Goal: Information Seeking & Learning: Learn about a topic

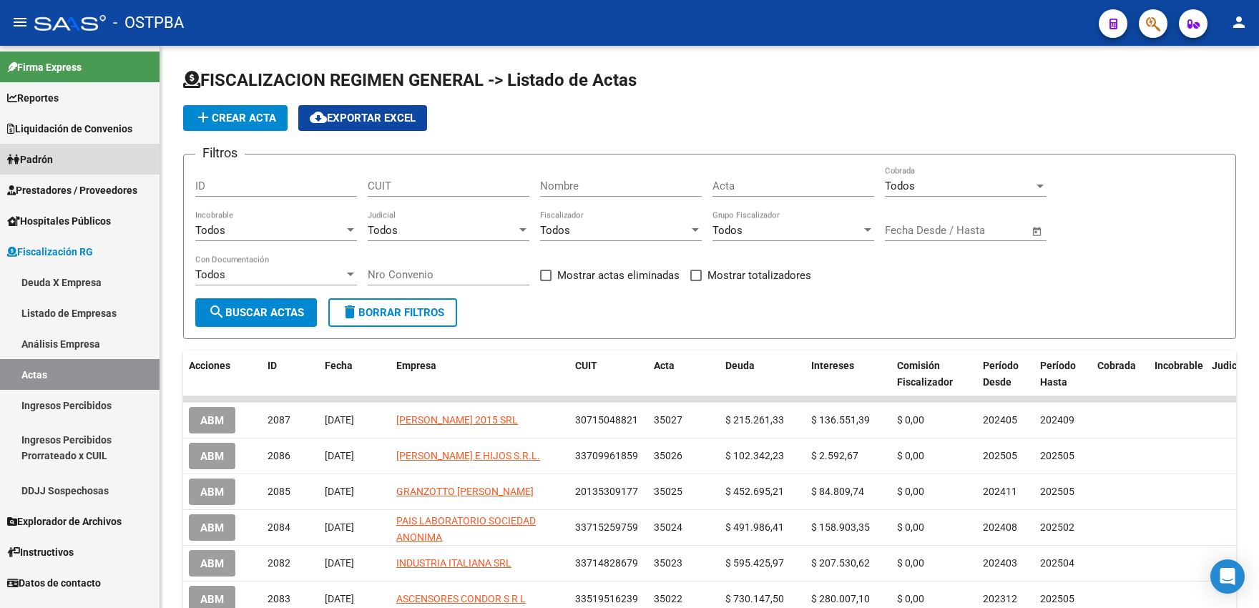
click at [49, 167] on span "Padrón" at bounding box center [30, 160] width 46 height 16
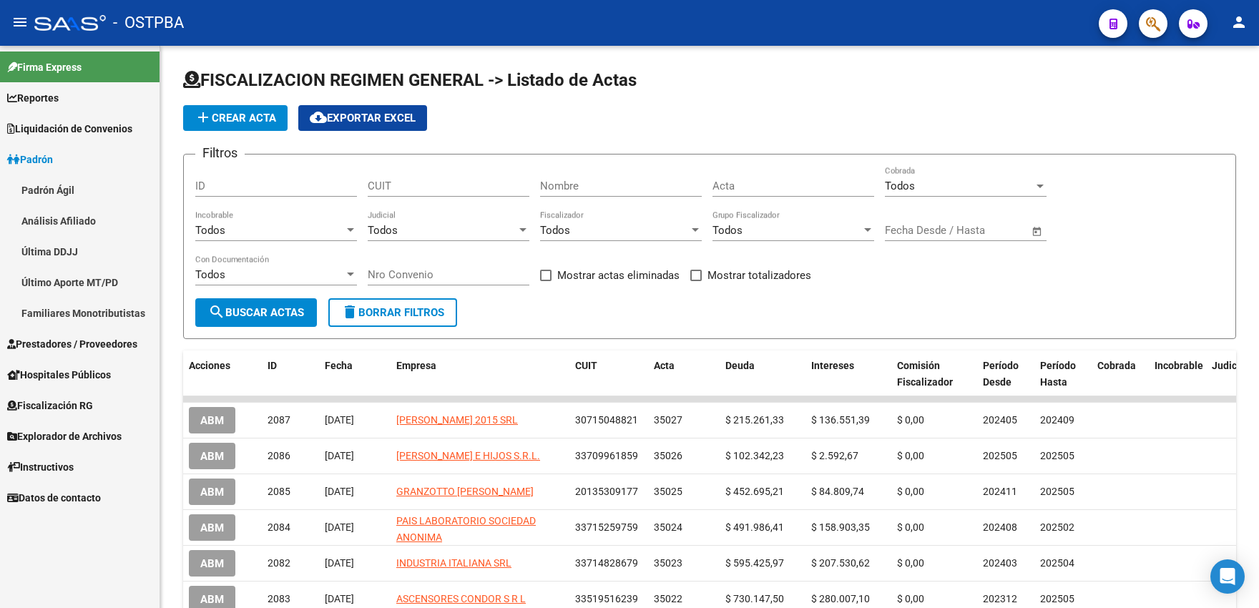
click at [59, 403] on span "Fiscalización RG" at bounding box center [50, 406] width 86 height 16
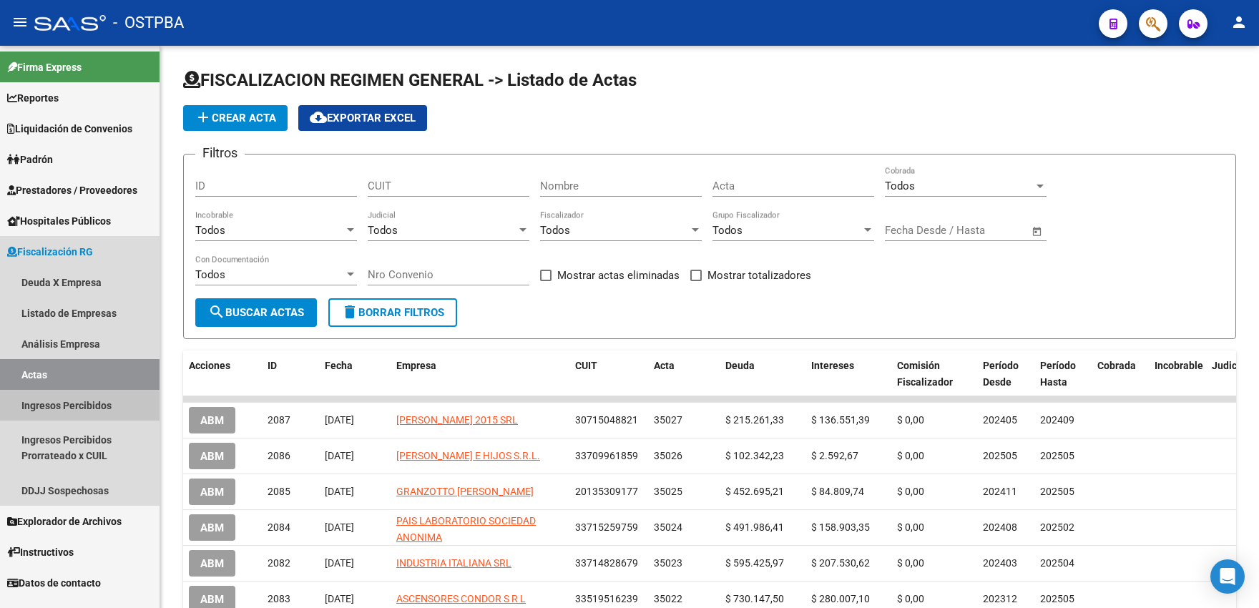
click at [69, 409] on link "Ingresos Percibidos" at bounding box center [79, 405] width 159 height 31
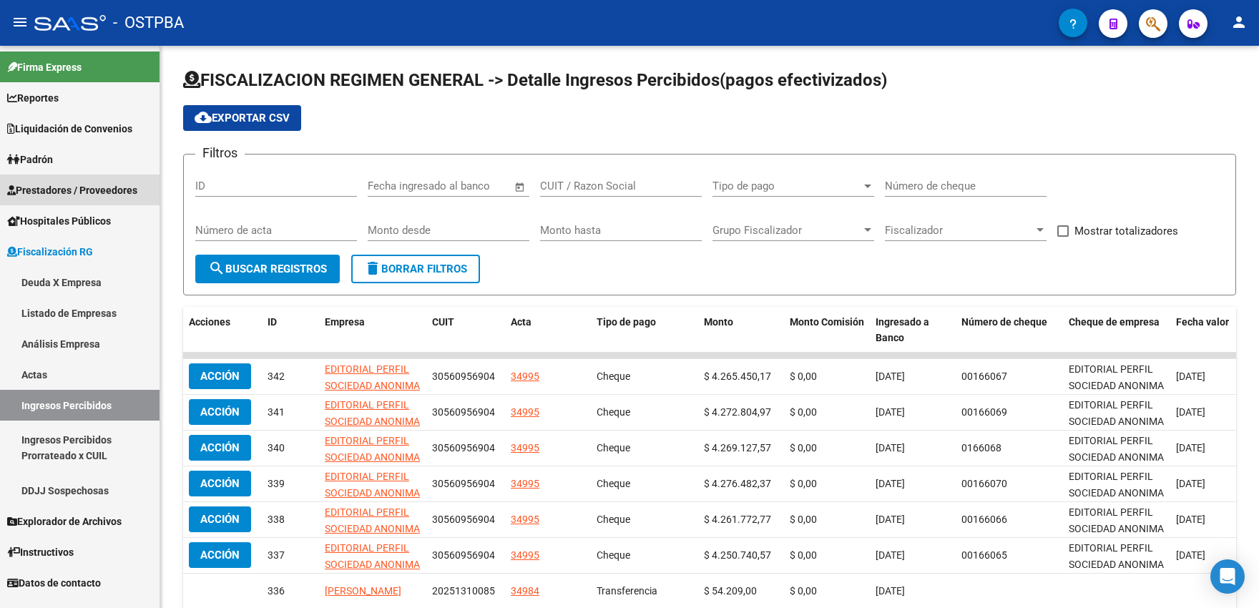
click at [61, 193] on span "Prestadores / Proveedores" at bounding box center [72, 190] width 130 height 16
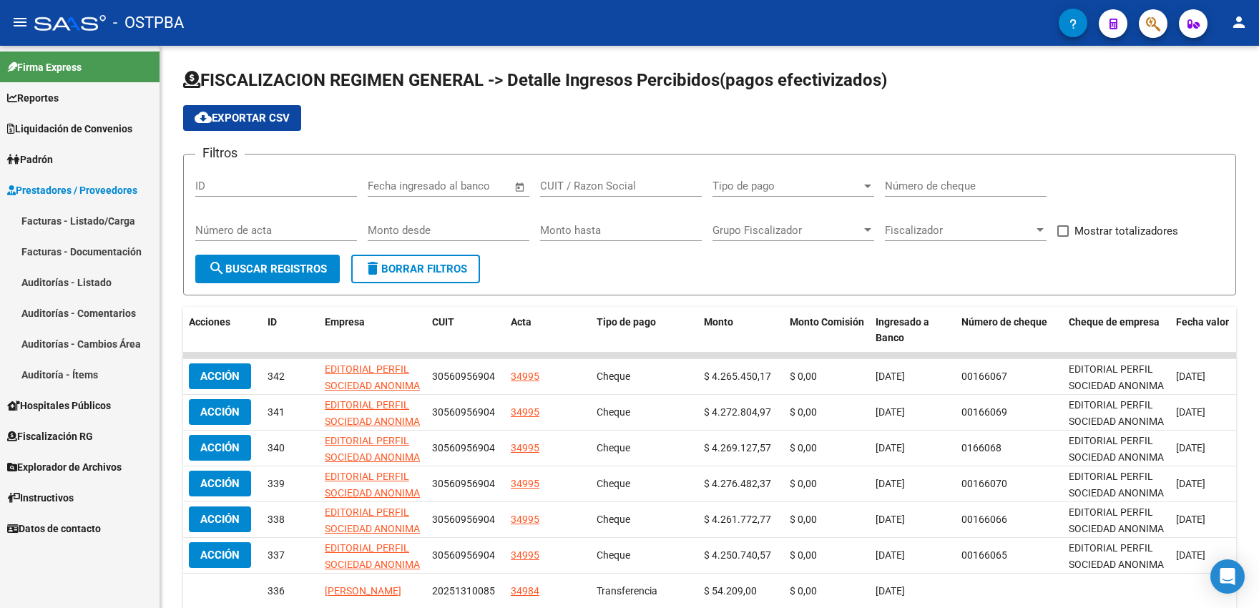
click at [63, 284] on link "Auditorías - Listado" at bounding box center [79, 282] width 159 height 31
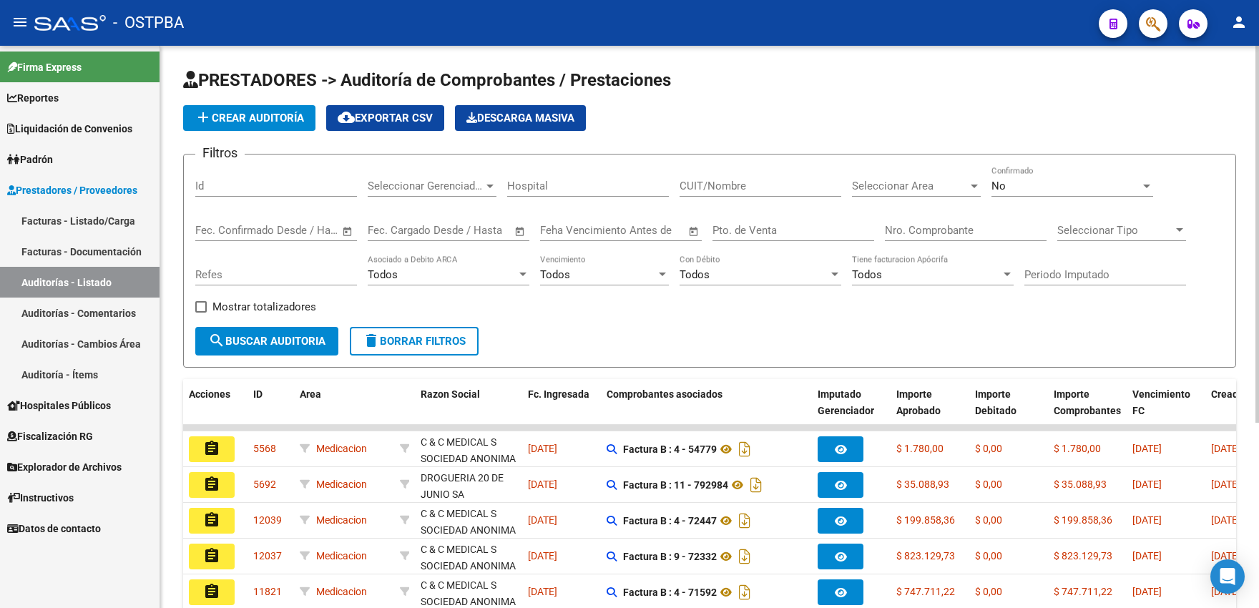
click at [697, 189] on input "CUIT/Nombre" at bounding box center [760, 185] width 162 height 13
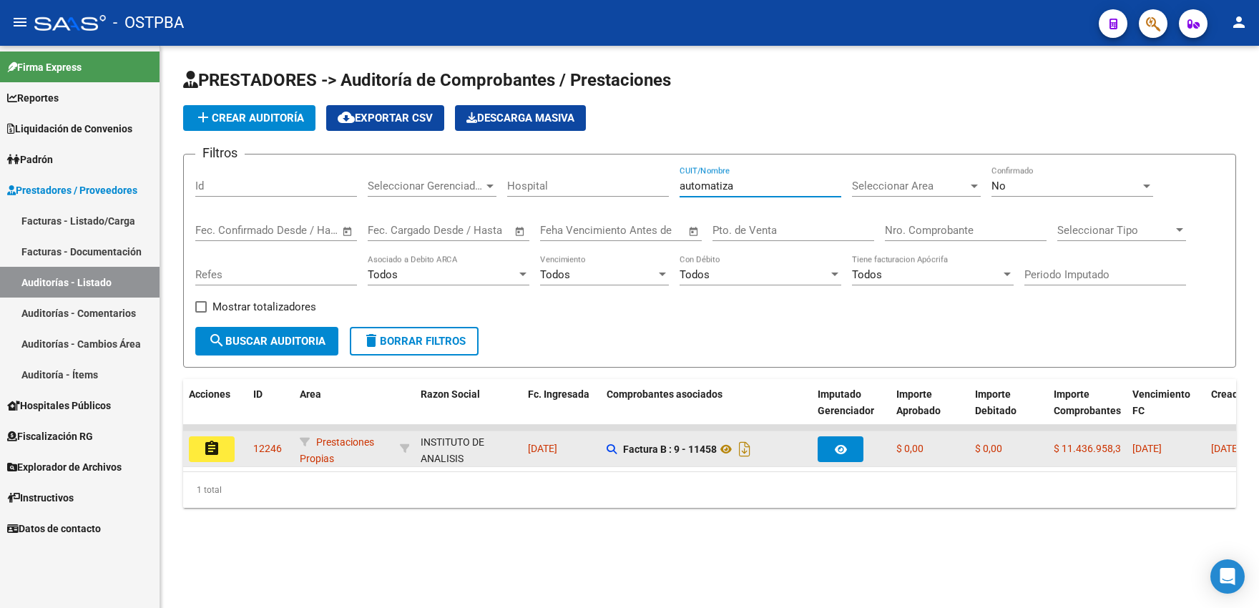
type input "automatiza"
click at [212, 454] on mat-icon "assignment" at bounding box center [211, 448] width 17 height 17
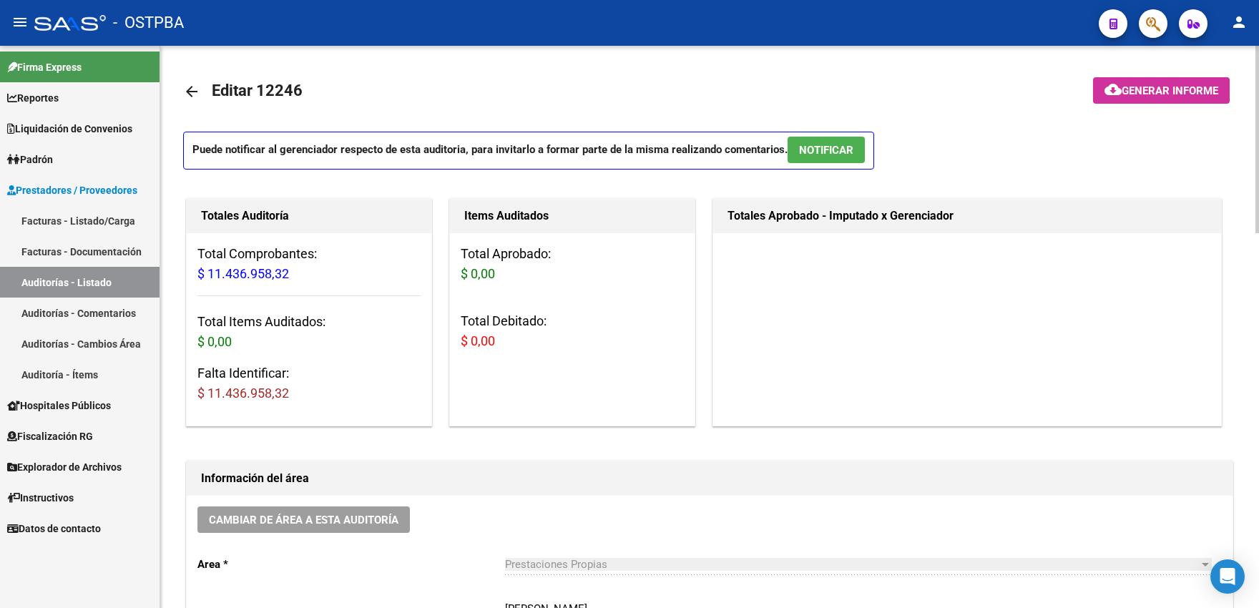
scroll to position [551, 0]
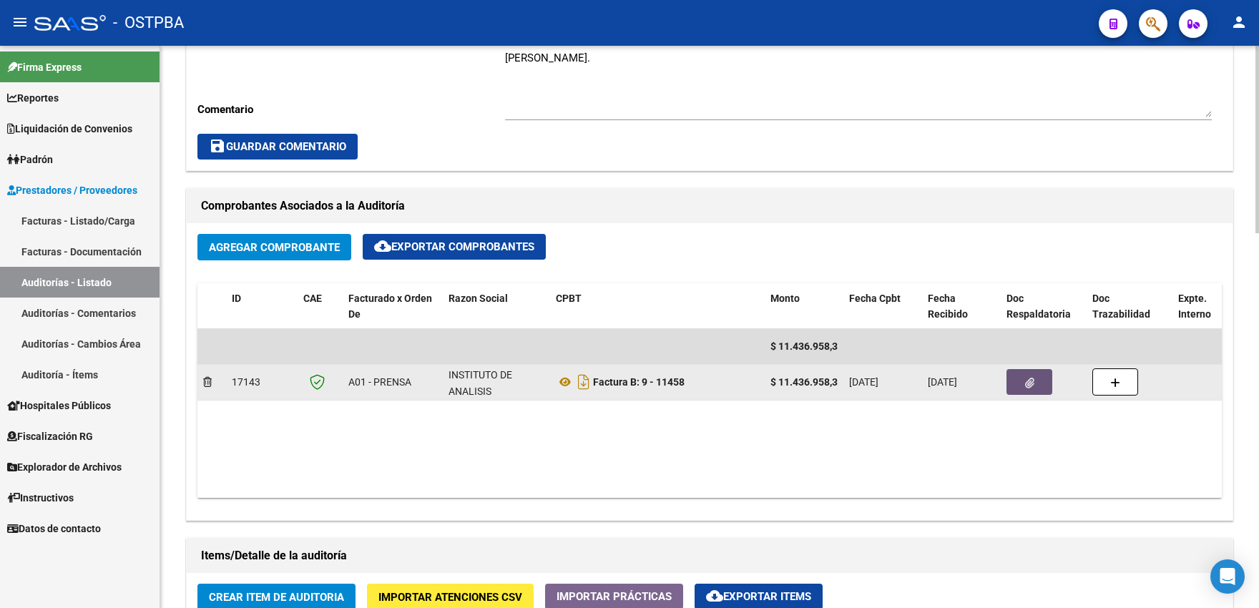
click at [1024, 395] on button "button" at bounding box center [1029, 382] width 46 height 26
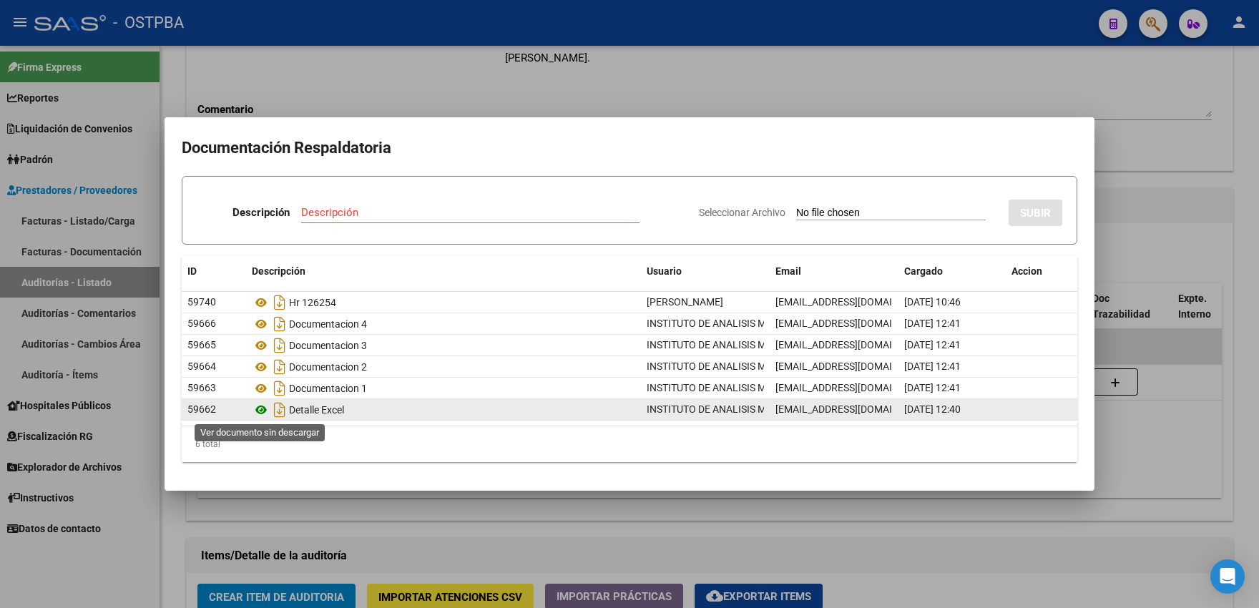
click at [261, 408] on icon at bounding box center [261, 409] width 19 height 17
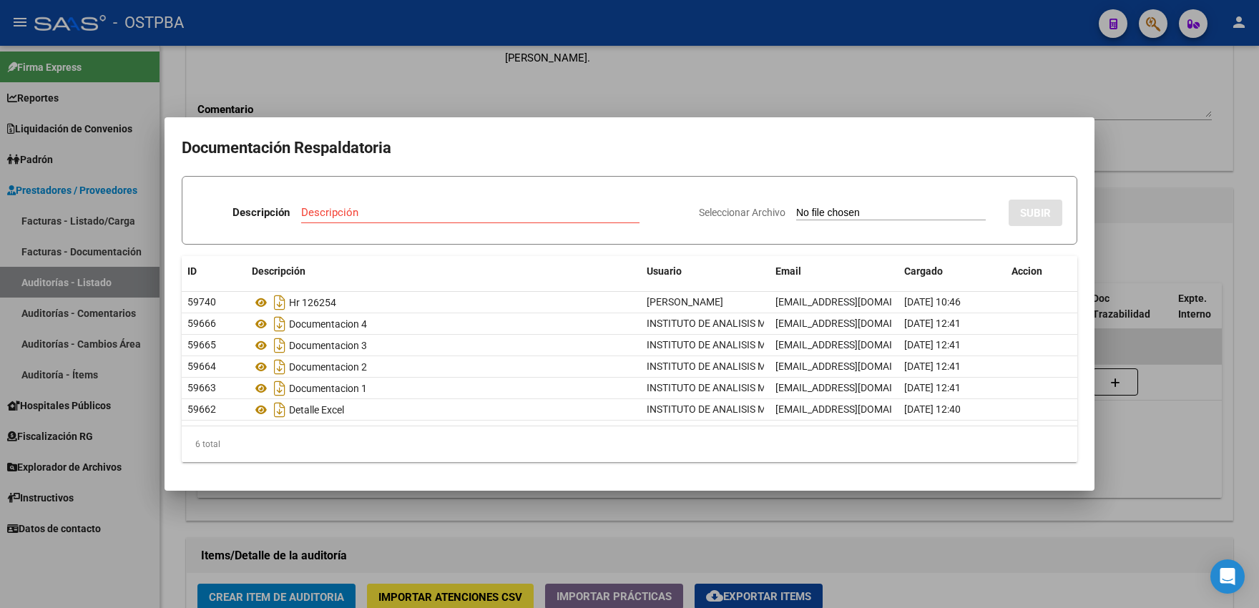
click at [1002, 9] on div at bounding box center [629, 304] width 1259 height 608
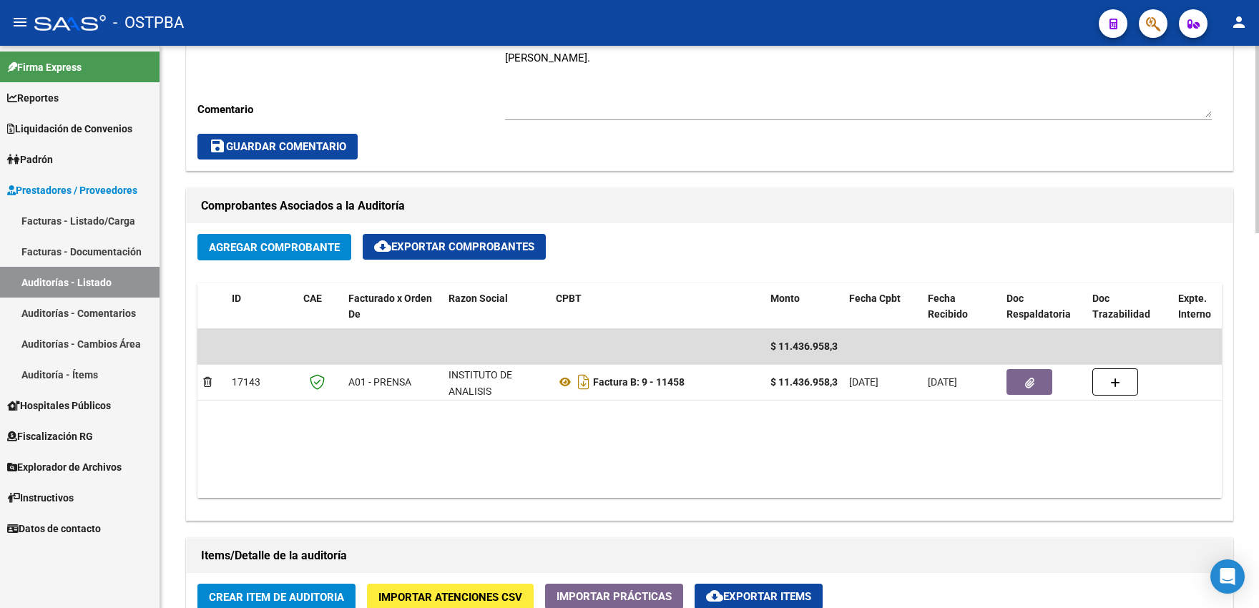
click at [1043, 567] on h1 "Items/Detalle de la auditoría" at bounding box center [709, 555] width 1017 height 23
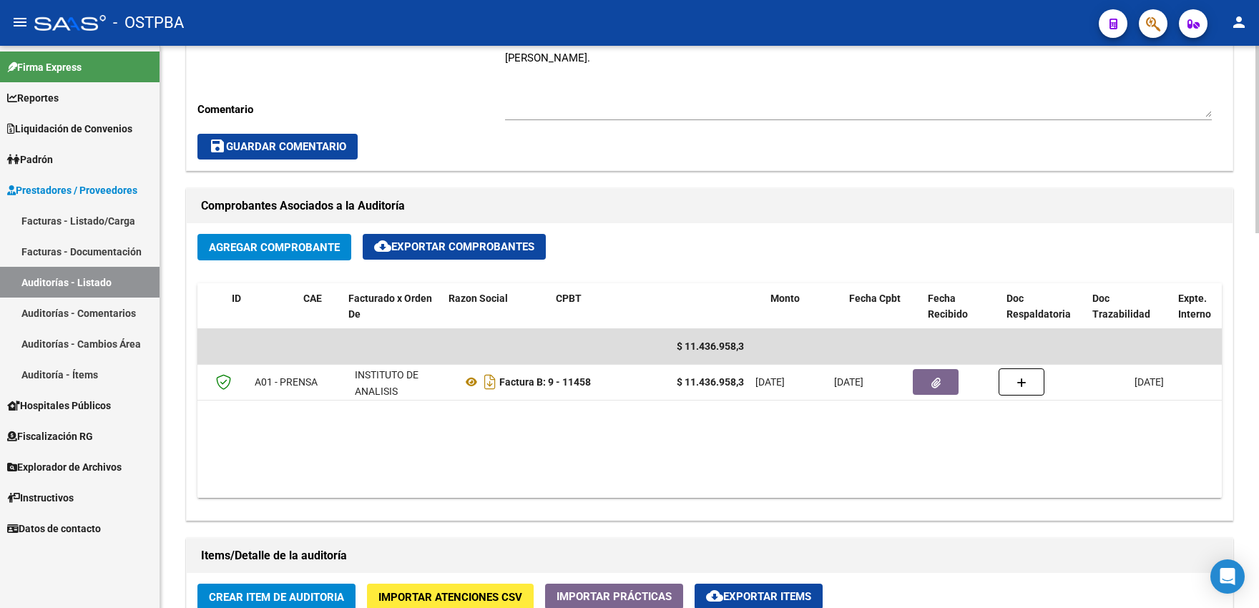
scroll to position [0, 0]
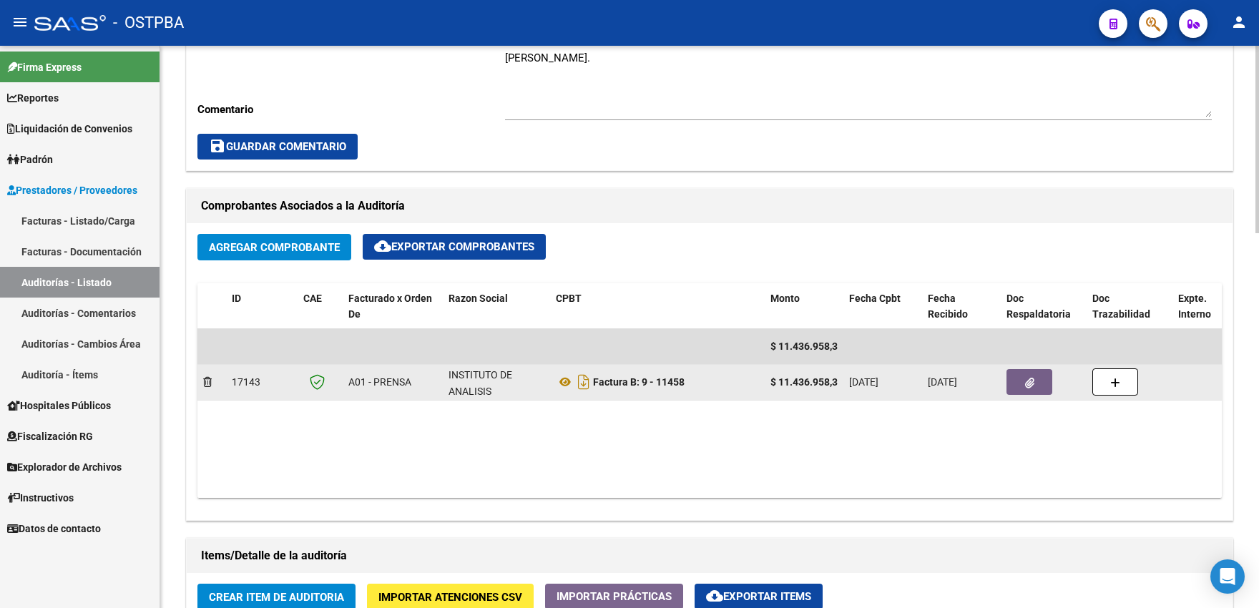
drag, startPoint x: 928, startPoint y: 390, endPoint x: 999, endPoint y: 404, distance: 72.1
click at [995, 390] on div "08/08/2025" at bounding box center [960, 382] width 67 height 16
drag, startPoint x: 779, startPoint y: 390, endPoint x: 840, endPoint y: 393, distance: 60.1
click at [837, 390] on div "$ 11.436.958,32" at bounding box center [803, 382] width 67 height 16
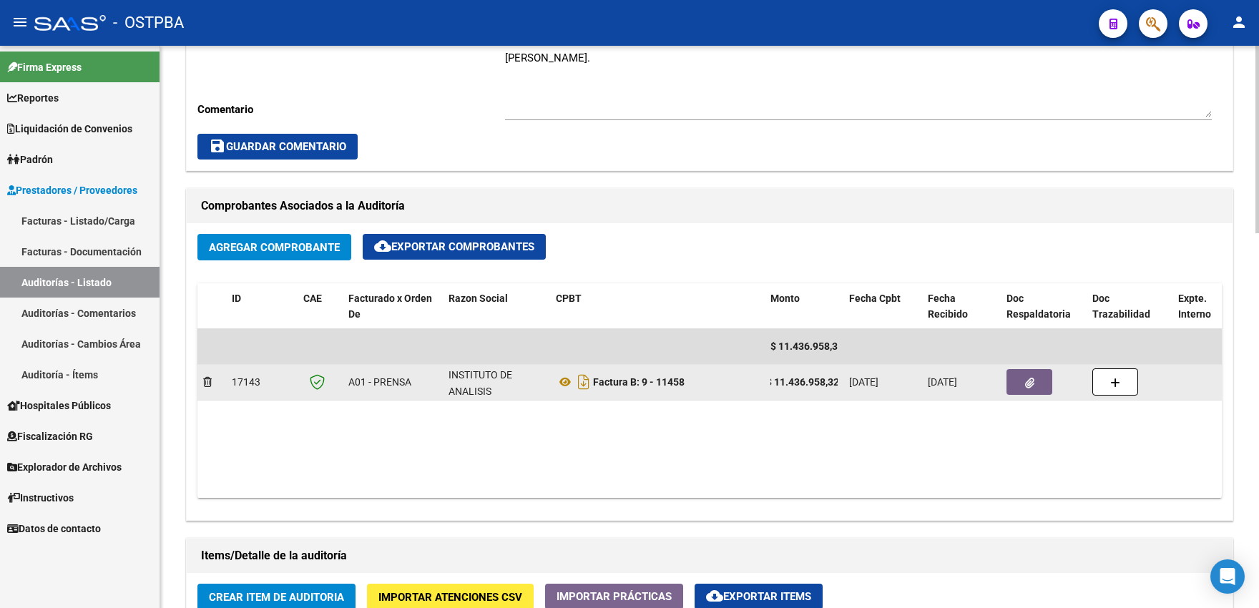
copy strong "11.436.958,32"
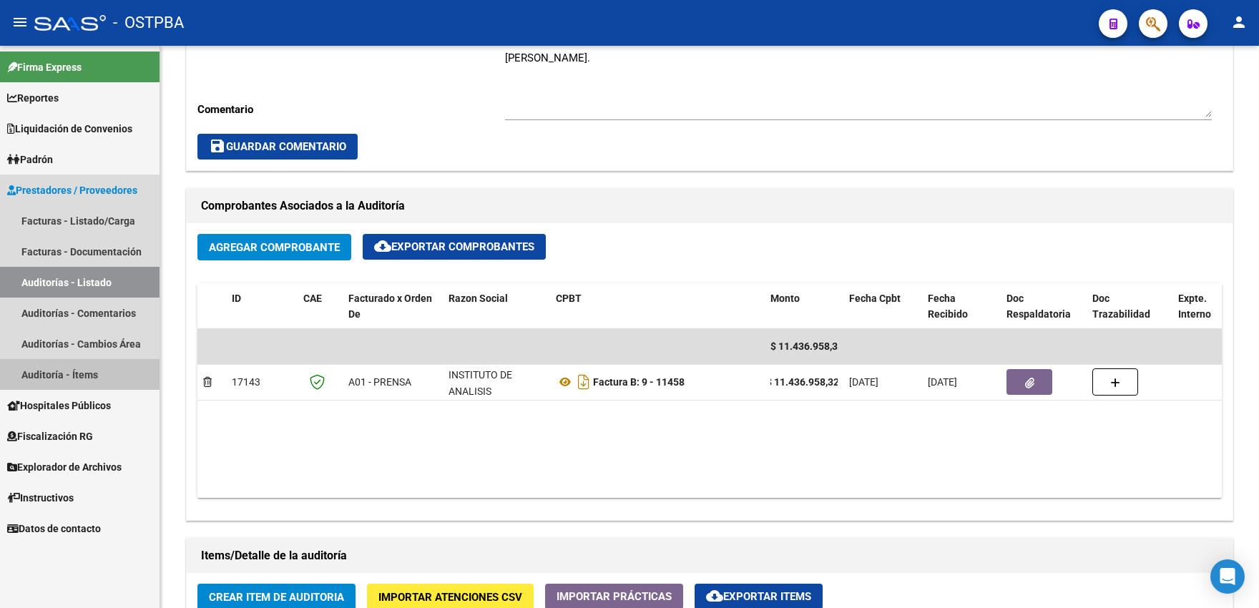
click at [80, 370] on link "Auditoría - Ítems" at bounding box center [79, 374] width 159 height 31
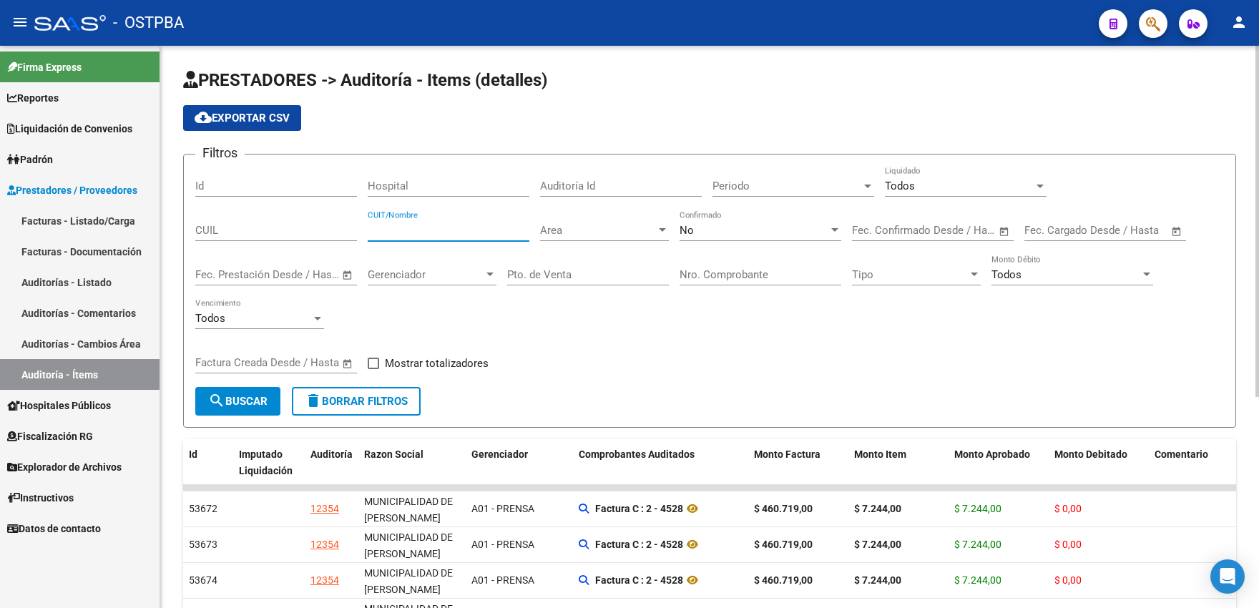
click at [471, 230] on input "CUIT/Nombre" at bounding box center [449, 230] width 162 height 13
click at [330, 230] on input "CUIL" at bounding box center [276, 230] width 162 height 13
type input "2"
click at [472, 231] on input "CUIT/Nombre" at bounding box center [449, 230] width 162 height 13
click at [87, 161] on link "Padrón" at bounding box center [79, 159] width 159 height 31
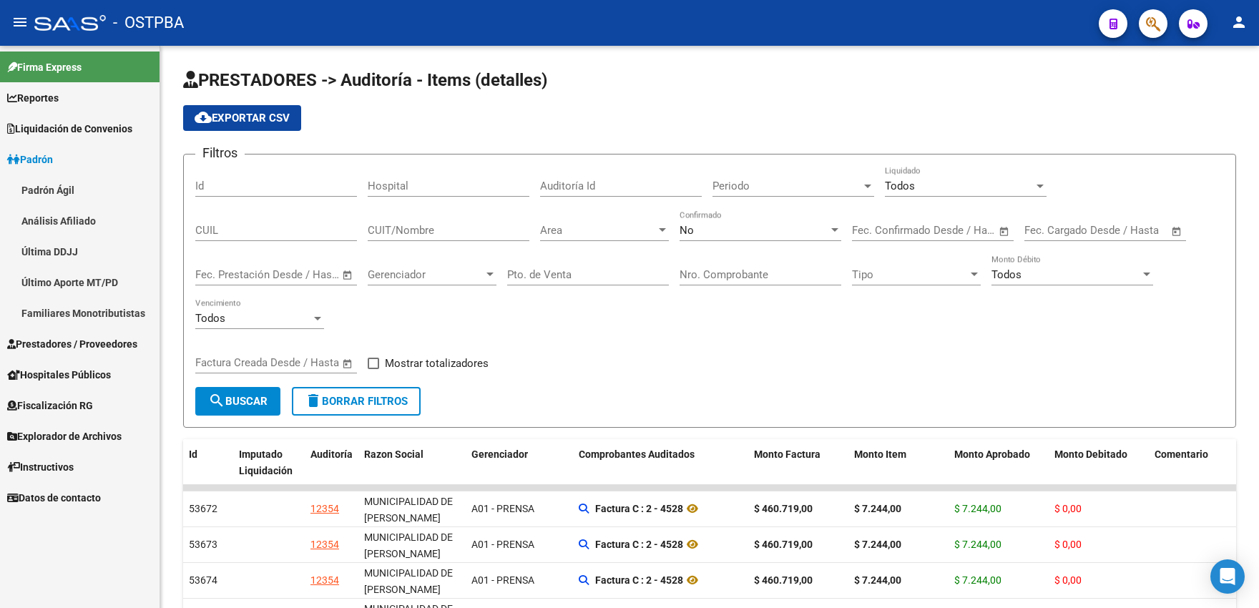
click at [75, 221] on link "Análisis Afiliado" at bounding box center [79, 220] width 159 height 31
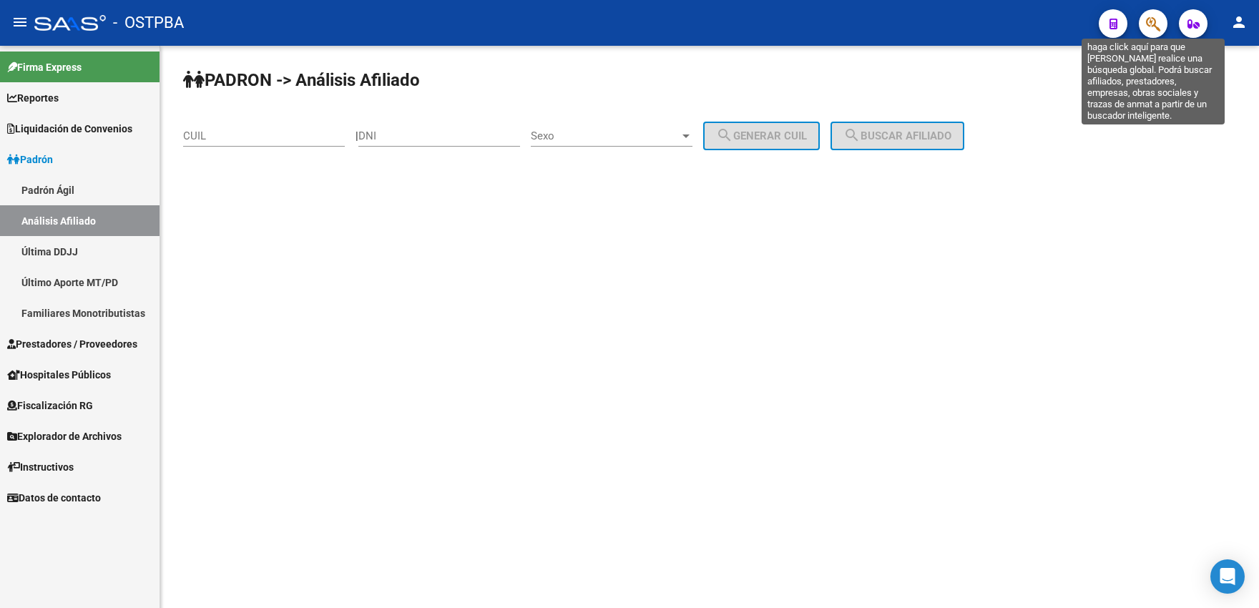
click at [1152, 29] on icon "button" at bounding box center [1153, 24] width 14 height 16
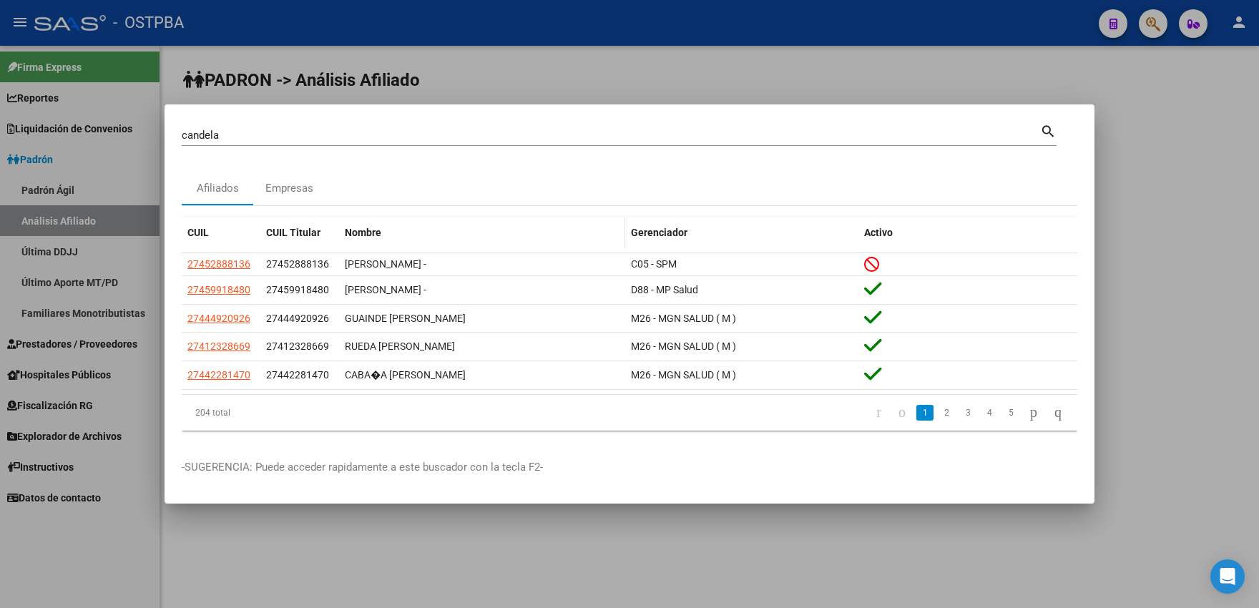
click at [373, 240] on div "Nombre" at bounding box center [482, 233] width 275 height 16
click at [370, 232] on span "Nombre" at bounding box center [363, 232] width 36 height 11
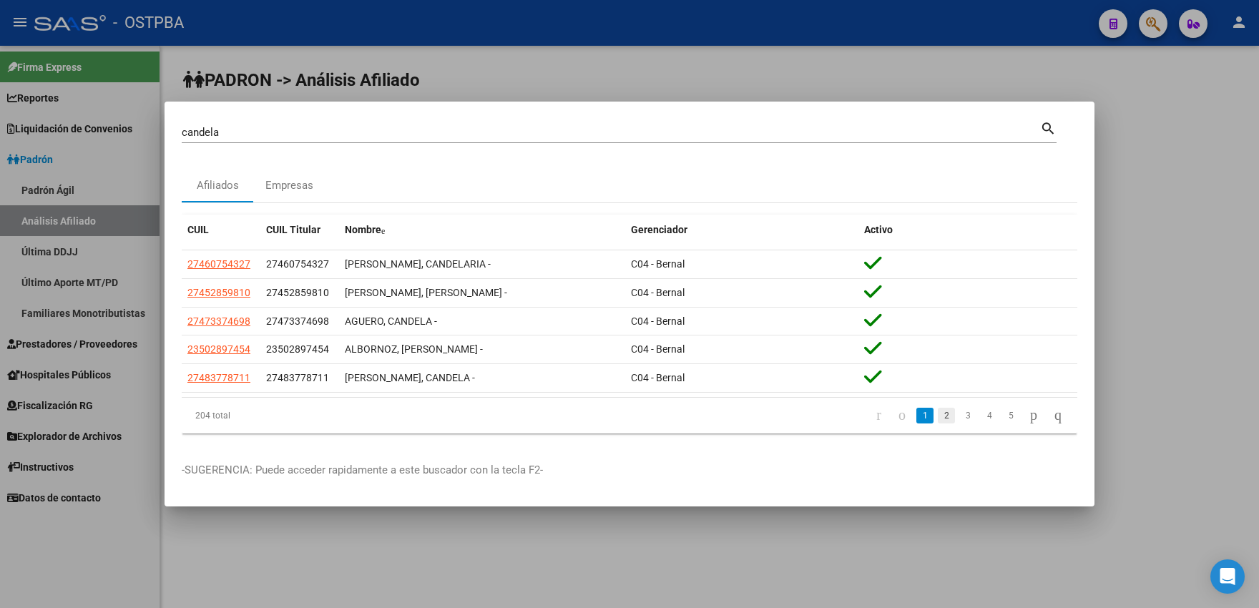
click at [938, 416] on link "2" at bounding box center [946, 416] width 17 height 16
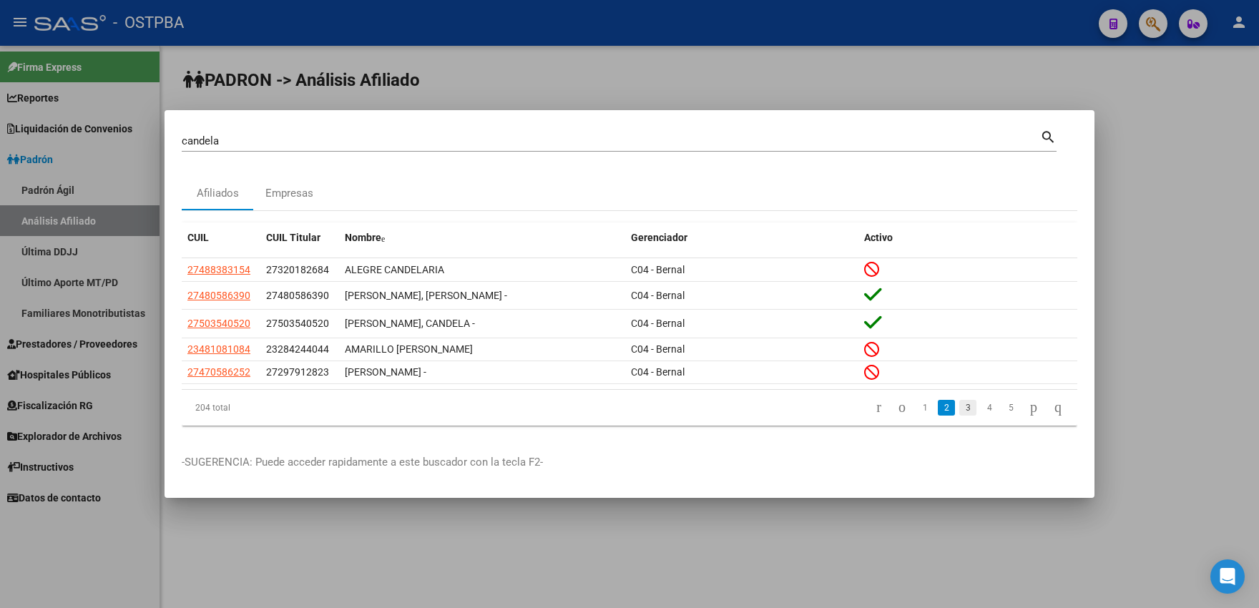
click at [959, 411] on link "3" at bounding box center [967, 408] width 17 height 16
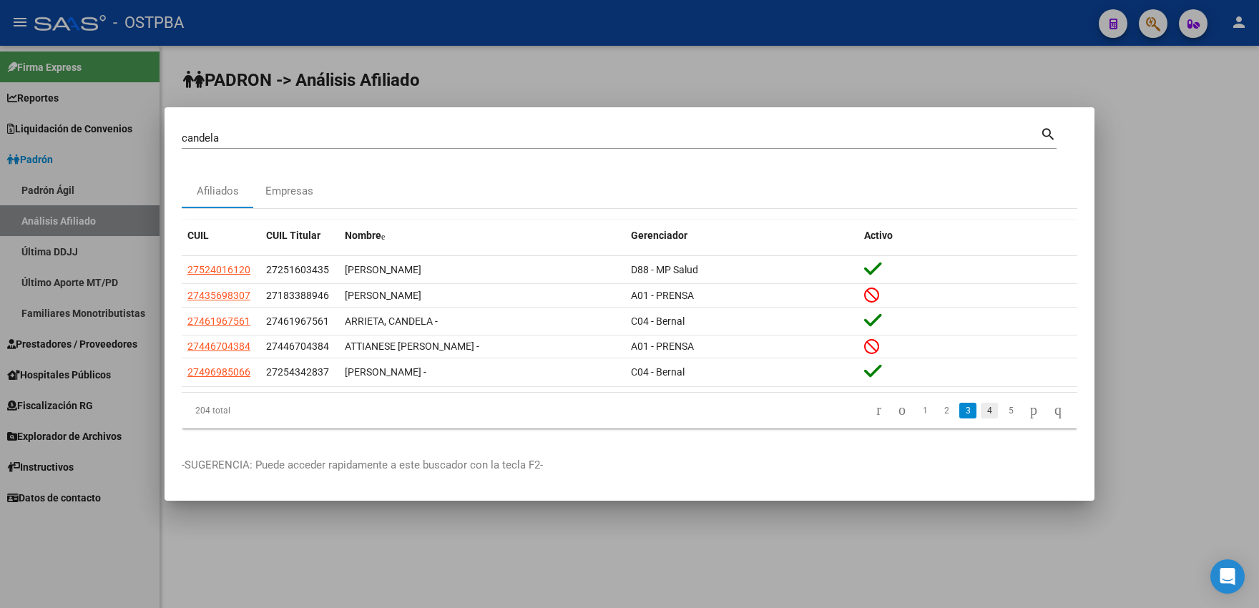
click at [980, 413] on link "4" at bounding box center [988, 411] width 17 height 16
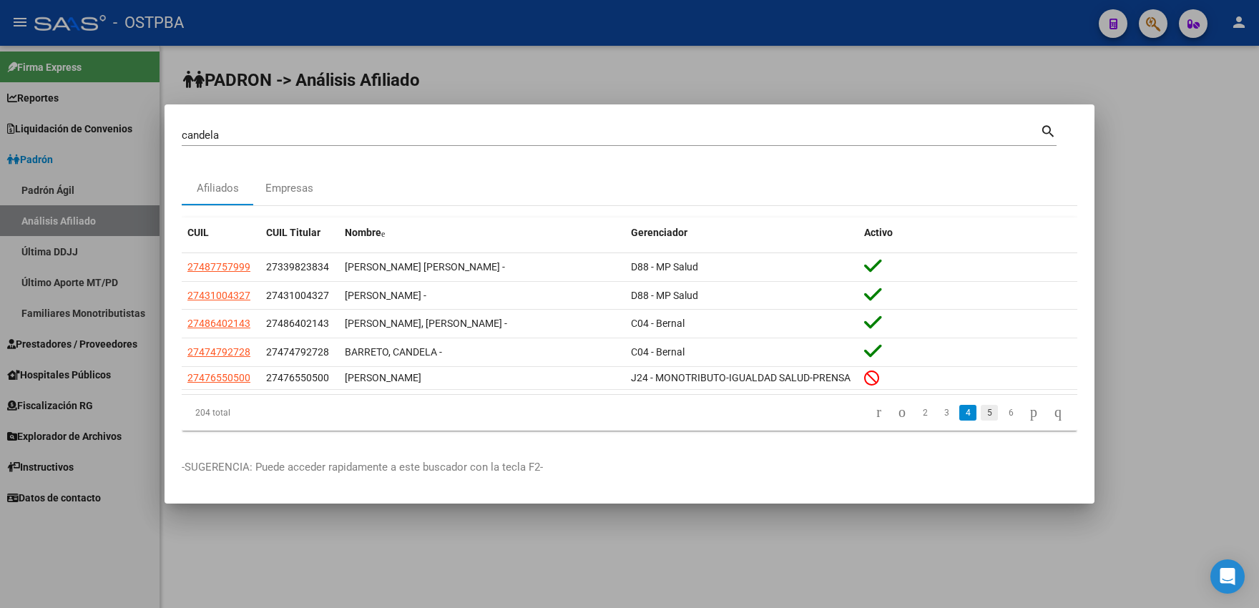
click at [980, 413] on link "5" at bounding box center [988, 413] width 17 height 16
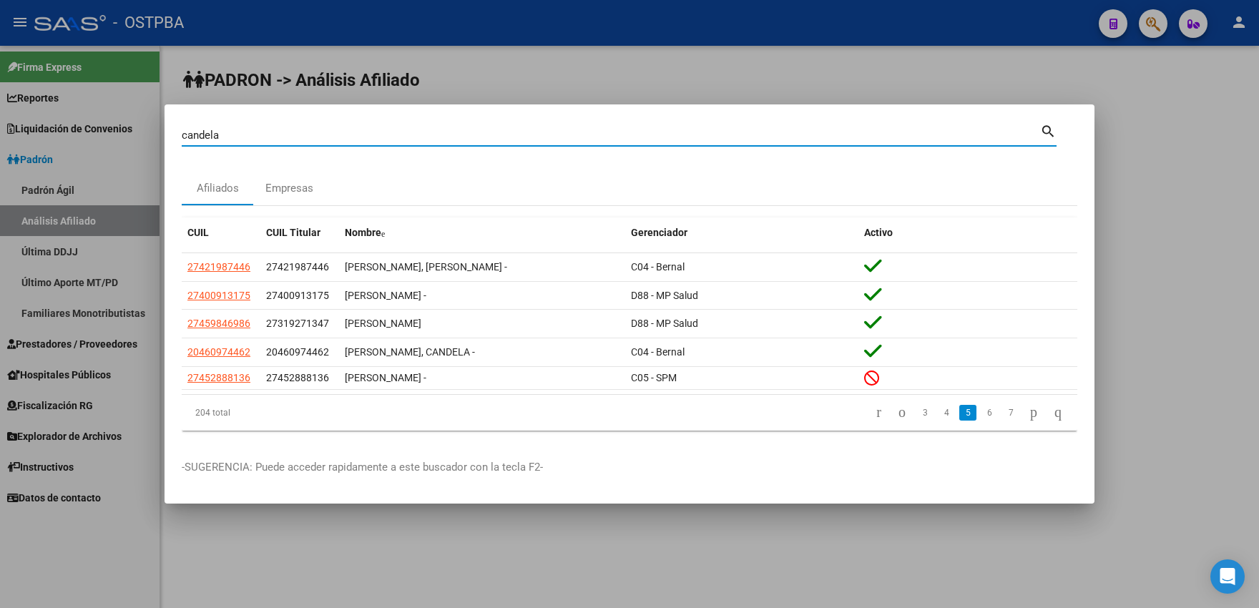
drag, startPoint x: 256, startPoint y: 137, endPoint x: 156, endPoint y: 139, distance: 100.1
click at [182, 139] on input "candela" at bounding box center [611, 135] width 858 height 13
type input "kennedy"
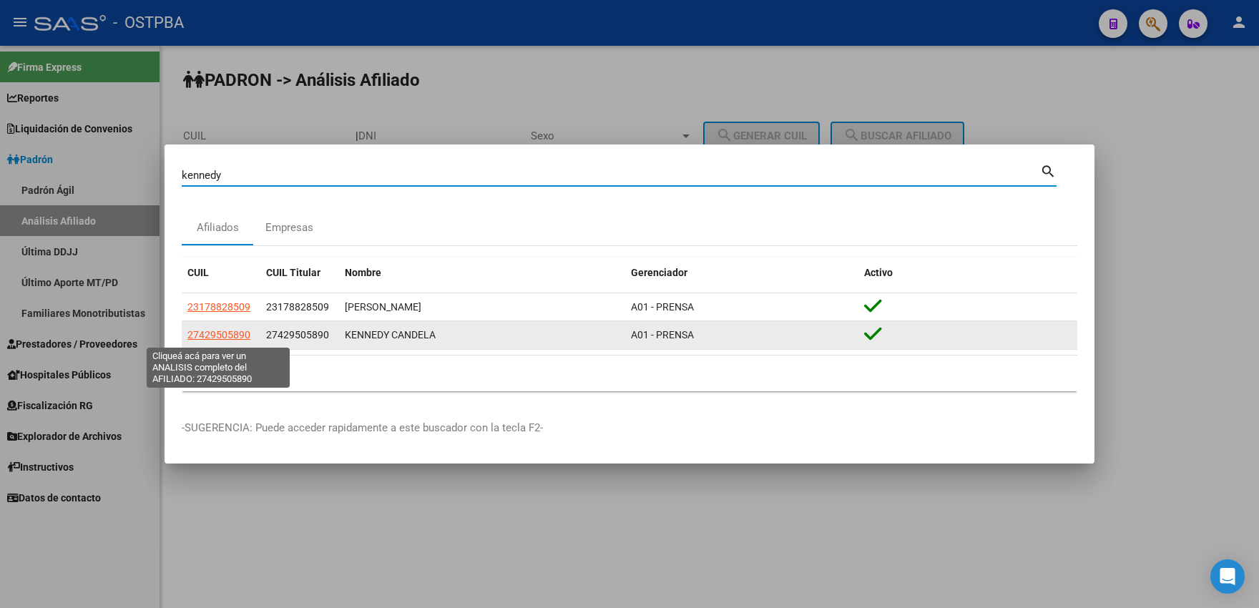
click at [231, 340] on span "27429505890" at bounding box center [218, 334] width 63 height 11
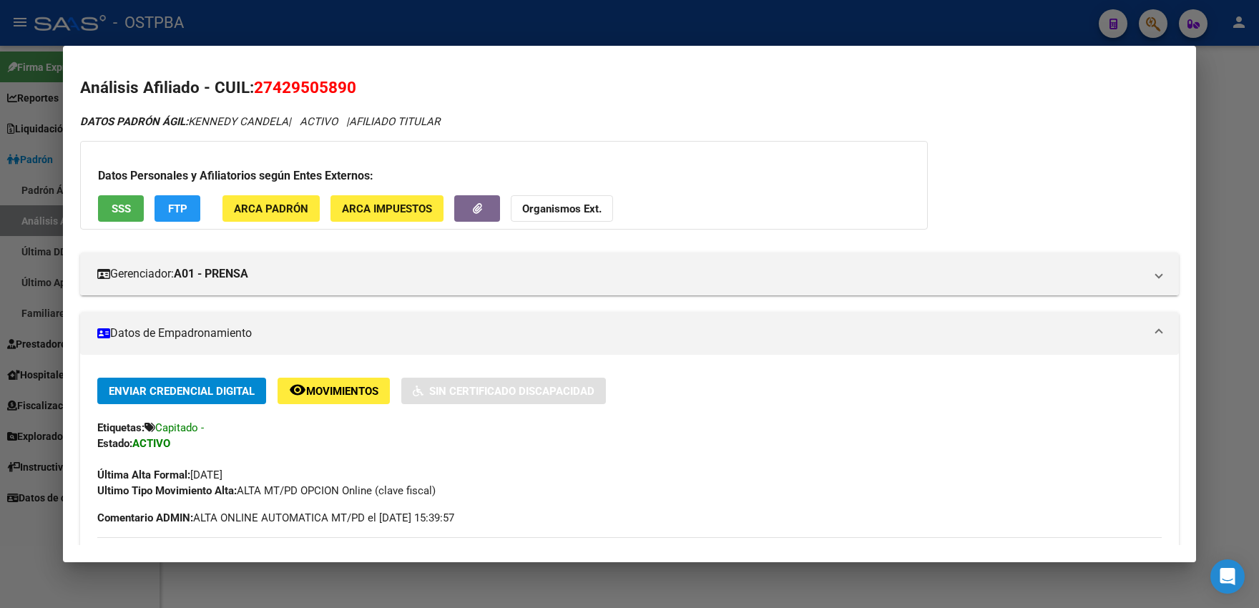
drag, startPoint x: 282, startPoint y: 87, endPoint x: 362, endPoint y: 85, distance: 79.4
click at [362, 85] on h2 "Análisis Afiliado - CUIL: 27429505890" at bounding box center [629, 88] width 1098 height 24
copy span "27429505890"
click at [40, 142] on div at bounding box center [629, 304] width 1259 height 608
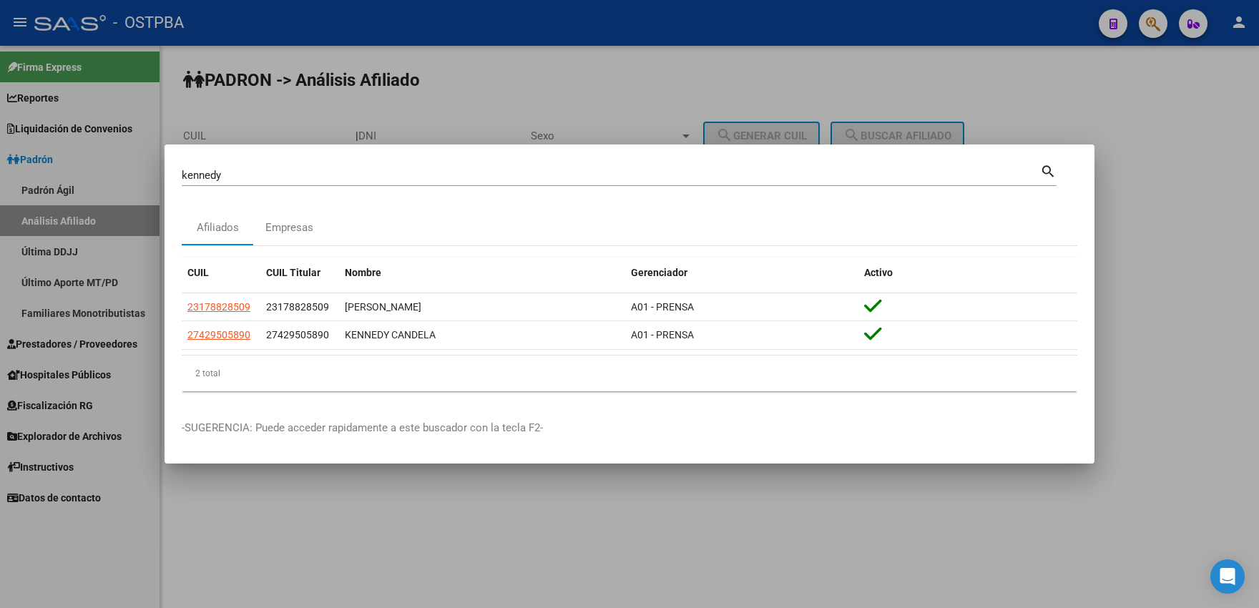
click at [294, 101] on div at bounding box center [629, 304] width 1259 height 608
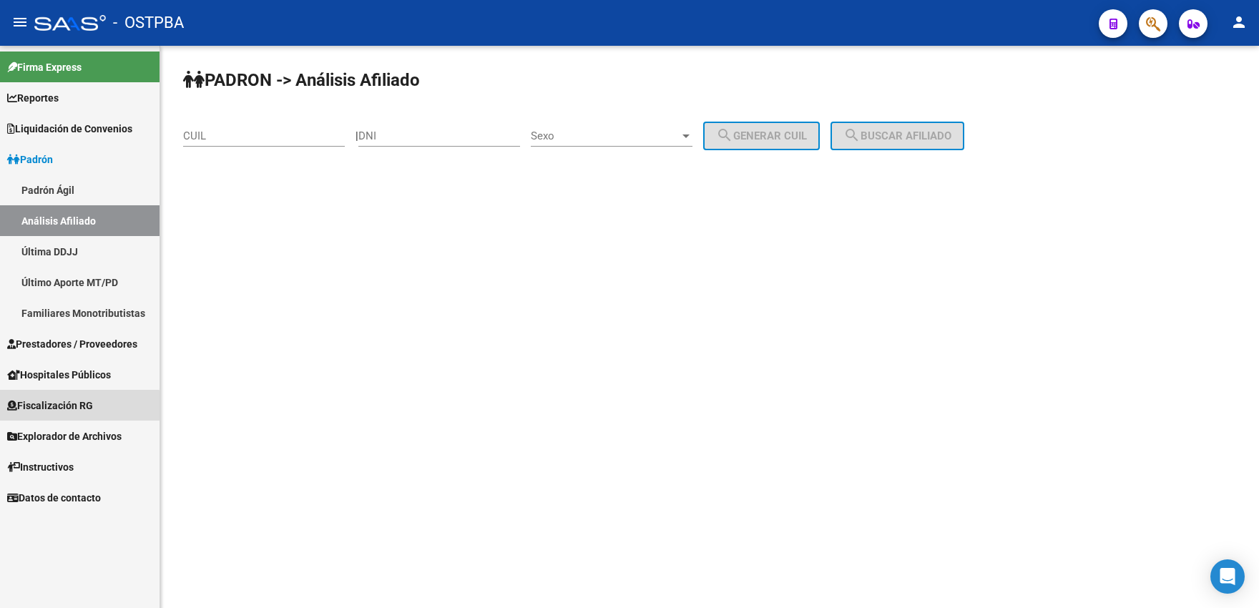
click at [65, 407] on span "Fiscalización RG" at bounding box center [50, 406] width 86 height 16
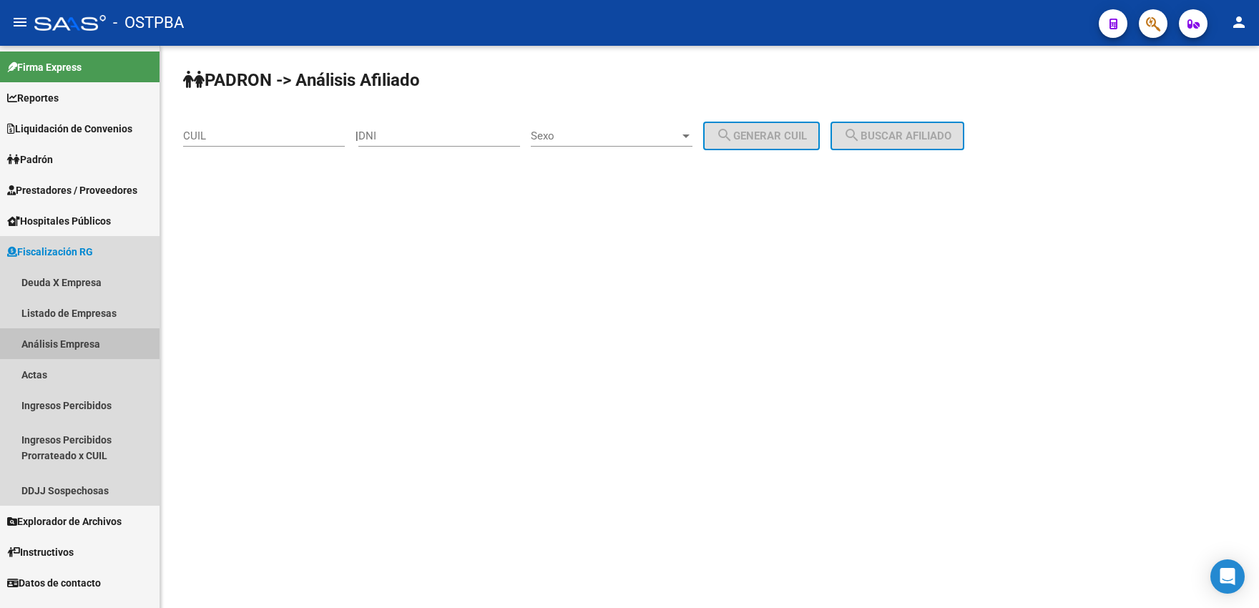
click at [61, 349] on link "Análisis Empresa" at bounding box center [79, 343] width 159 height 31
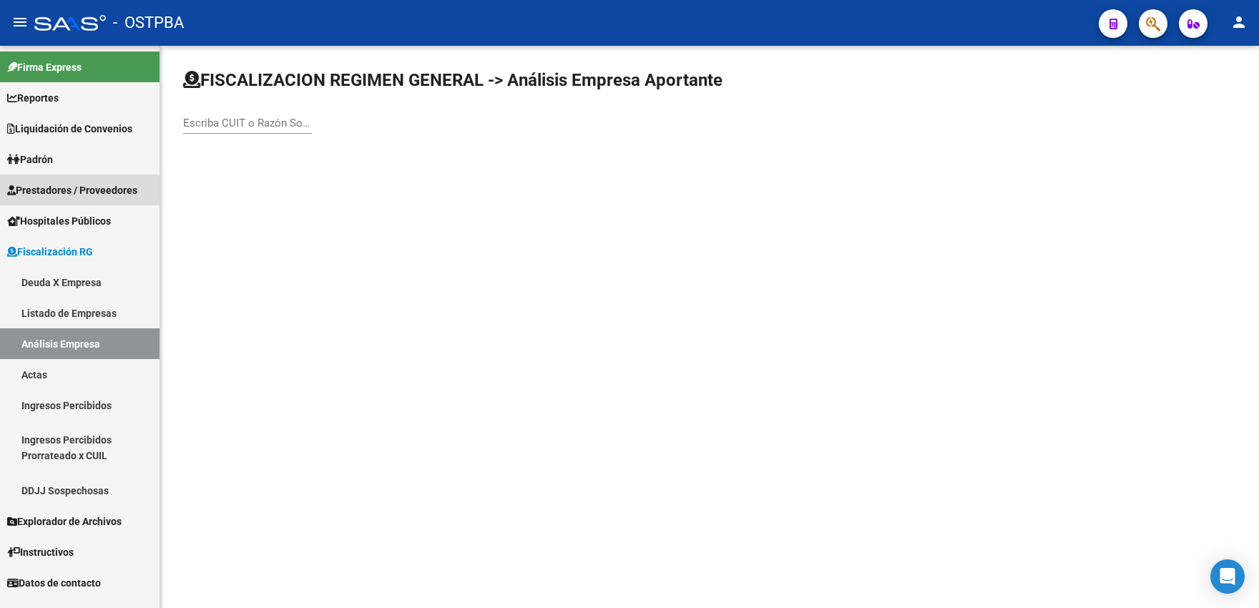
click at [80, 195] on span "Prestadores / Proveedores" at bounding box center [72, 190] width 130 height 16
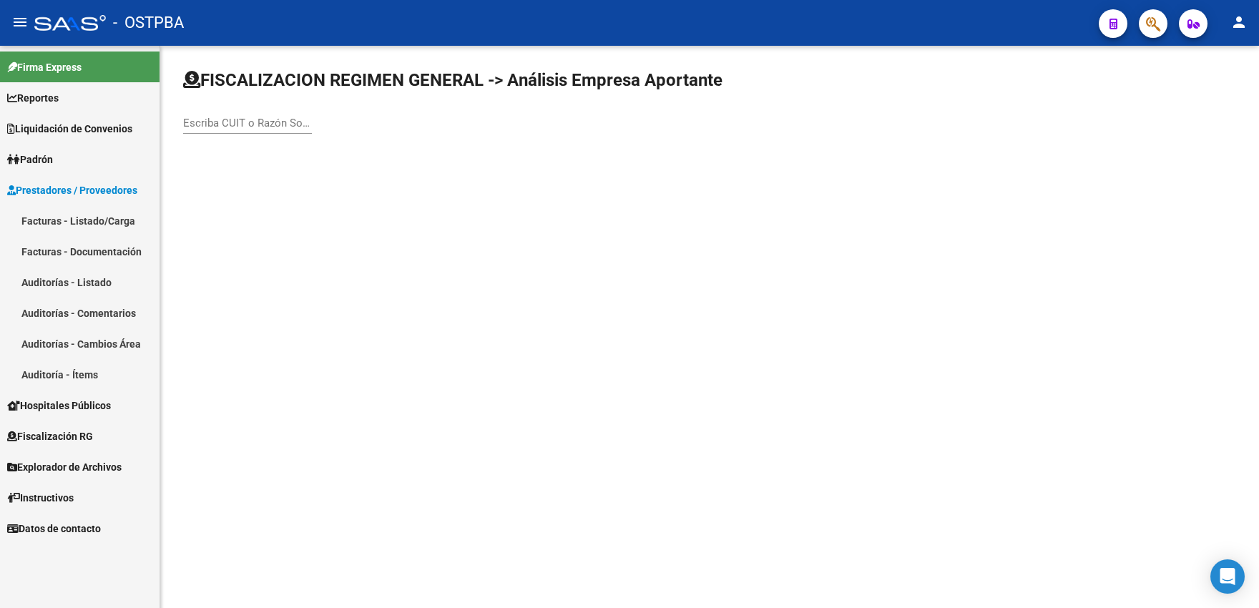
click at [72, 371] on link "Auditoría - Ítems" at bounding box center [79, 374] width 159 height 31
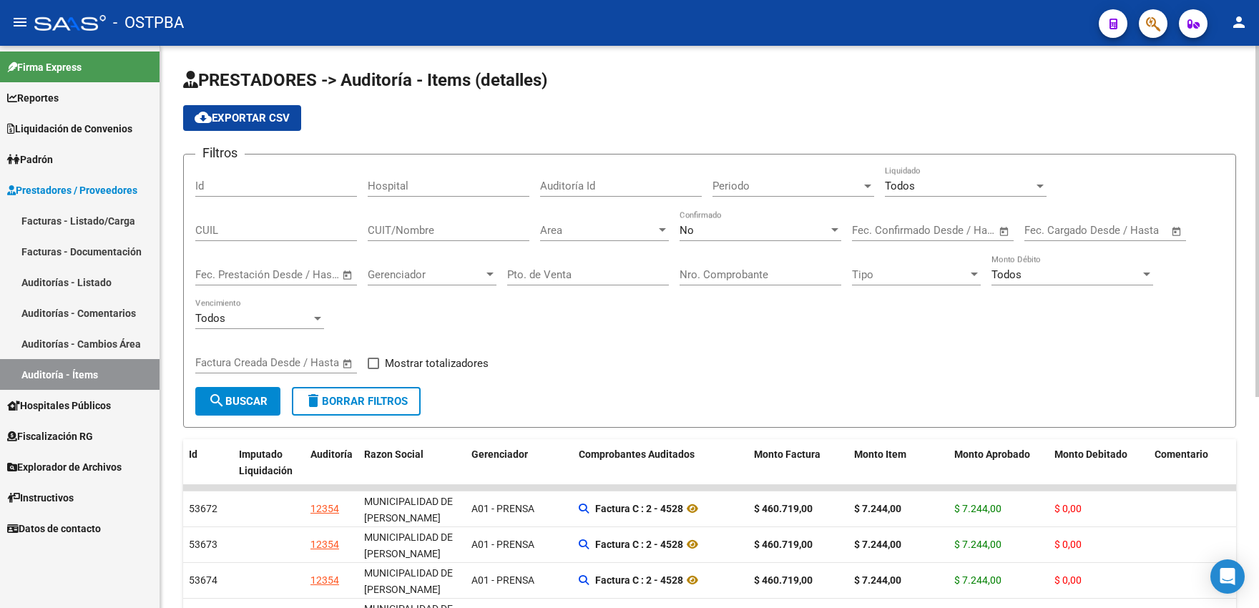
click at [264, 234] on input "CUIL" at bounding box center [276, 230] width 162 height 13
paste input "27429505890"
type input "27429505890"
click at [727, 231] on div "No" at bounding box center [753, 230] width 149 height 13
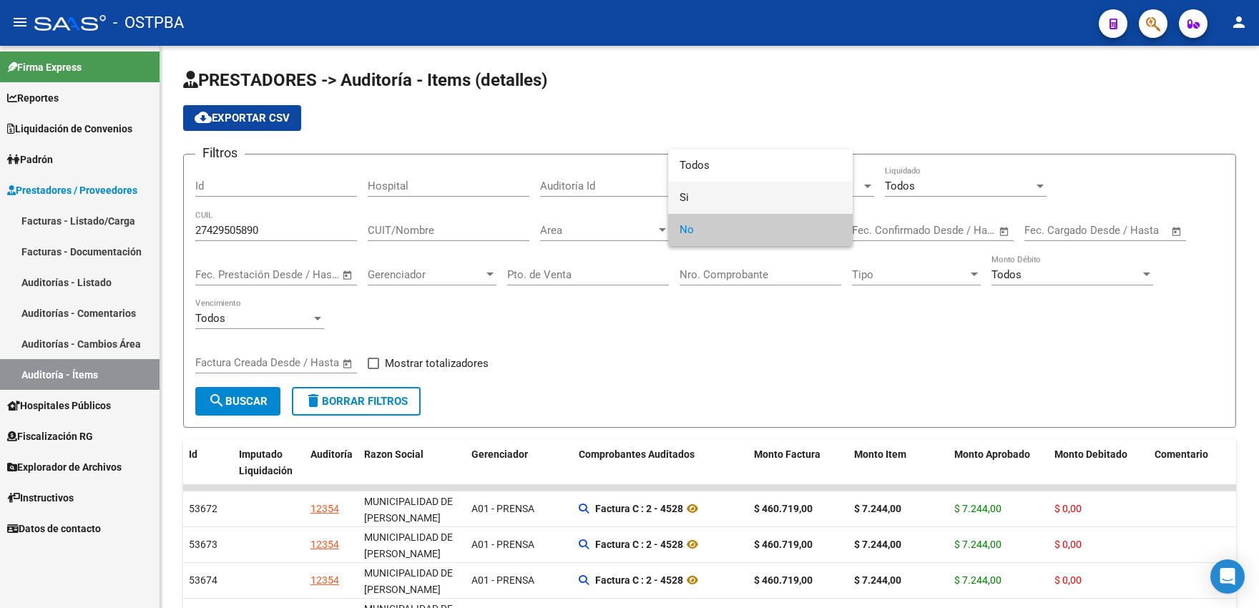
click at [720, 200] on span "Si" at bounding box center [760, 198] width 162 height 32
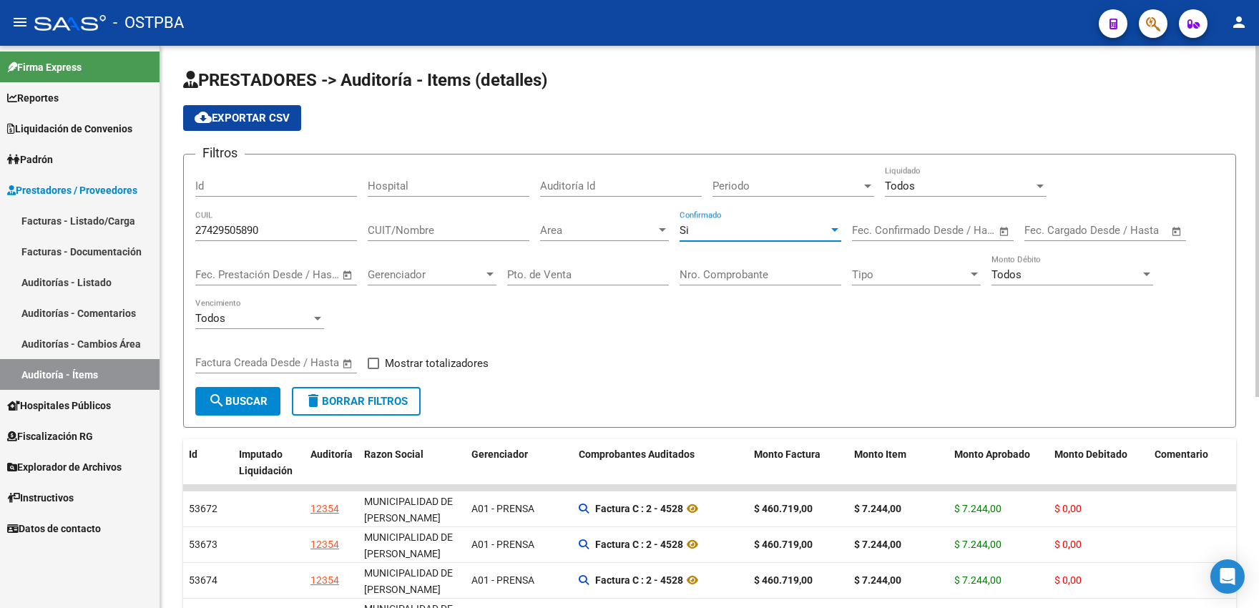
click at [252, 398] on span "search Buscar" at bounding box center [237, 401] width 59 height 13
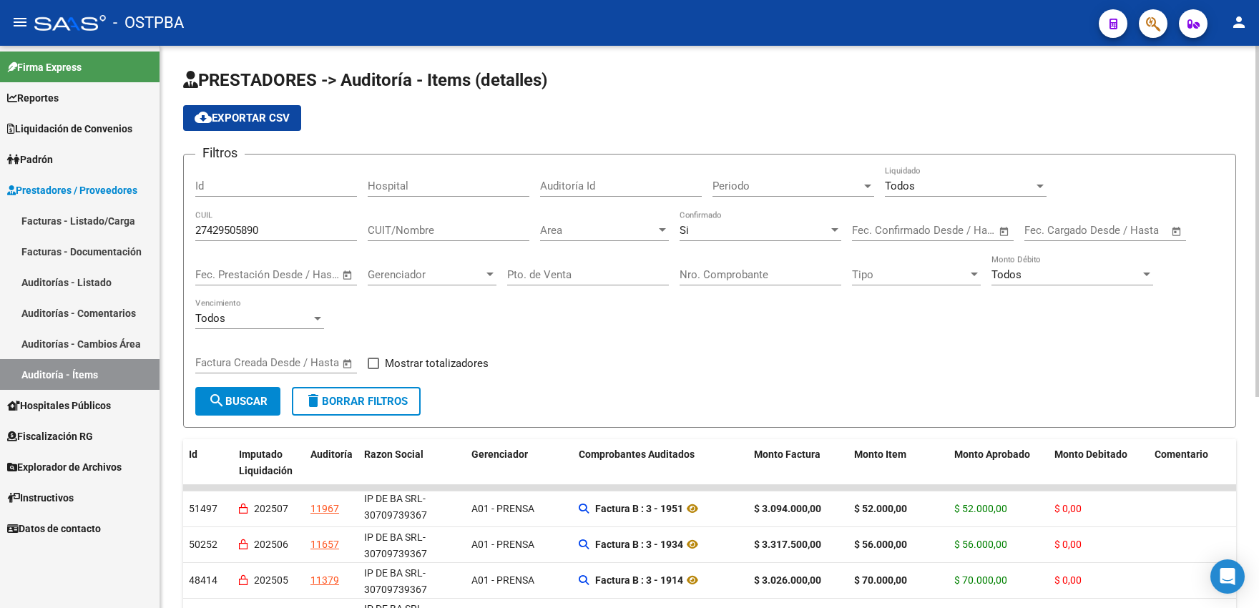
click at [350, 274] on span "Open calendar" at bounding box center [347, 275] width 34 height 34
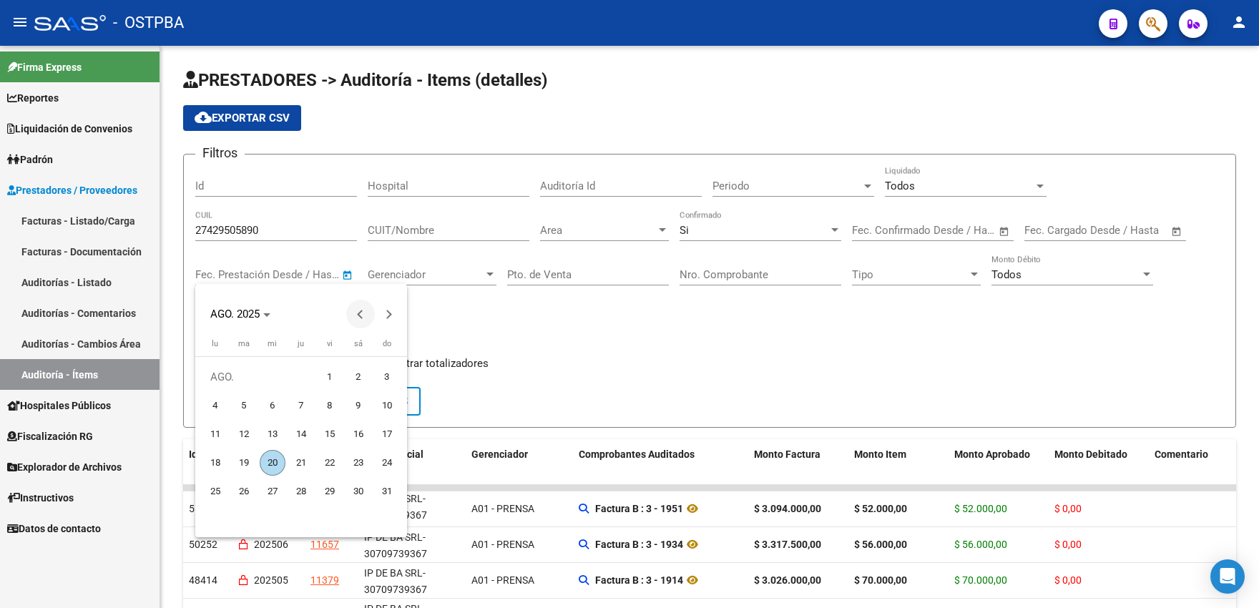
click at [356, 314] on span "Previous month" at bounding box center [360, 314] width 29 height 29
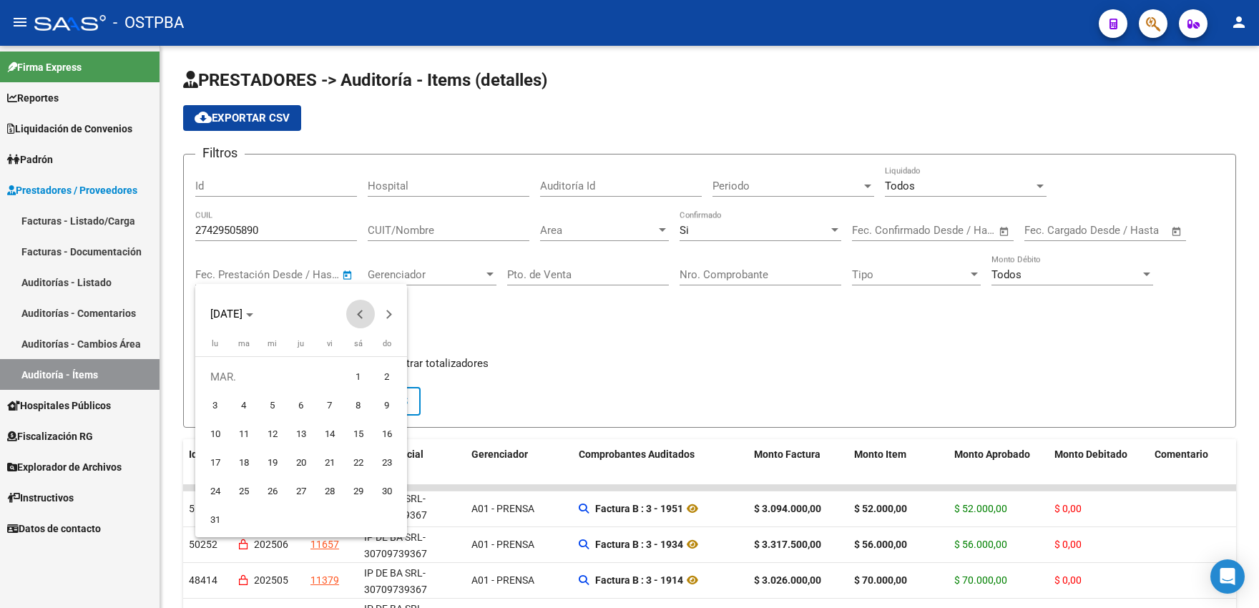
click at [356, 314] on span "Previous month" at bounding box center [360, 314] width 29 height 29
click at [270, 402] on span "1" at bounding box center [273, 406] width 26 height 26
type input "1/1/2025"
click at [388, 314] on button "Next month" at bounding box center [389, 314] width 29 height 29
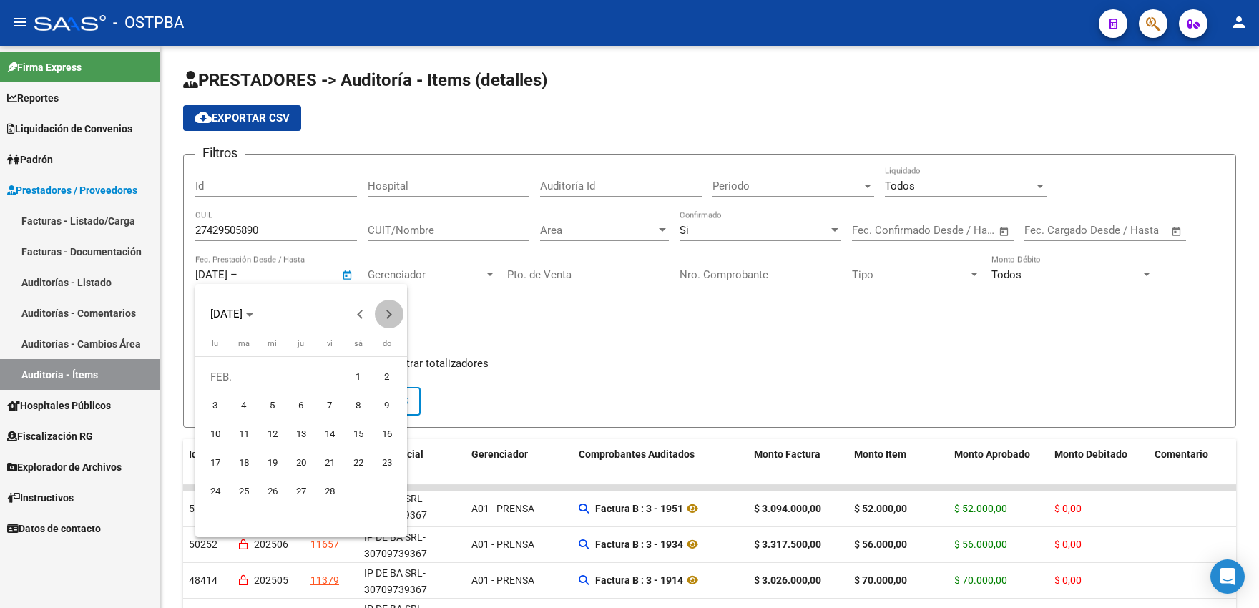
click at [388, 314] on button "Next month" at bounding box center [389, 314] width 29 height 29
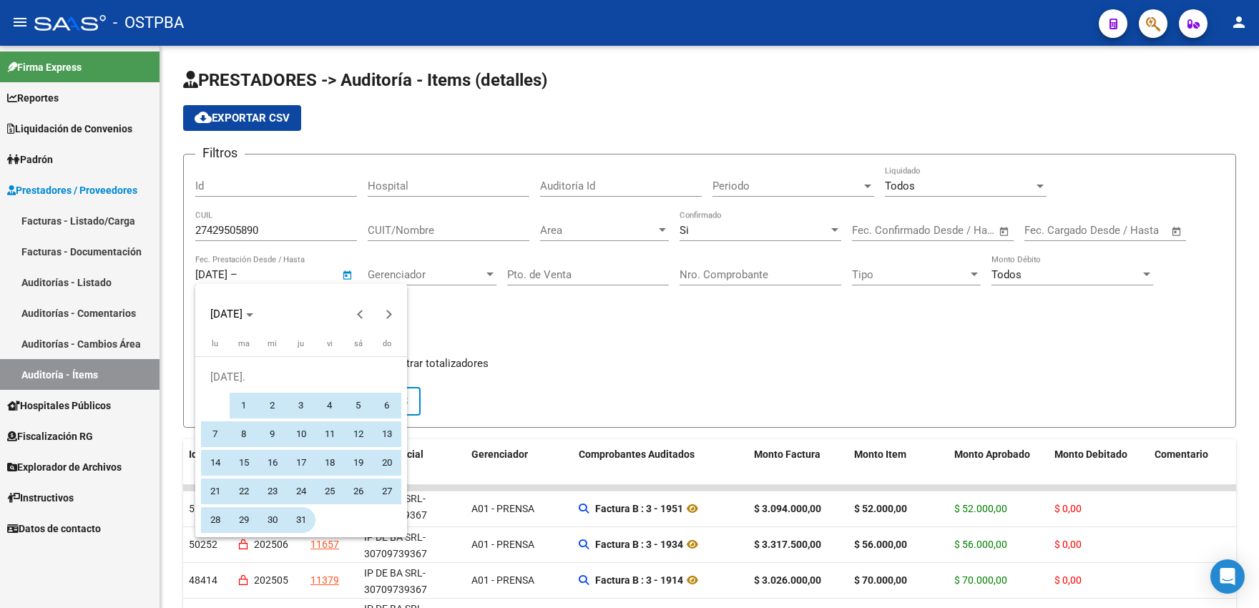
click at [303, 516] on span "31" at bounding box center [301, 520] width 26 height 26
type input "31/7/2025"
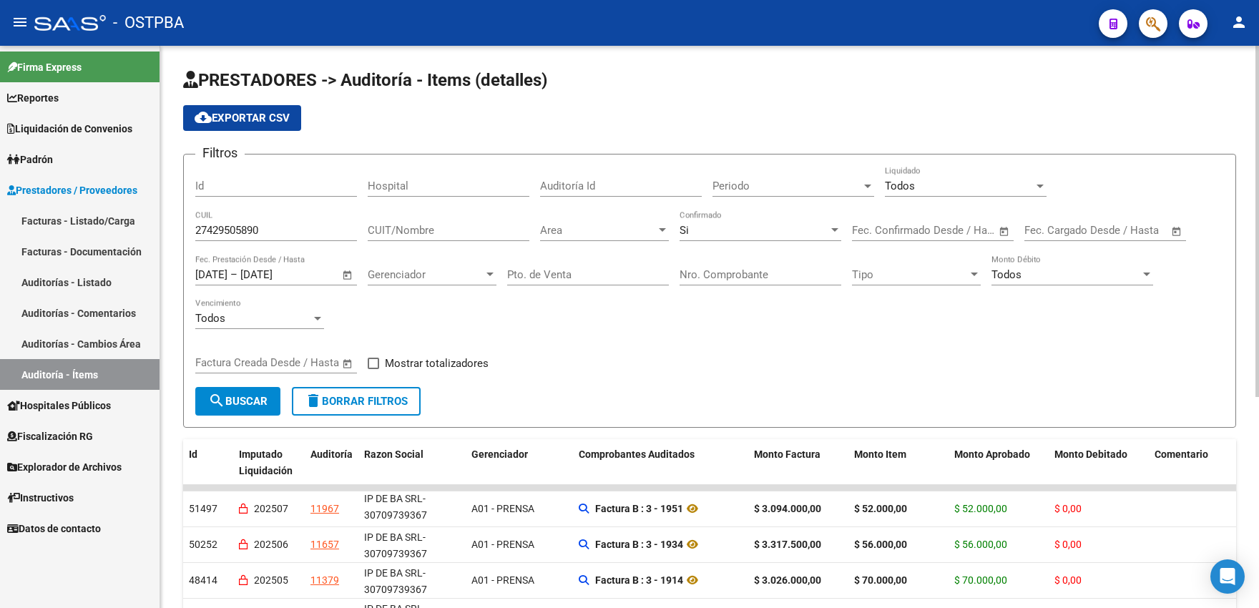
click at [260, 402] on span "search Buscar" at bounding box center [237, 401] width 59 height 13
click at [264, 122] on span "cloud_download Exportar CSV" at bounding box center [242, 118] width 95 height 13
click at [993, 4] on mat-toolbar "menu - OSTPBA person" at bounding box center [629, 23] width 1259 height 46
click at [53, 161] on span "Padrón" at bounding box center [30, 160] width 46 height 16
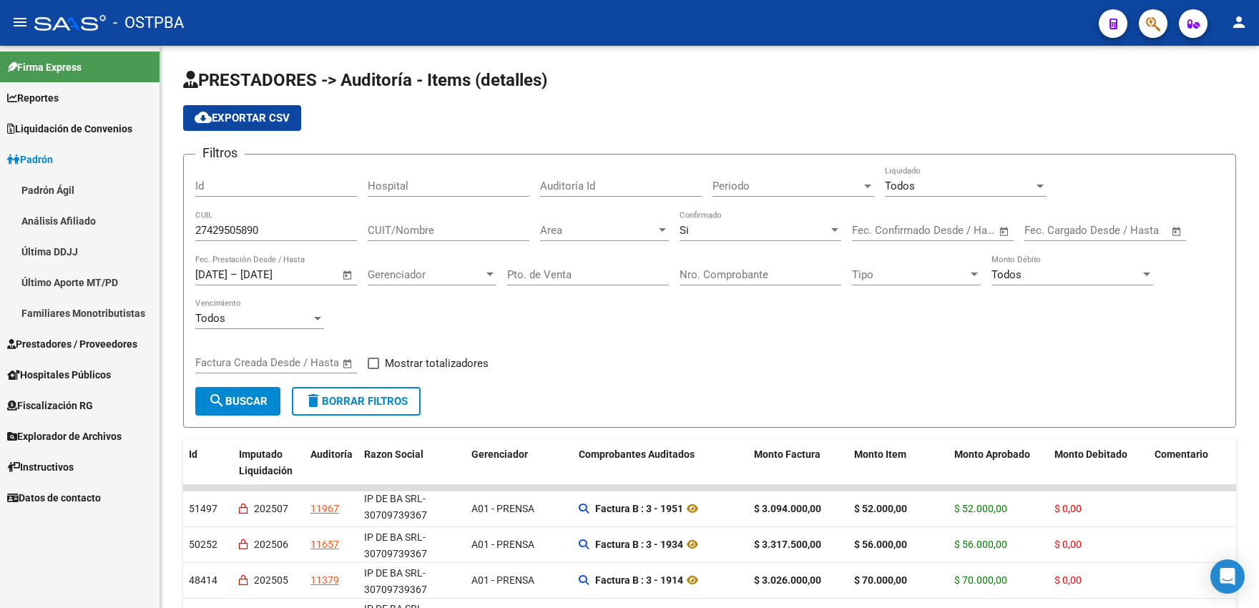
click at [58, 219] on link "Análisis Afiliado" at bounding box center [79, 220] width 159 height 31
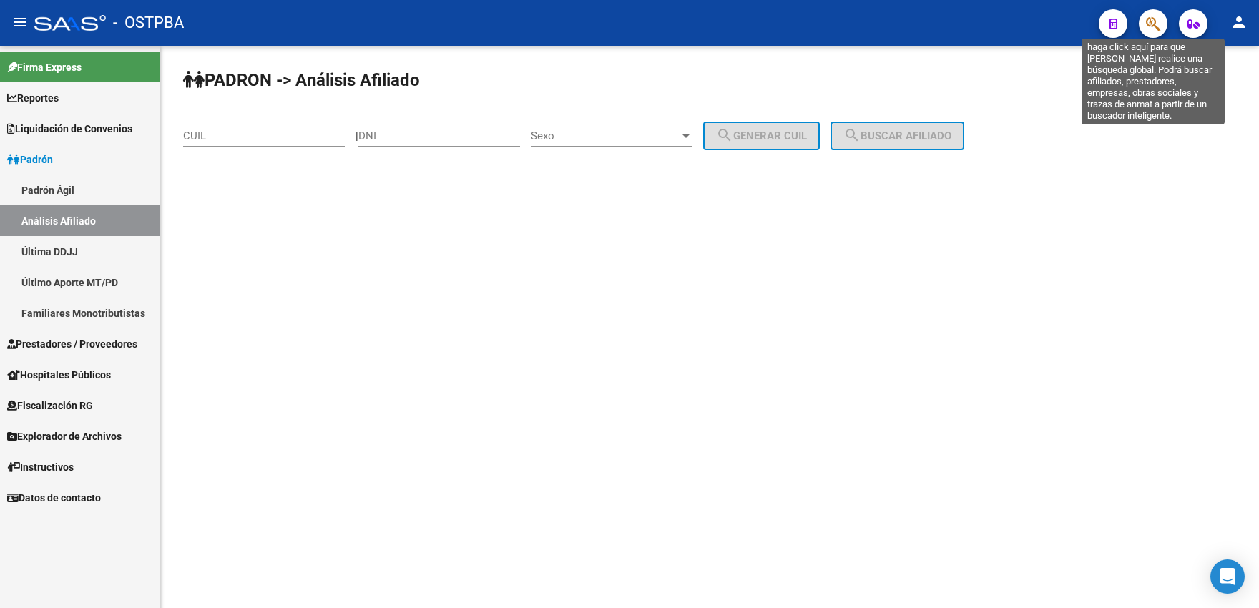
click at [1156, 29] on icon "button" at bounding box center [1153, 24] width 14 height 16
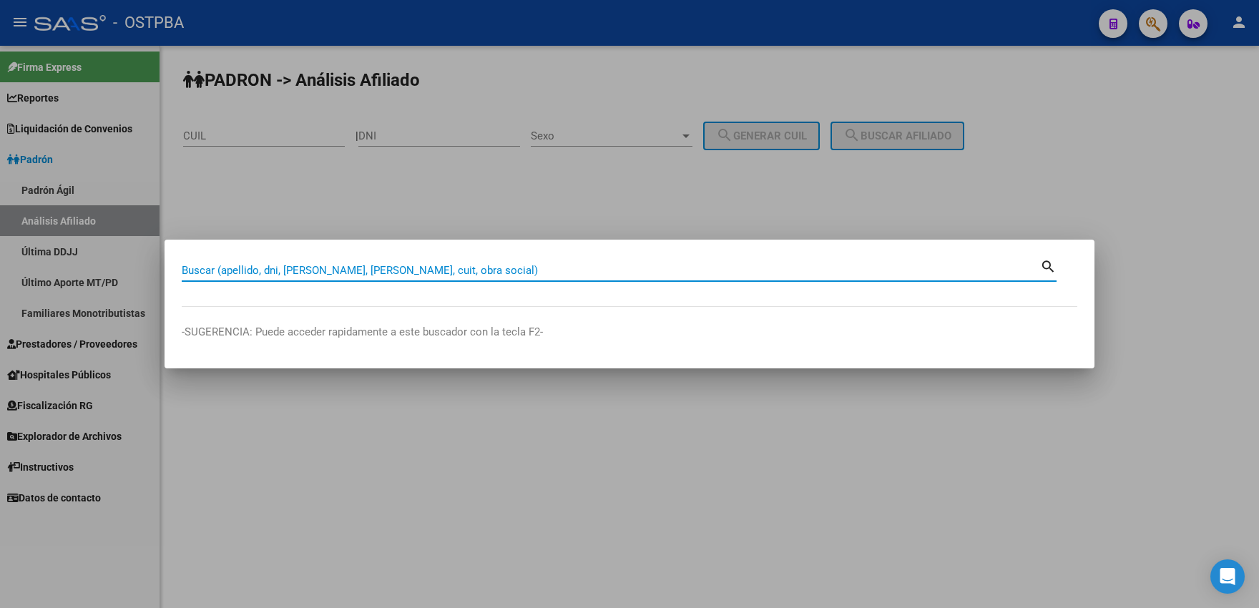
click at [258, 270] on input "Buscar (apellido, dni, [PERSON_NAME], [PERSON_NAME], cuit, obra social)" at bounding box center [611, 270] width 858 height 13
type input "sanchez marcenaro"
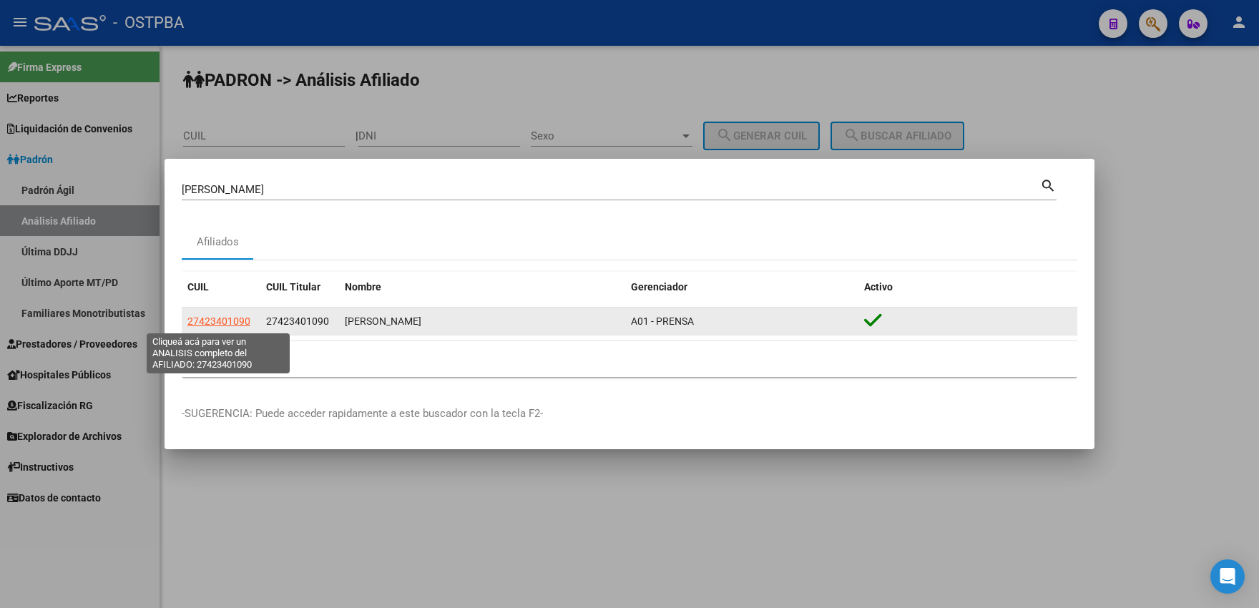
click at [217, 325] on span "27423401090" at bounding box center [218, 320] width 63 height 11
type textarea "27423401090"
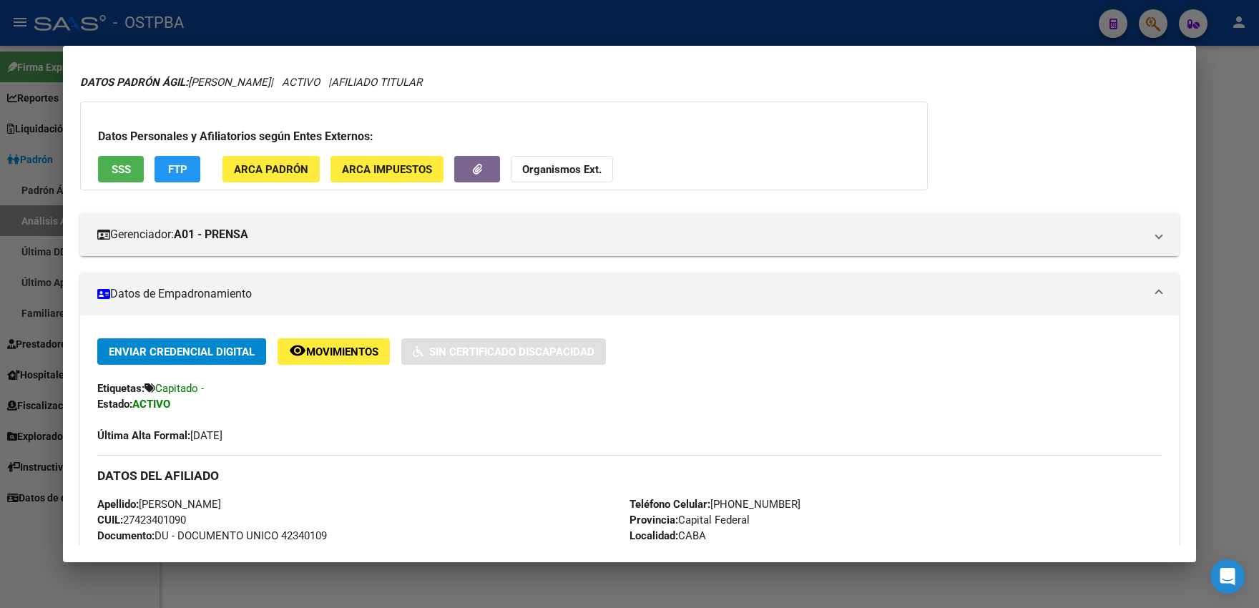
scroll to position [236, 0]
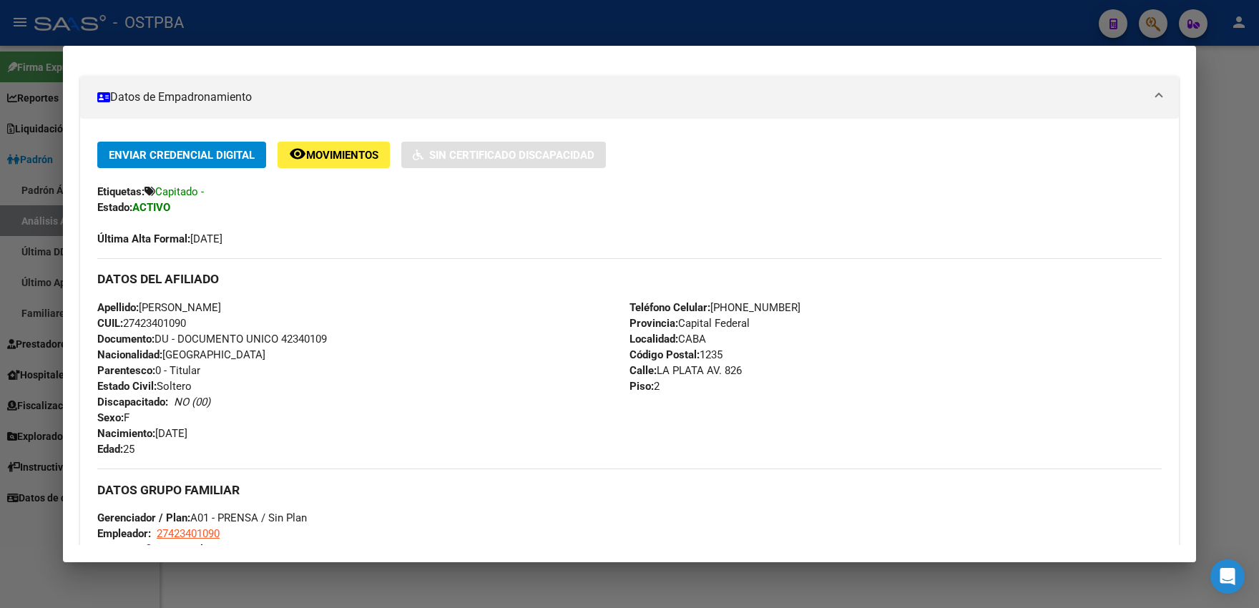
drag, startPoint x: 707, startPoint y: 311, endPoint x: 777, endPoint y: 307, distance: 70.2
click at [777, 307] on div "Teléfono Celular: 11-3950-5170 Provincia: Capital Federal Localidad: CABA Códig…" at bounding box center [895, 378] width 532 height 157
click at [11, 174] on div at bounding box center [629, 304] width 1259 height 608
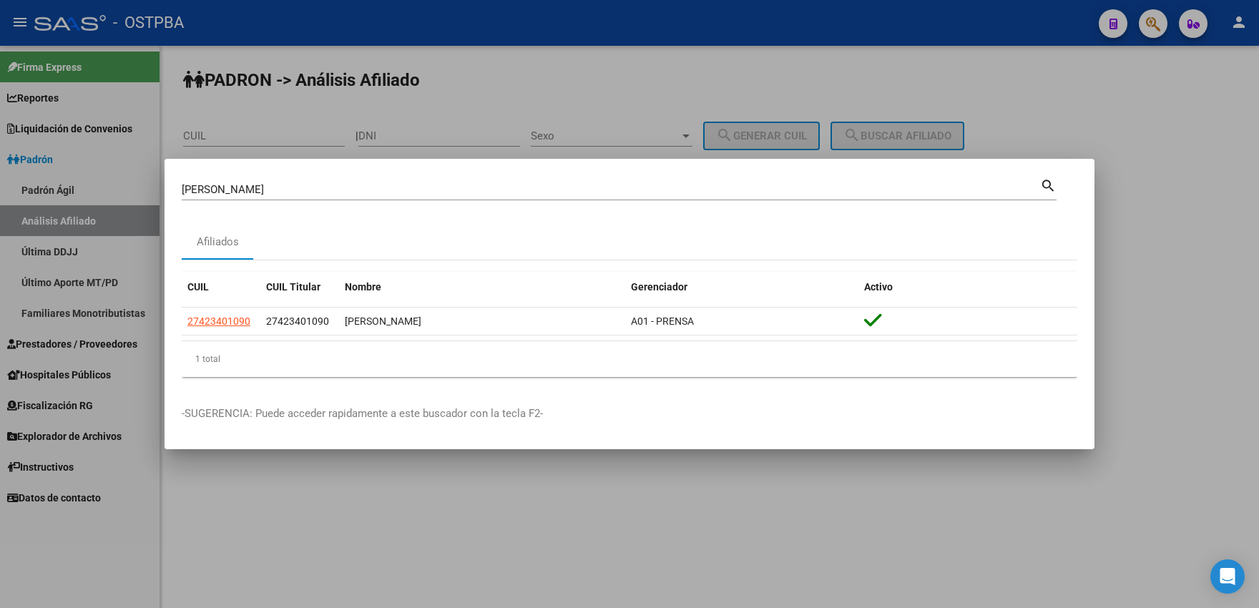
click at [253, 111] on div at bounding box center [629, 304] width 1259 height 608
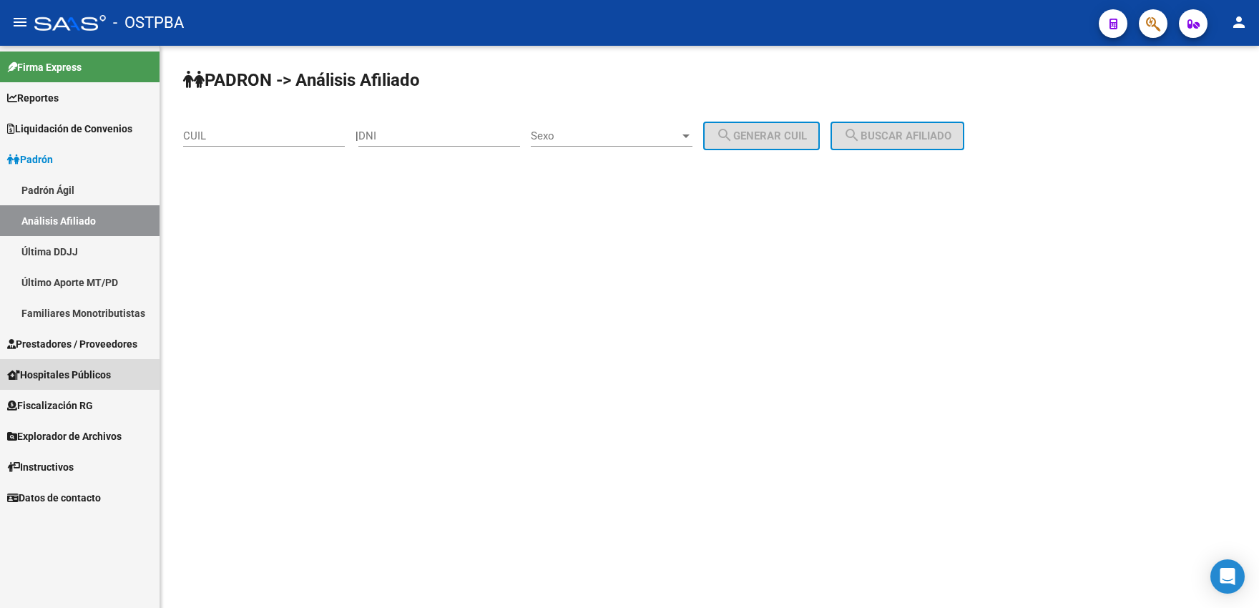
click at [60, 369] on span "Hospitales Públicos" at bounding box center [59, 375] width 104 height 16
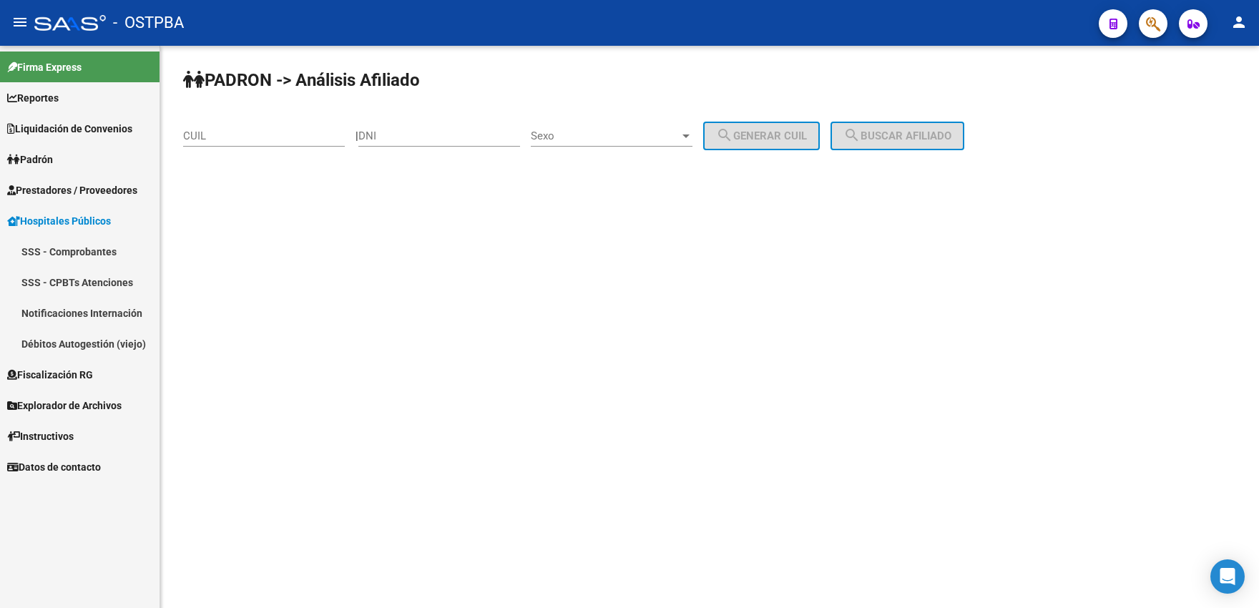
click at [54, 190] on span "Prestadores / Proveedores" at bounding box center [72, 190] width 130 height 16
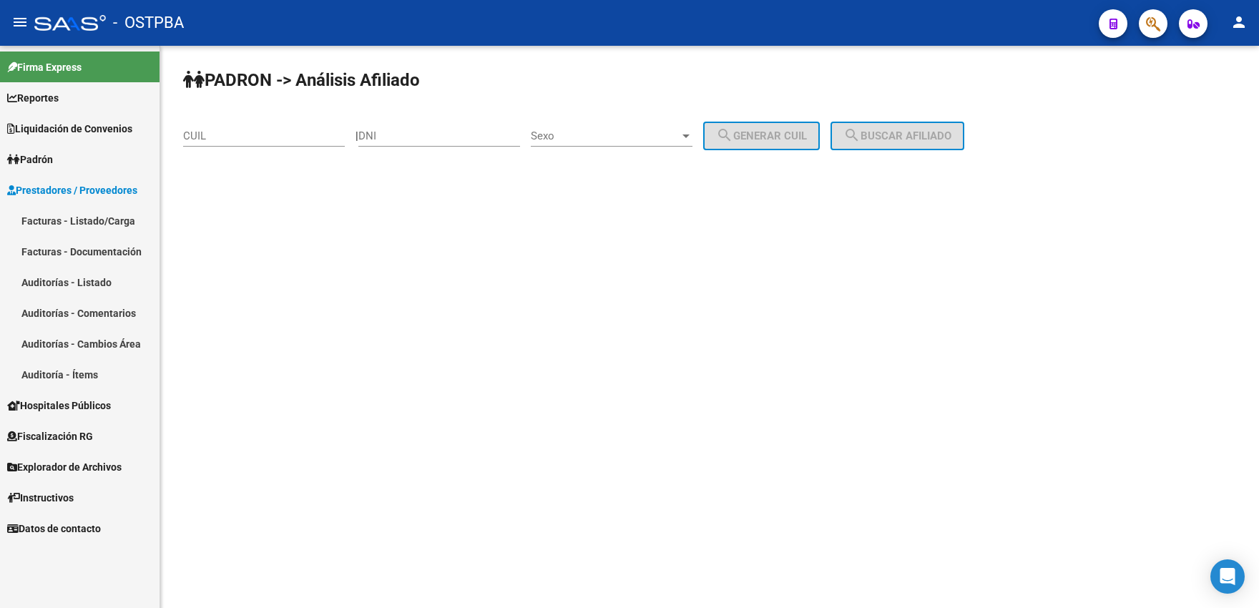
click at [77, 249] on link "Facturas - Documentación" at bounding box center [79, 251] width 159 height 31
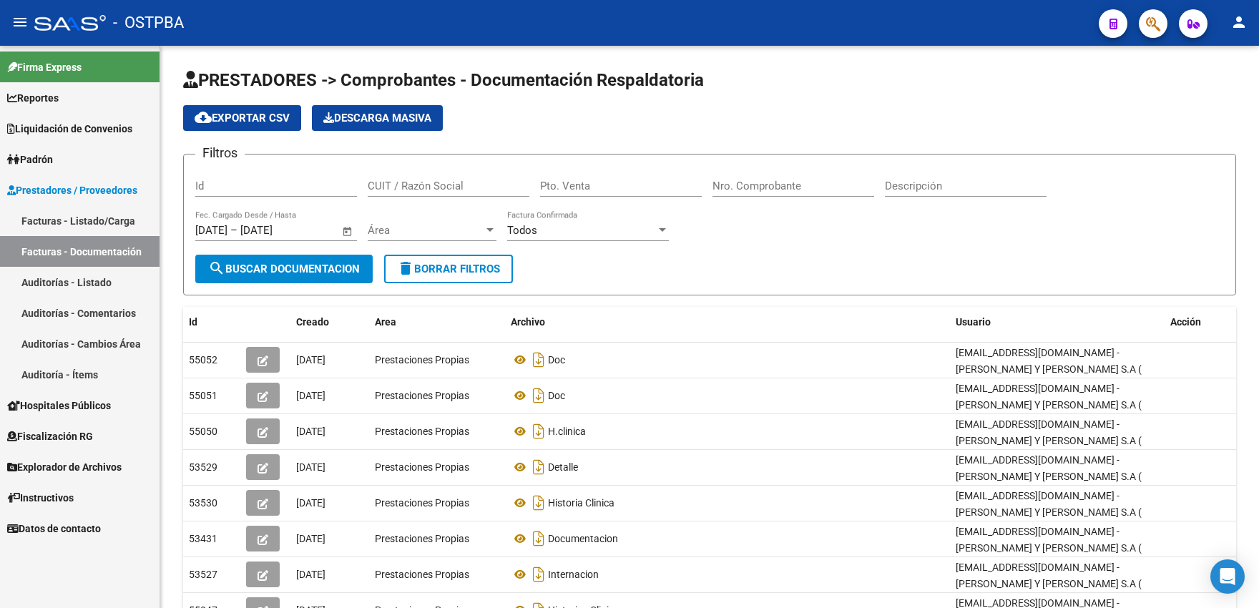
click at [113, 282] on link "Auditorías - Listado" at bounding box center [79, 282] width 159 height 31
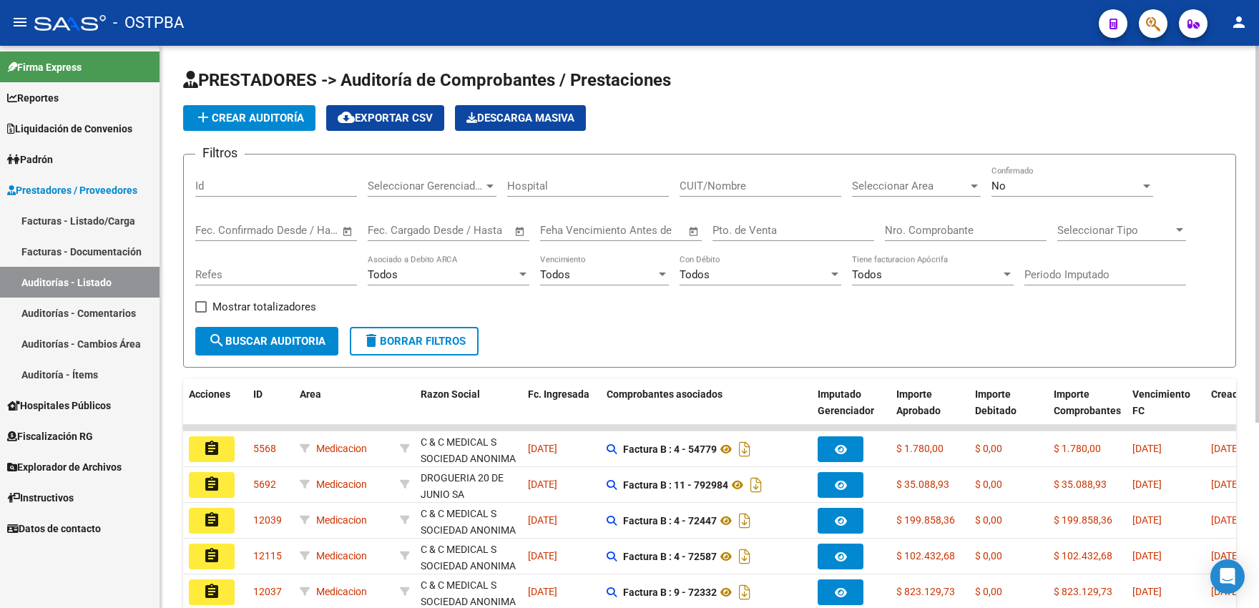
click at [888, 185] on span "Seleccionar Area" at bounding box center [910, 185] width 116 height 13
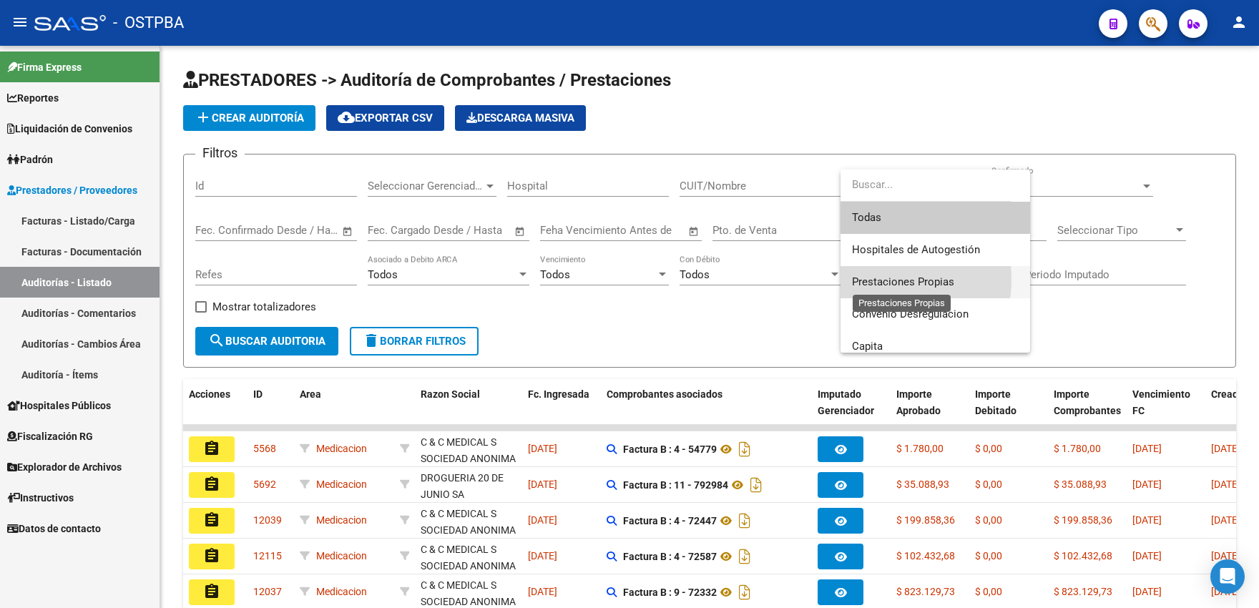
click at [868, 280] on span "Prestaciones Propias" at bounding box center [903, 281] width 102 height 13
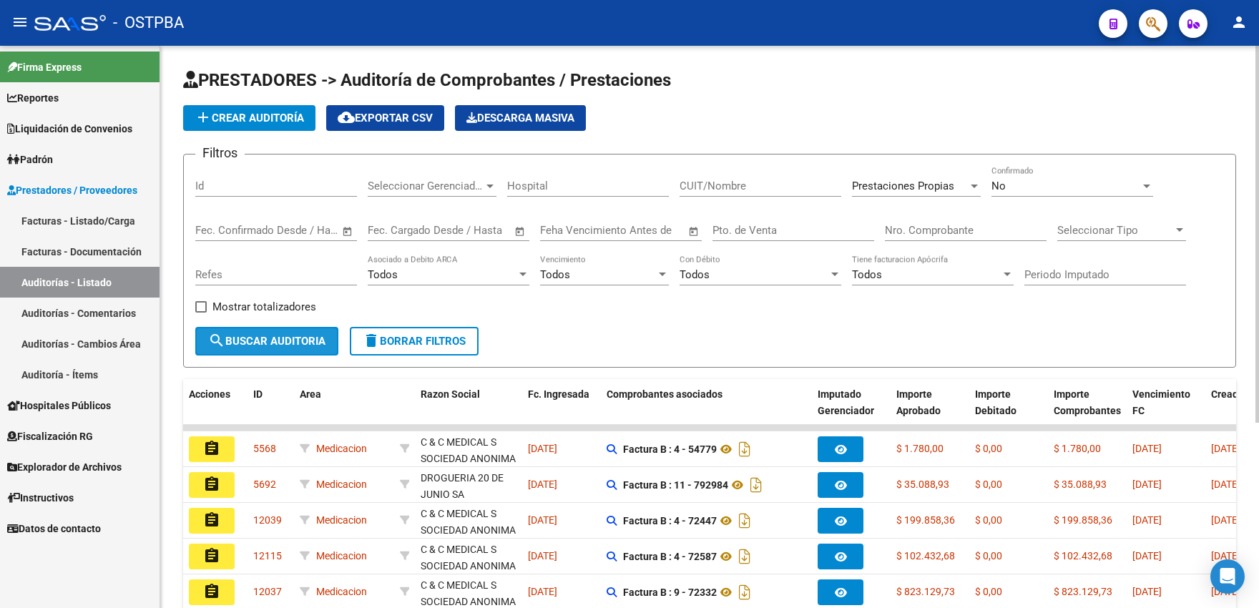
click at [282, 333] on button "search Buscar Auditoria" at bounding box center [266, 341] width 143 height 29
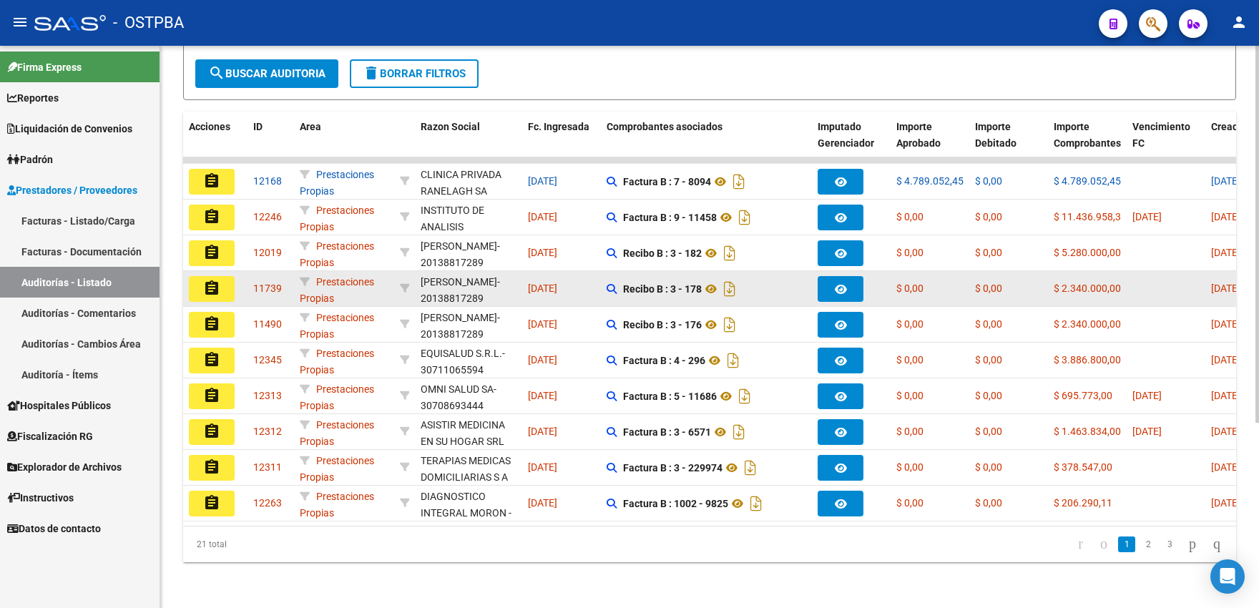
scroll to position [277, 0]
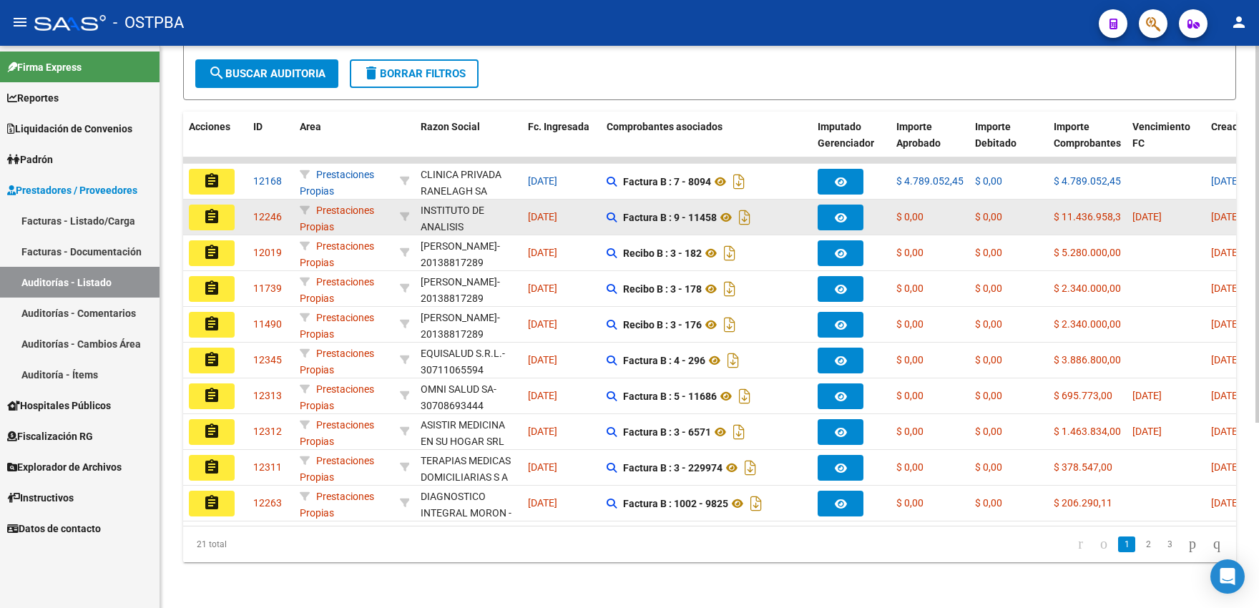
click at [213, 208] on mat-icon "assignment" at bounding box center [211, 216] width 17 height 17
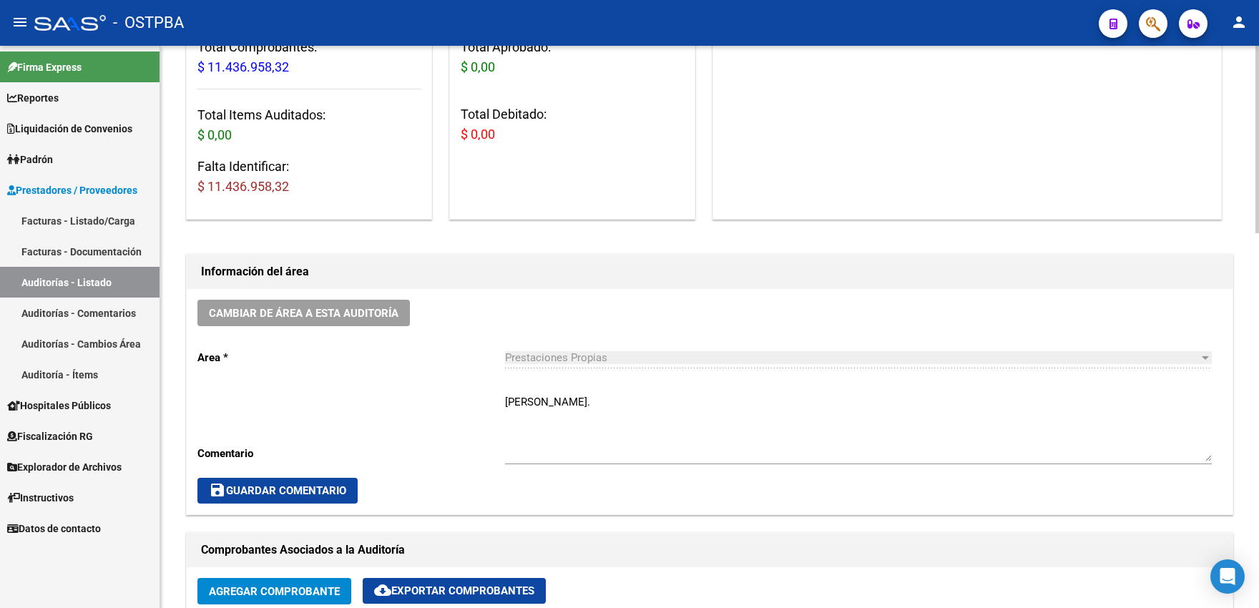
scroll to position [315, 0]
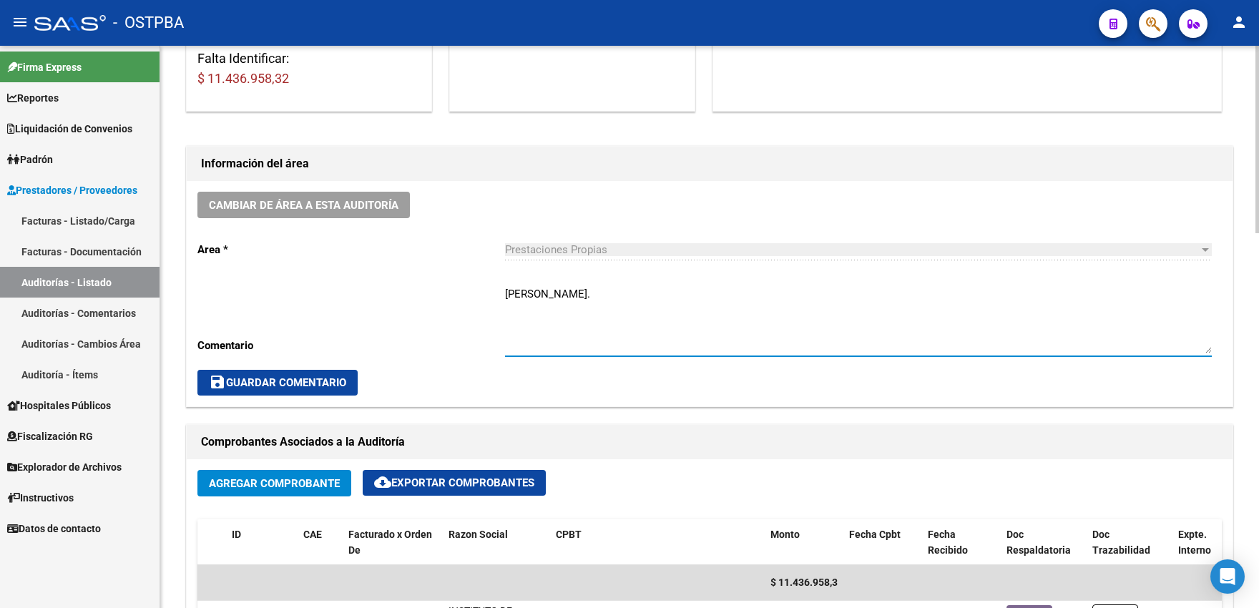
drag, startPoint x: 576, startPoint y: 300, endPoint x: 491, endPoint y: 296, distance: 85.2
click at [505, 296] on textarea "GERARDO." at bounding box center [858, 319] width 707 height 67
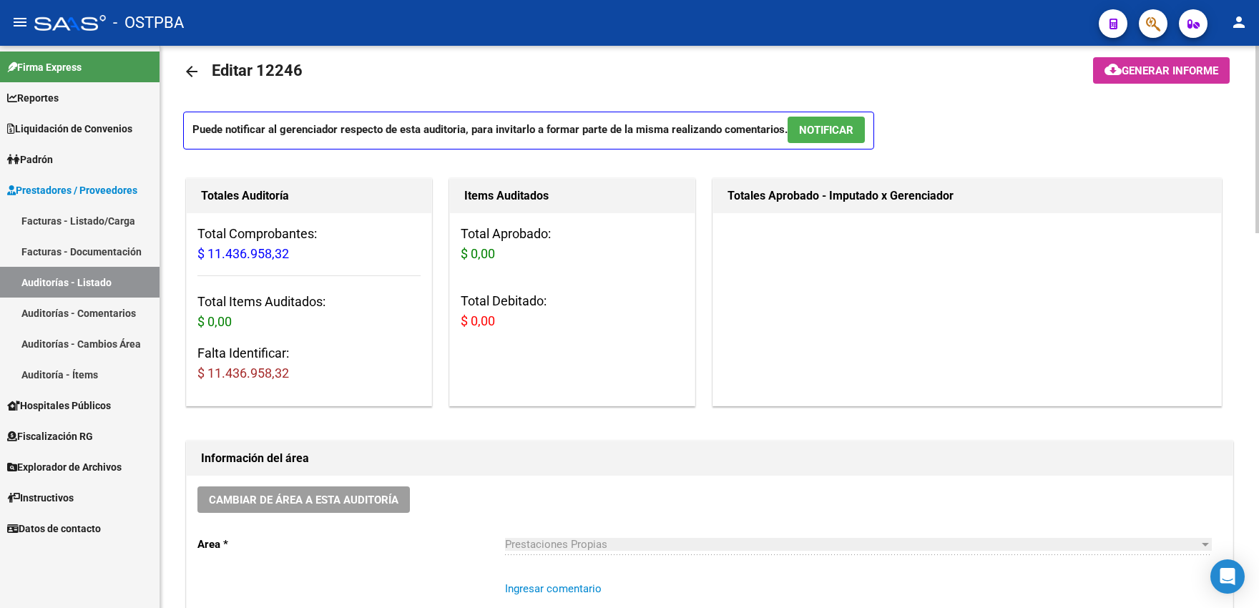
scroll to position [0, 0]
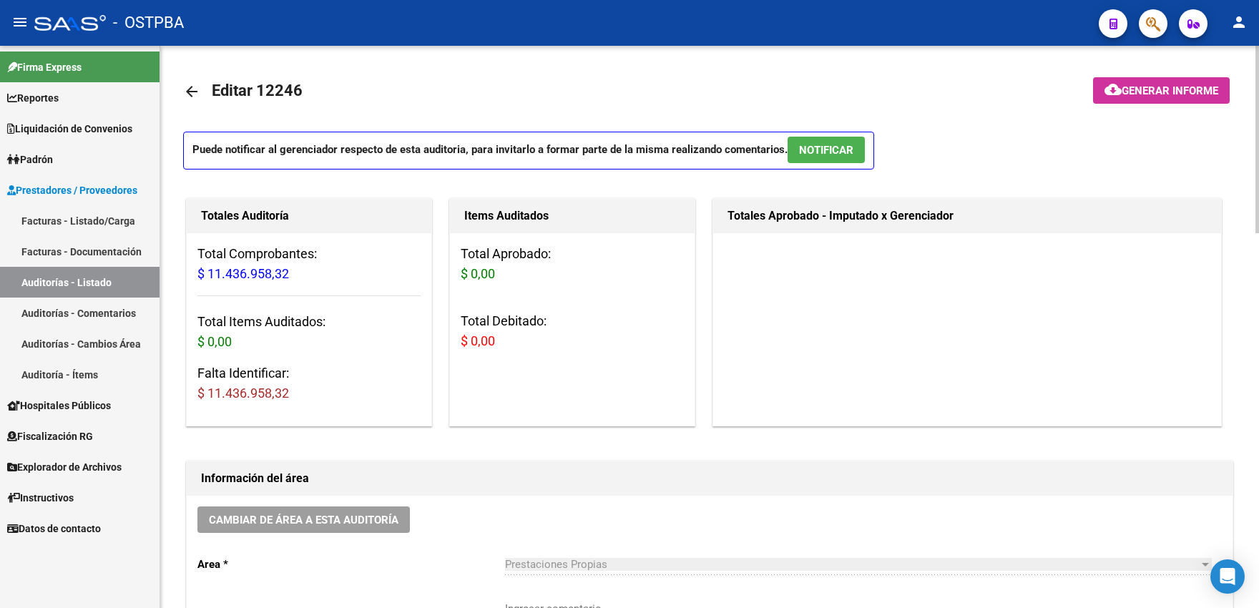
click at [191, 99] on mat-icon "arrow_back" at bounding box center [191, 91] width 17 height 17
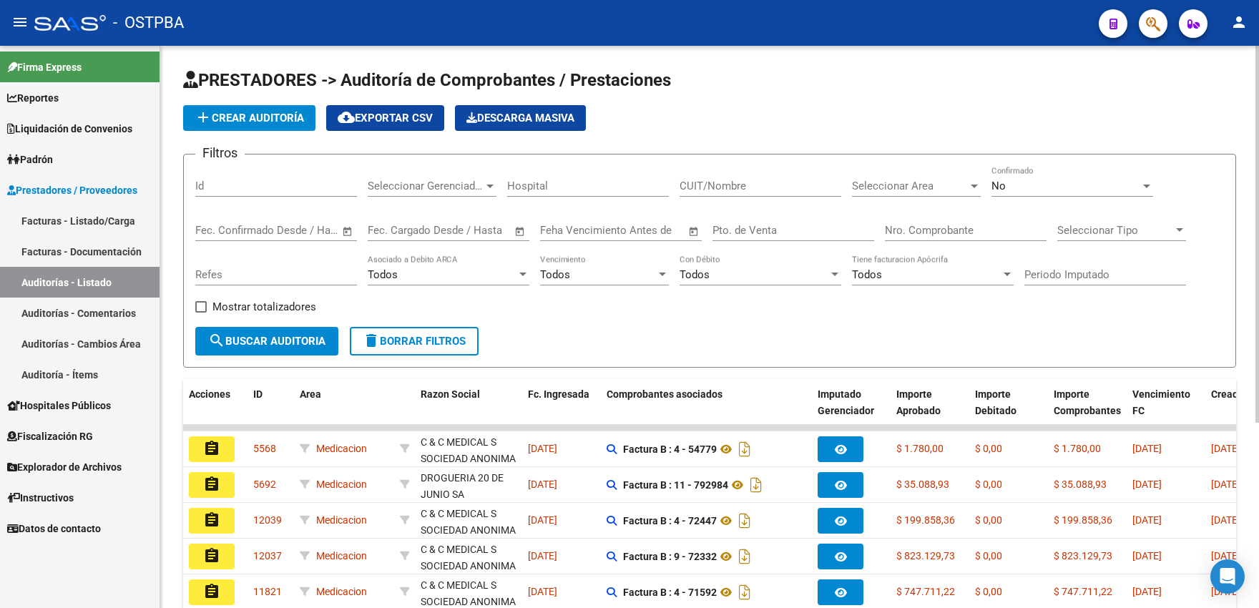
scroll to position [79, 0]
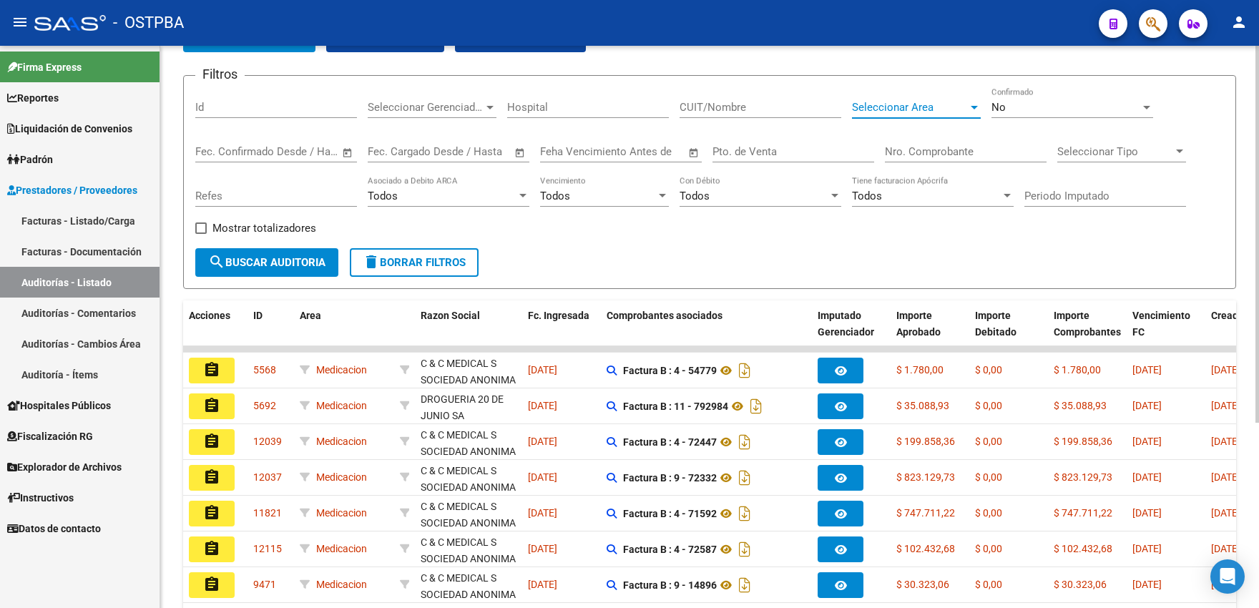
click at [917, 104] on span "Seleccionar Area" at bounding box center [910, 107] width 116 height 13
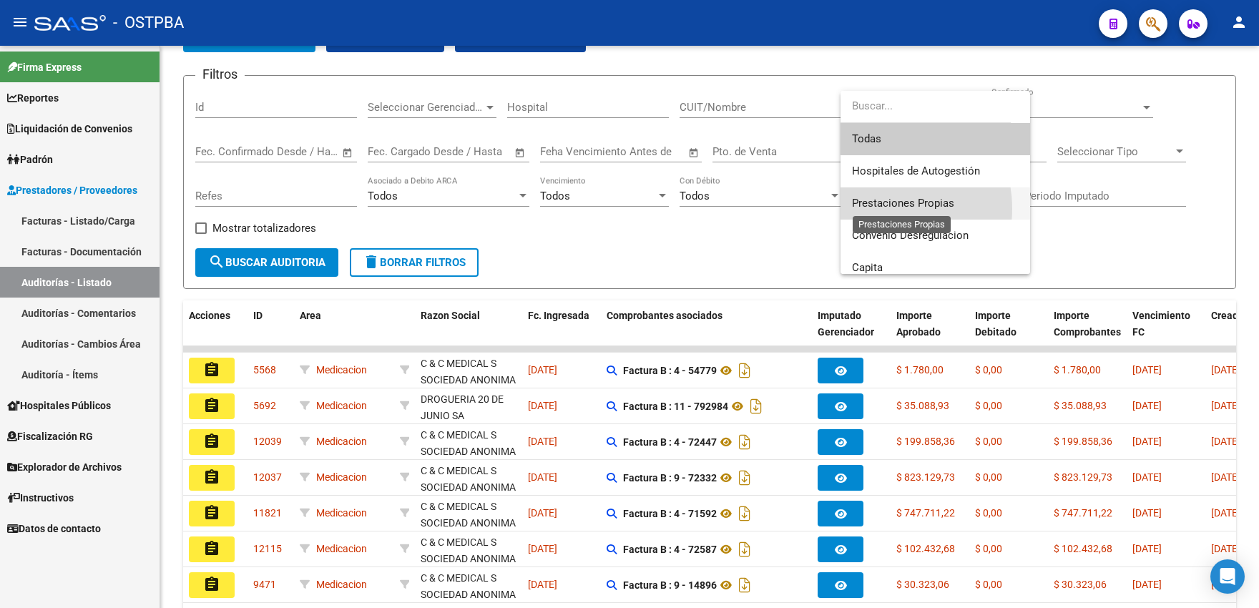
click at [877, 209] on span "Prestaciones Propias" at bounding box center [903, 203] width 102 height 13
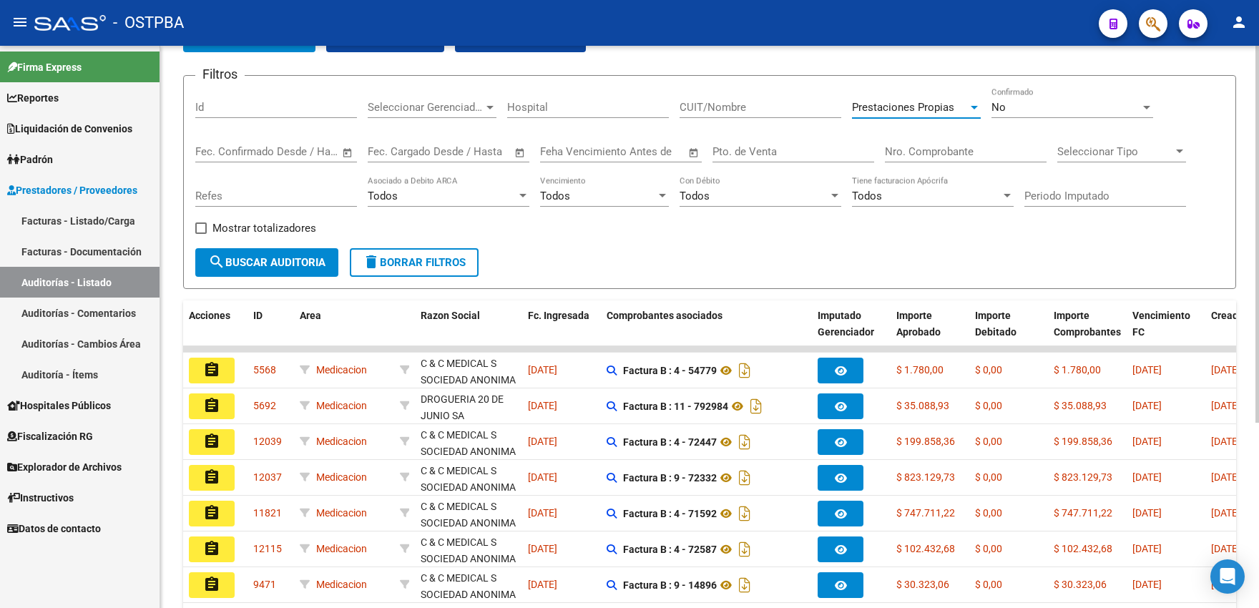
click at [313, 261] on span "search Buscar Auditoria" at bounding box center [266, 262] width 117 height 13
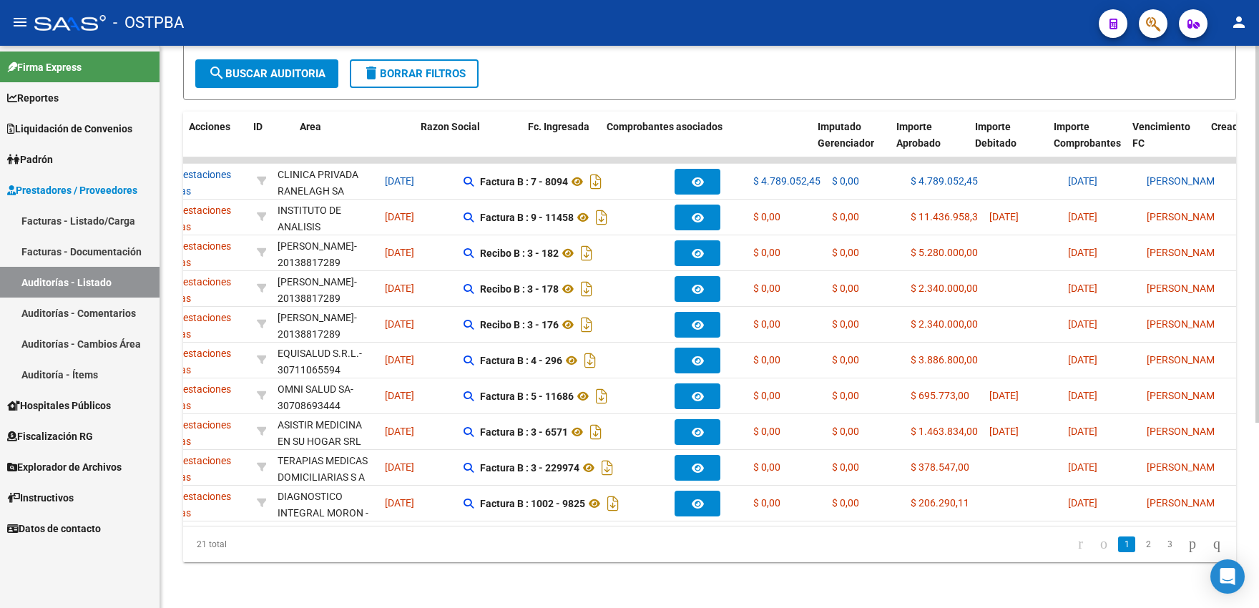
scroll to position [0, 0]
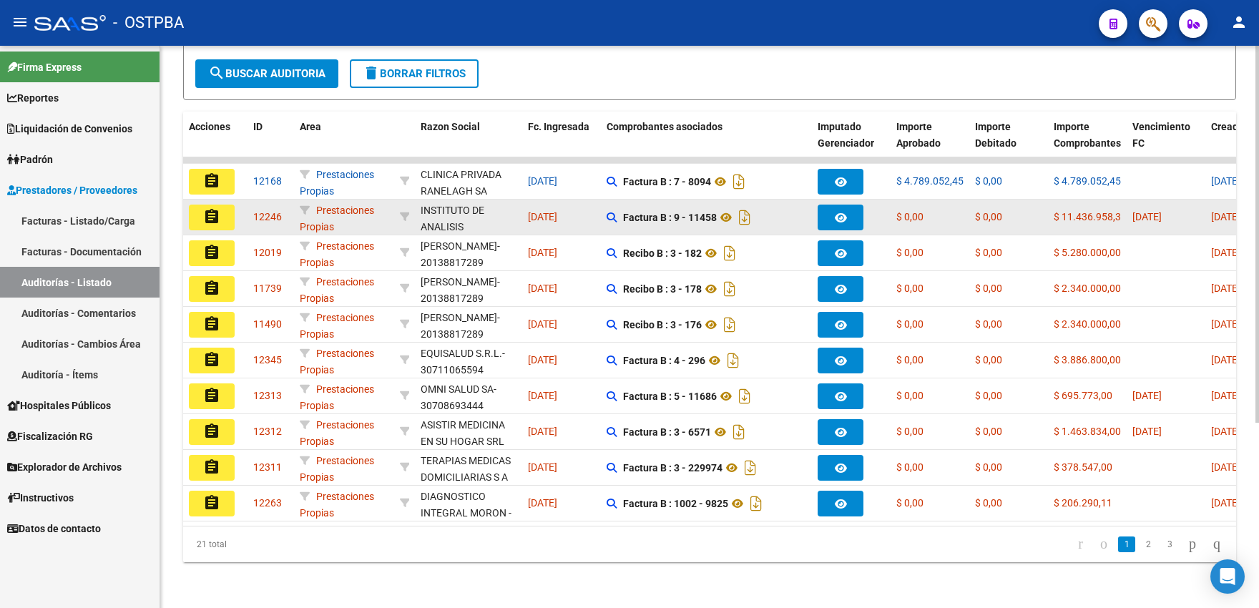
click at [217, 210] on mat-icon "assignment" at bounding box center [211, 216] width 17 height 17
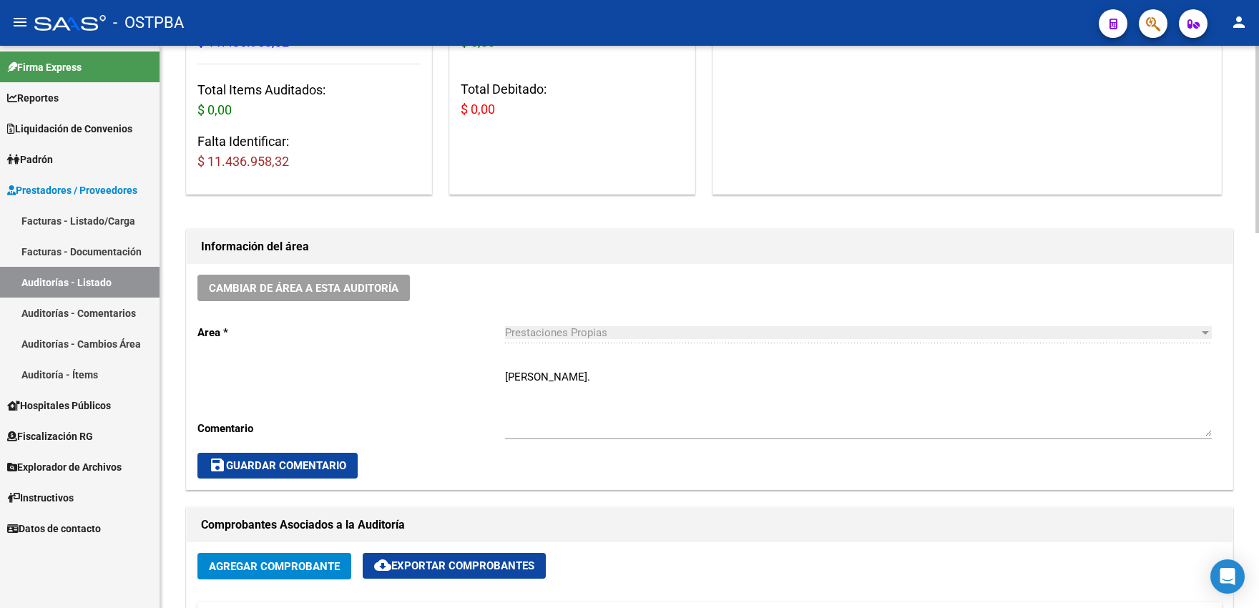
scroll to position [236, 0]
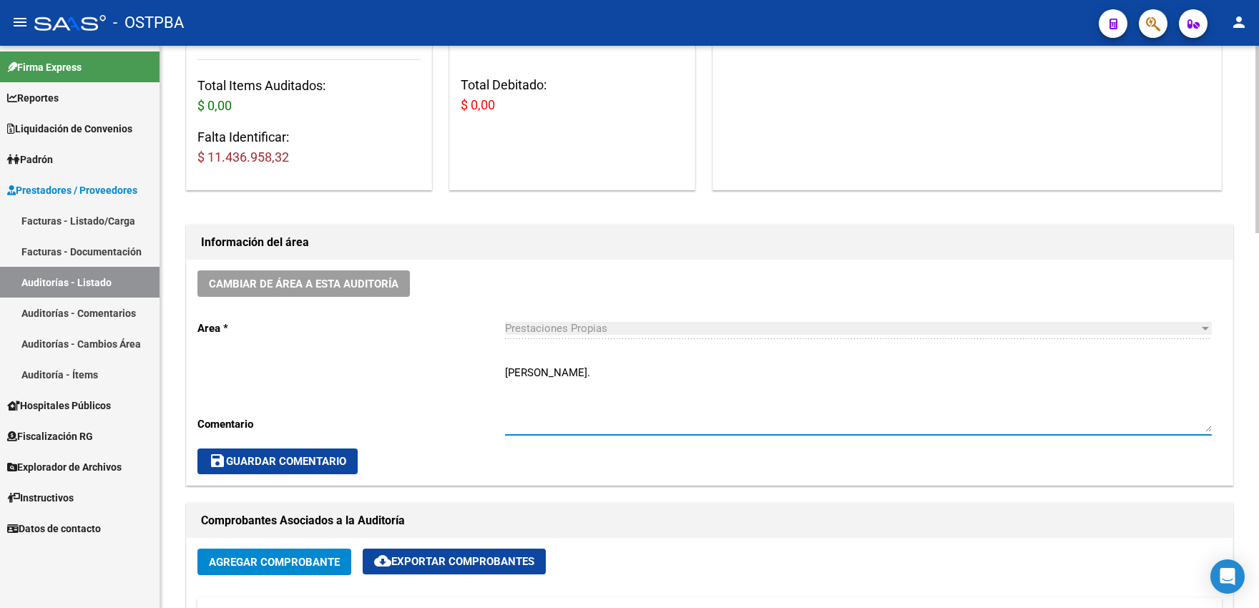
drag, startPoint x: 559, startPoint y: 375, endPoint x: 468, endPoint y: 372, distance: 90.9
click at [505, 372] on textarea "GERARDO." at bounding box center [858, 398] width 707 height 67
type textarea "A"
click at [257, 468] on span "save Guardar Comentario" at bounding box center [277, 461] width 137 height 13
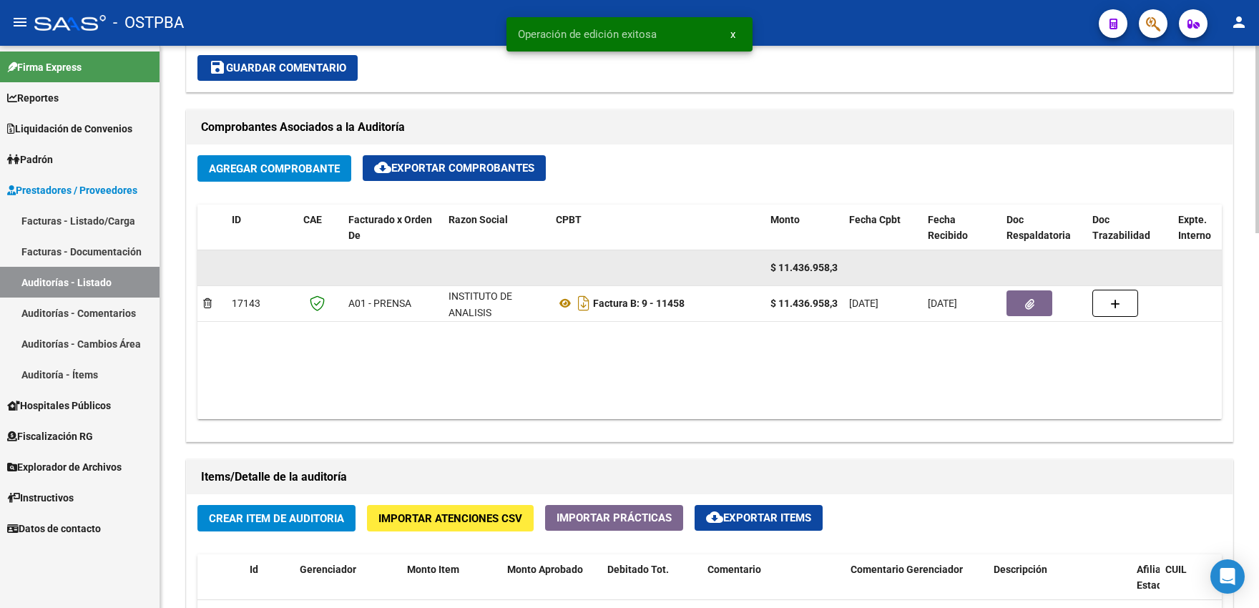
scroll to position [865, 0]
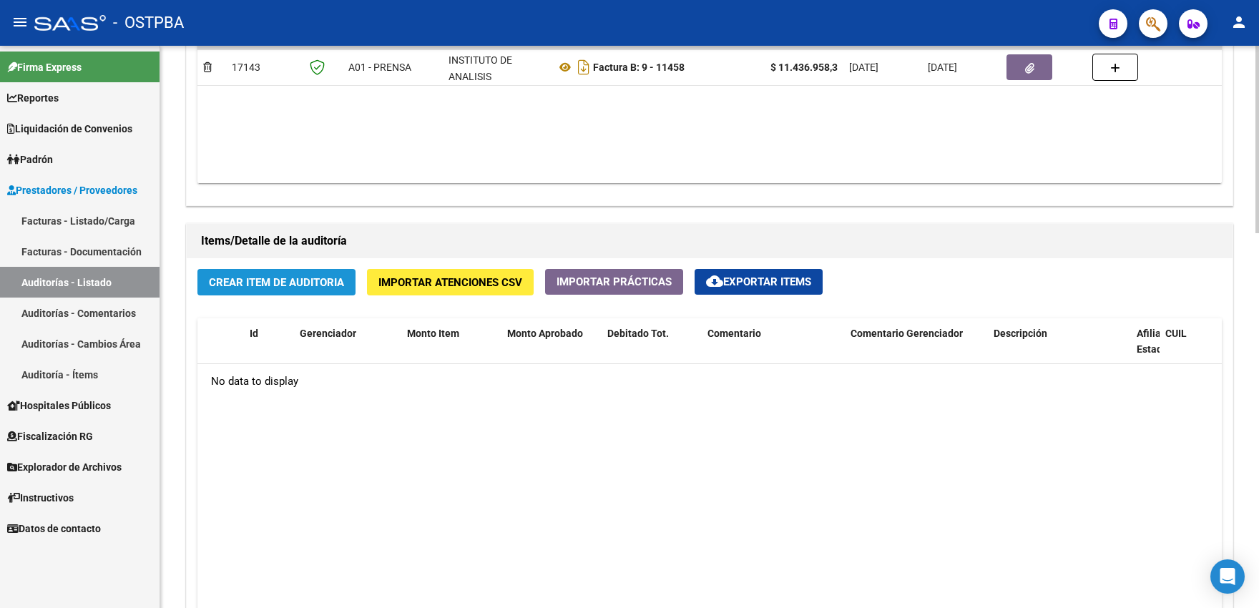
click at [290, 289] on span "Crear Item de Auditoria" at bounding box center [276, 282] width 135 height 13
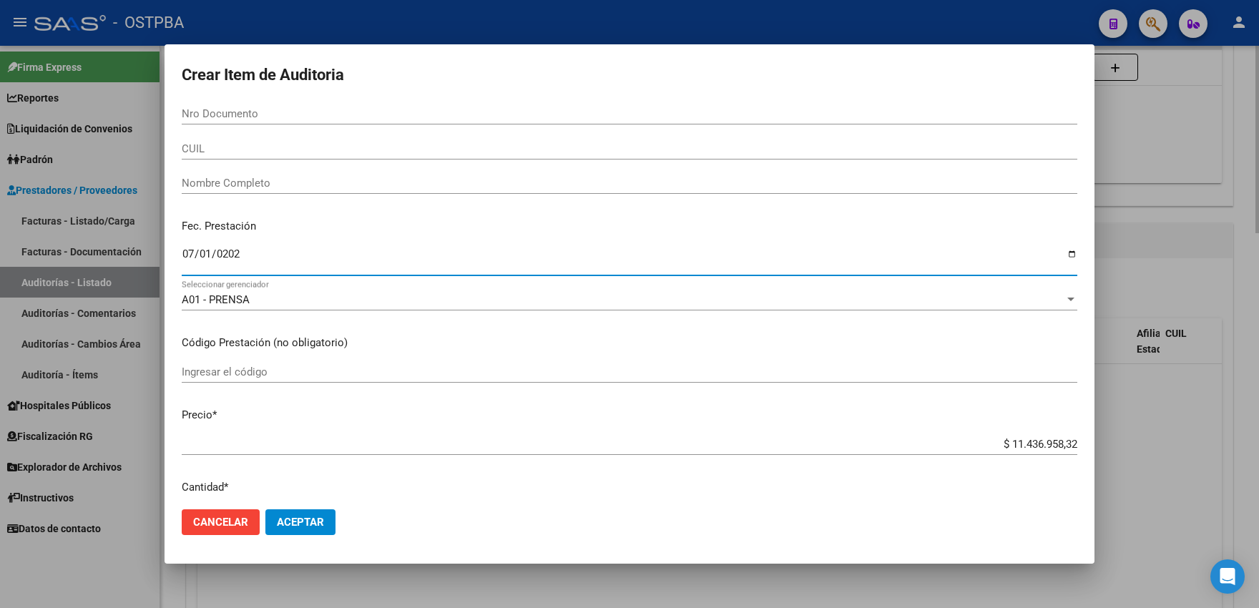
type input "2025-07-01"
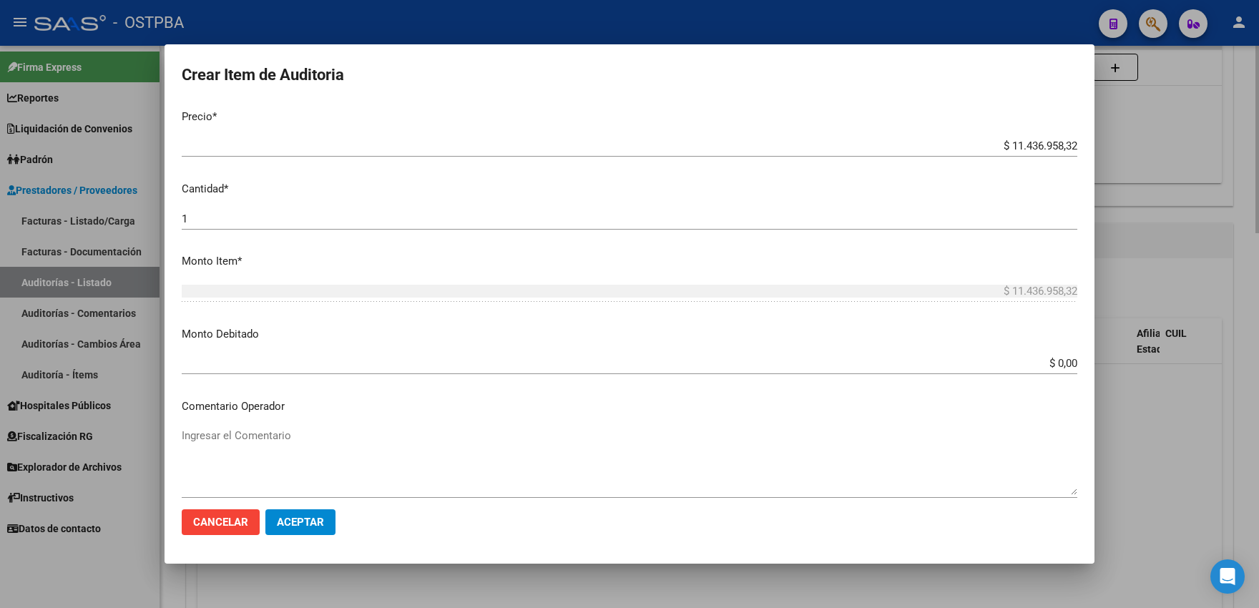
scroll to position [569, 0]
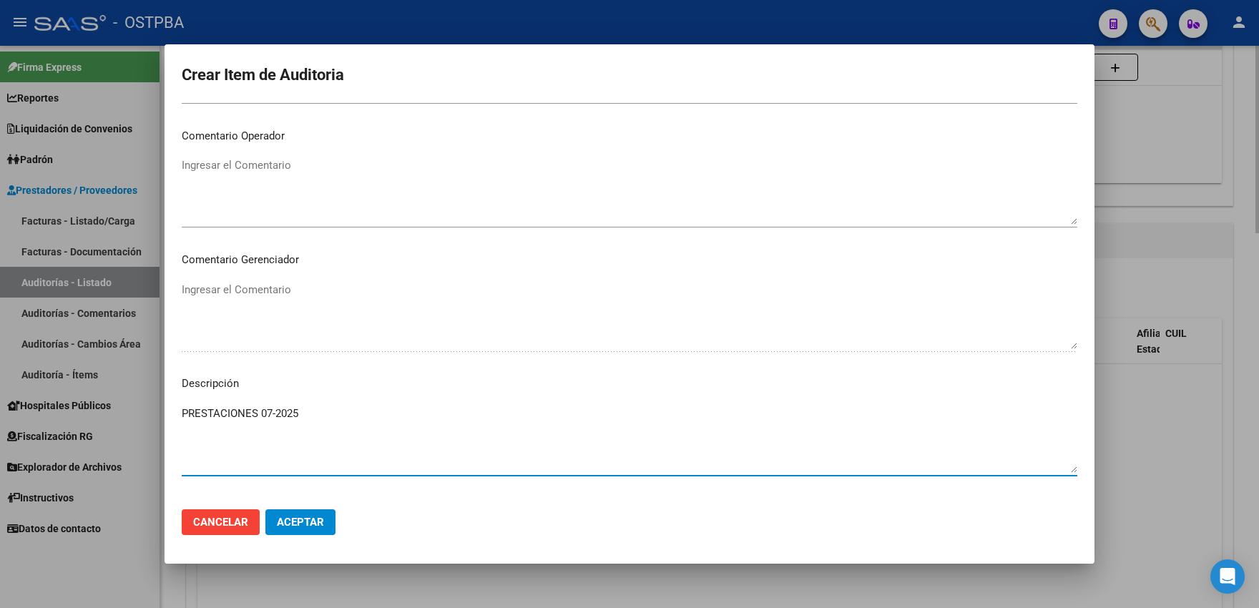
type textarea "PRESTACIONES 07-2025"
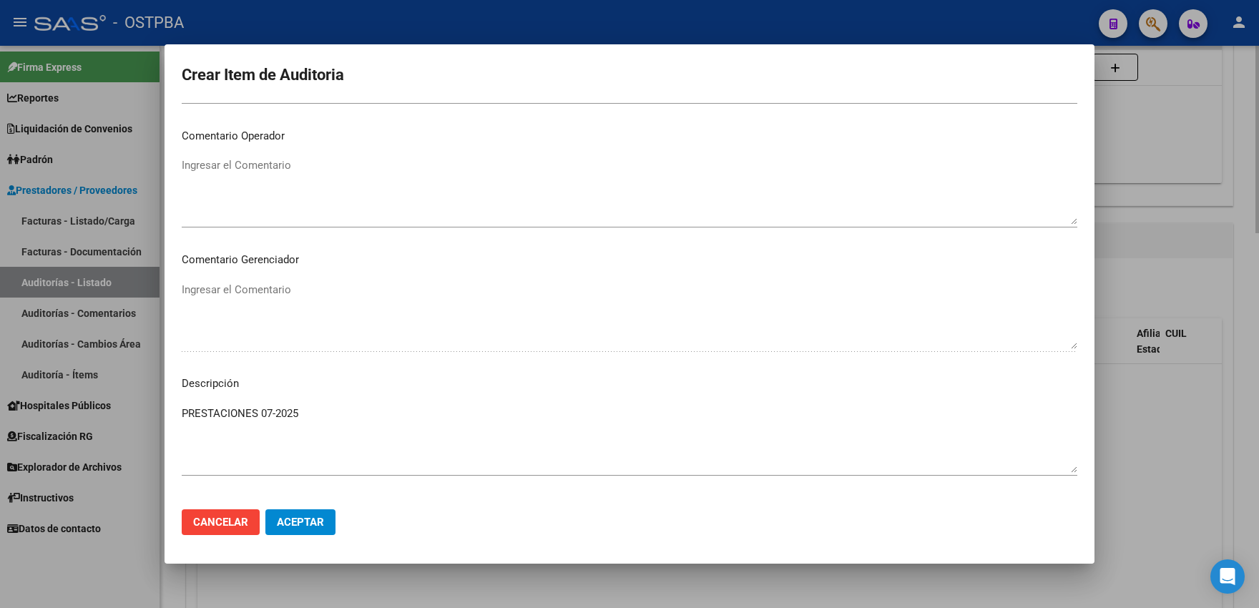
scroll to position [639, 0]
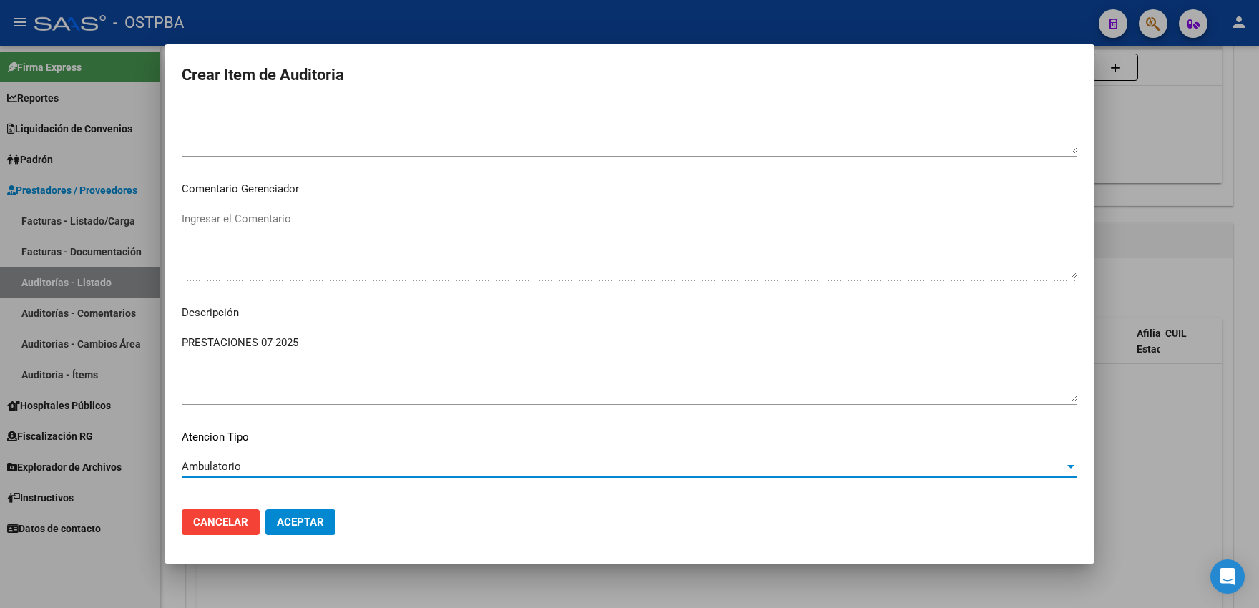
click at [295, 521] on span "Aceptar" at bounding box center [300, 522] width 47 height 13
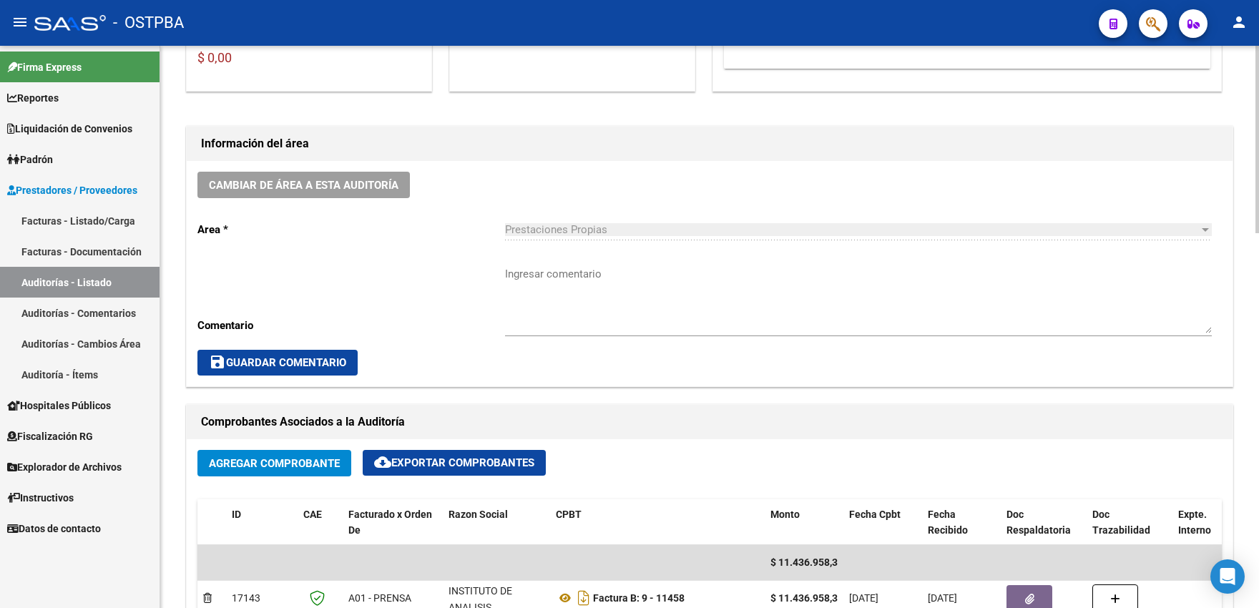
scroll to position [257, 0]
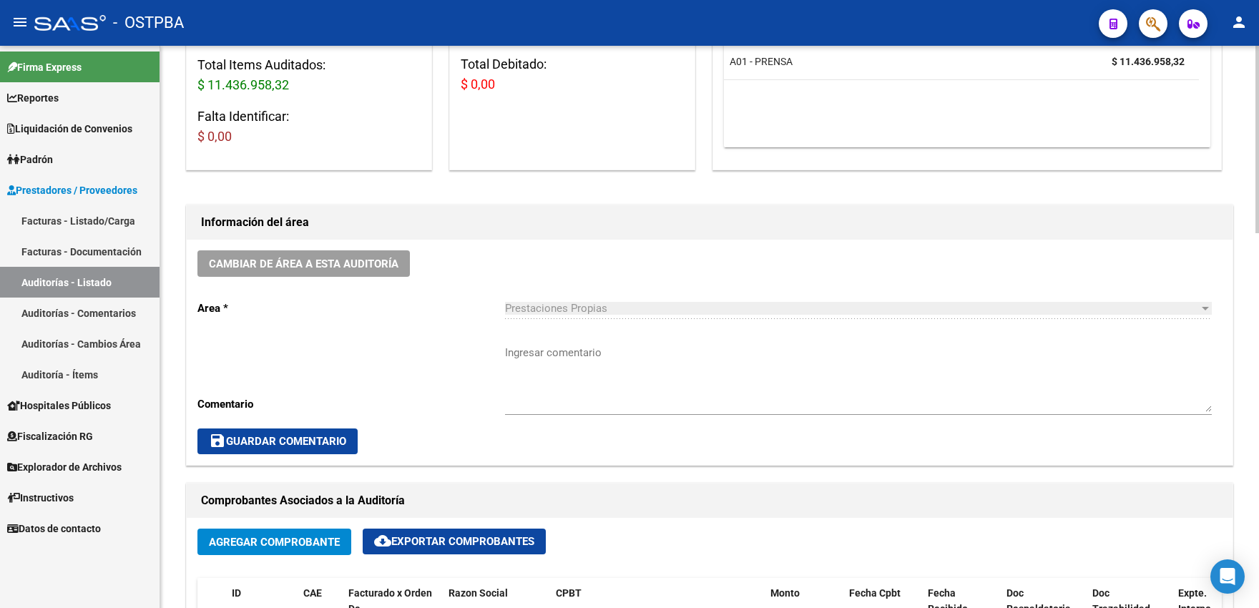
click at [522, 358] on textarea "Ingresar comentario" at bounding box center [858, 378] width 707 height 67
type textarea "SDA"
click at [325, 448] on span "save Guardar Comentario" at bounding box center [277, 441] width 137 height 13
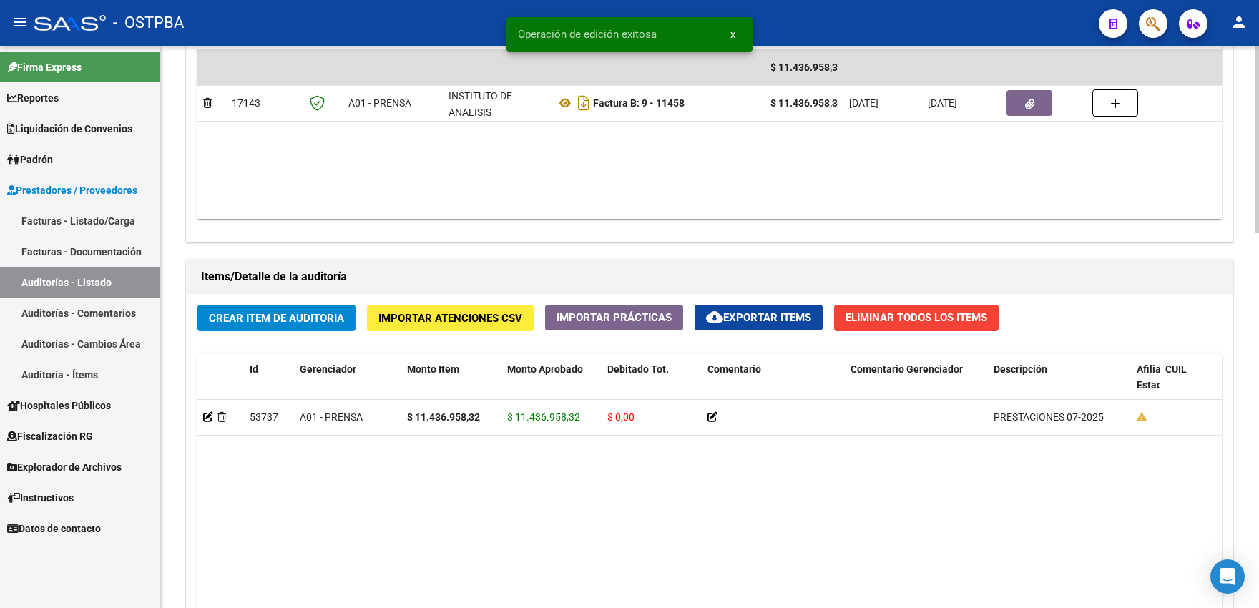
scroll to position [965, 0]
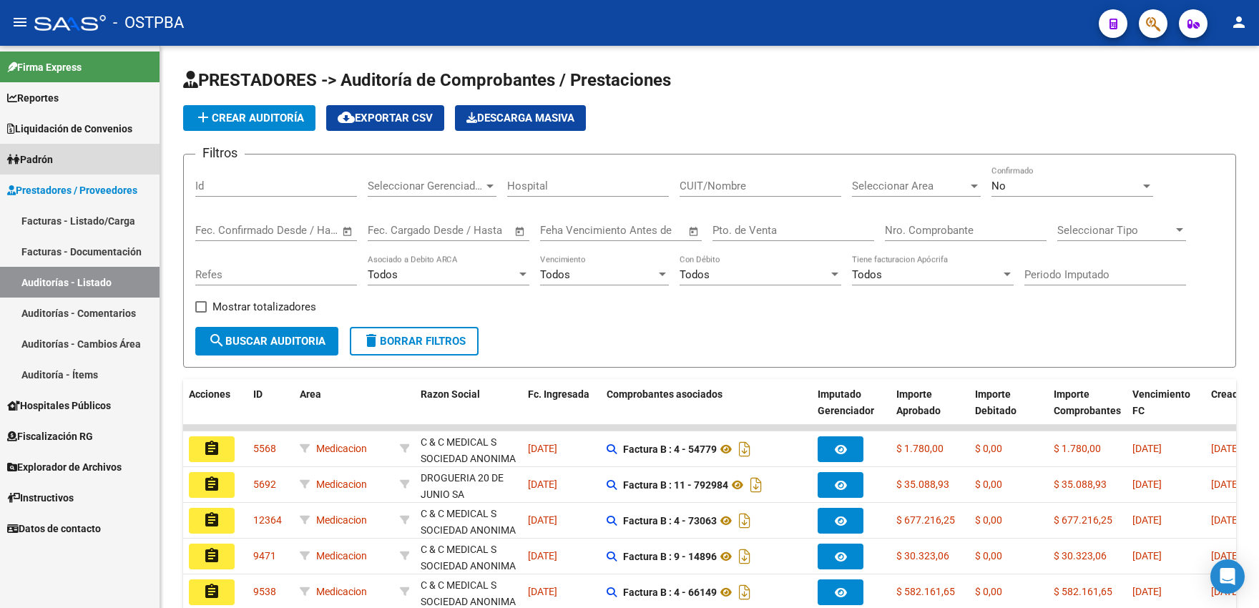
click at [92, 158] on link "Padrón" at bounding box center [79, 159] width 159 height 31
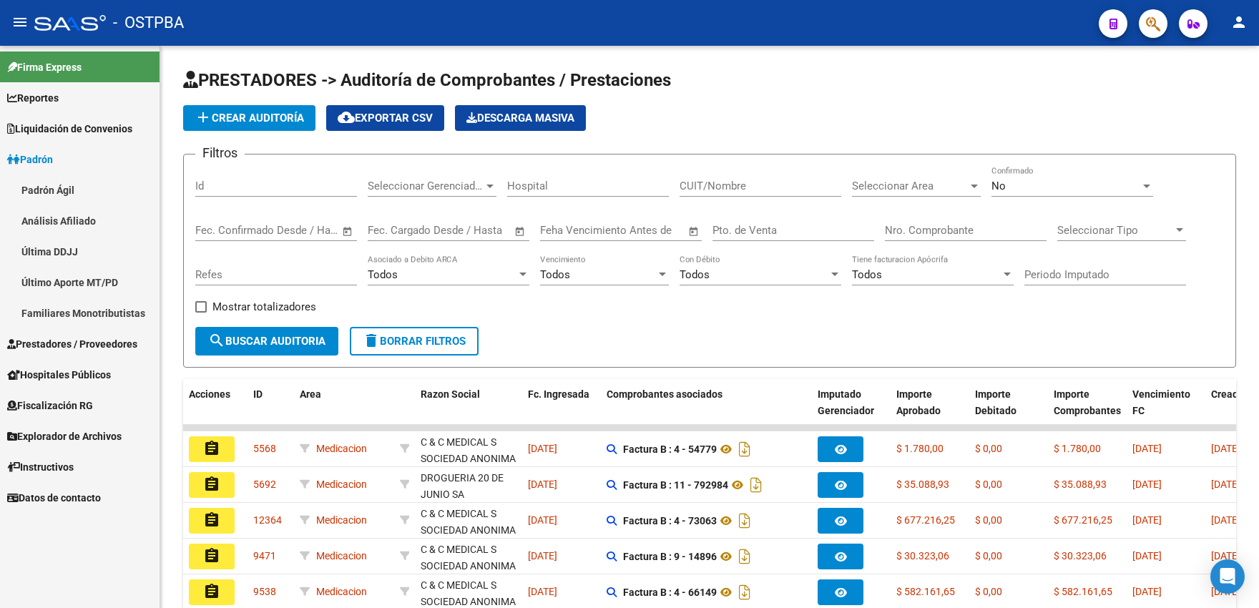
click at [51, 222] on link "Análisis Afiliado" at bounding box center [79, 220] width 159 height 31
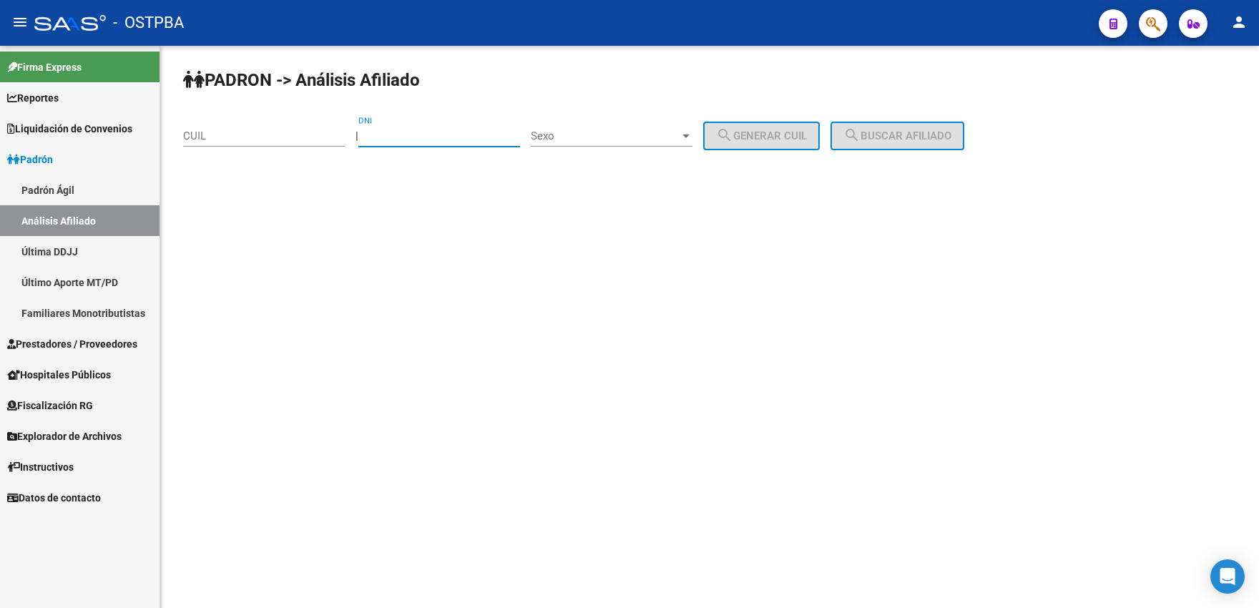
click at [424, 139] on input "DNI" at bounding box center [439, 135] width 162 height 13
paste input "24106625"
type input "24106625"
click at [573, 138] on span "Sexo" at bounding box center [605, 135] width 149 height 13
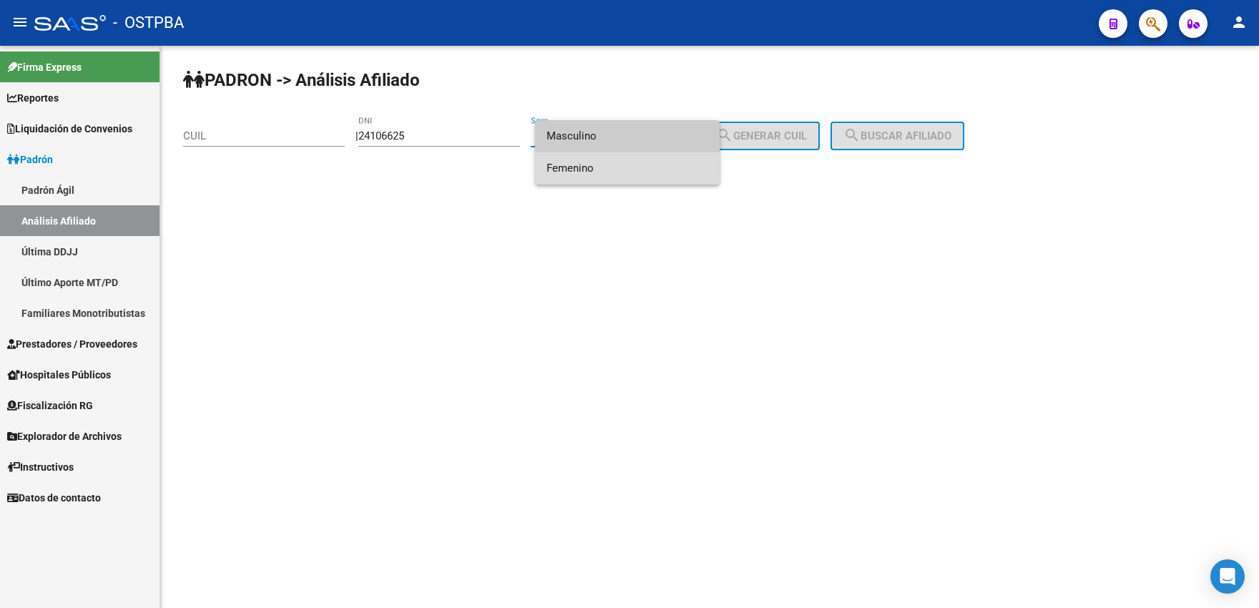
click at [579, 171] on span "Femenino" at bounding box center [627, 168] width 162 height 32
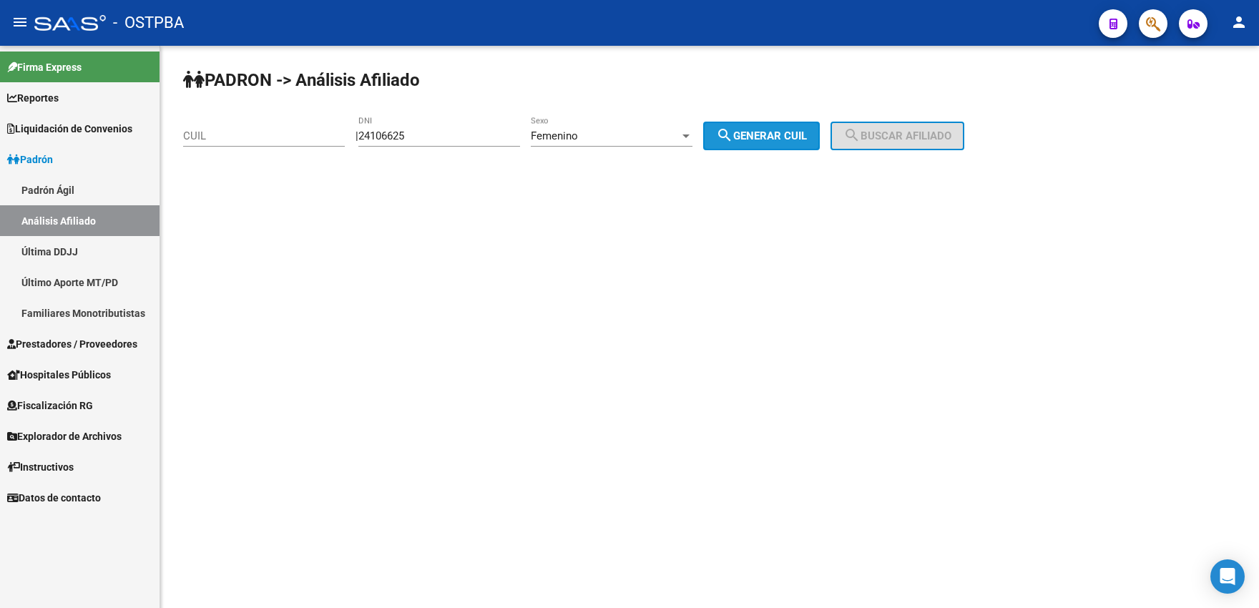
drag, startPoint x: 730, startPoint y: 137, endPoint x: 774, endPoint y: 137, distance: 44.3
click at [732, 137] on button "search Generar CUIL" at bounding box center [761, 136] width 117 height 29
type input "27-24106625-3"
click at [877, 134] on span "search Buscar afiliado" at bounding box center [897, 135] width 108 height 13
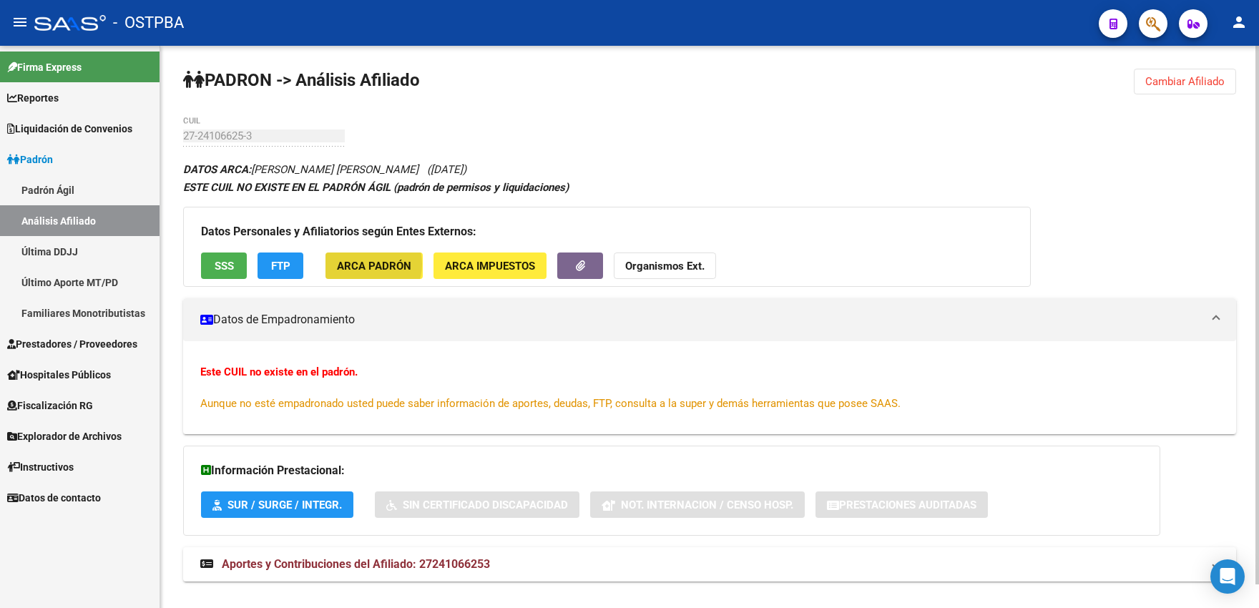
click at [360, 264] on span "ARCA Padrón" at bounding box center [374, 266] width 74 height 13
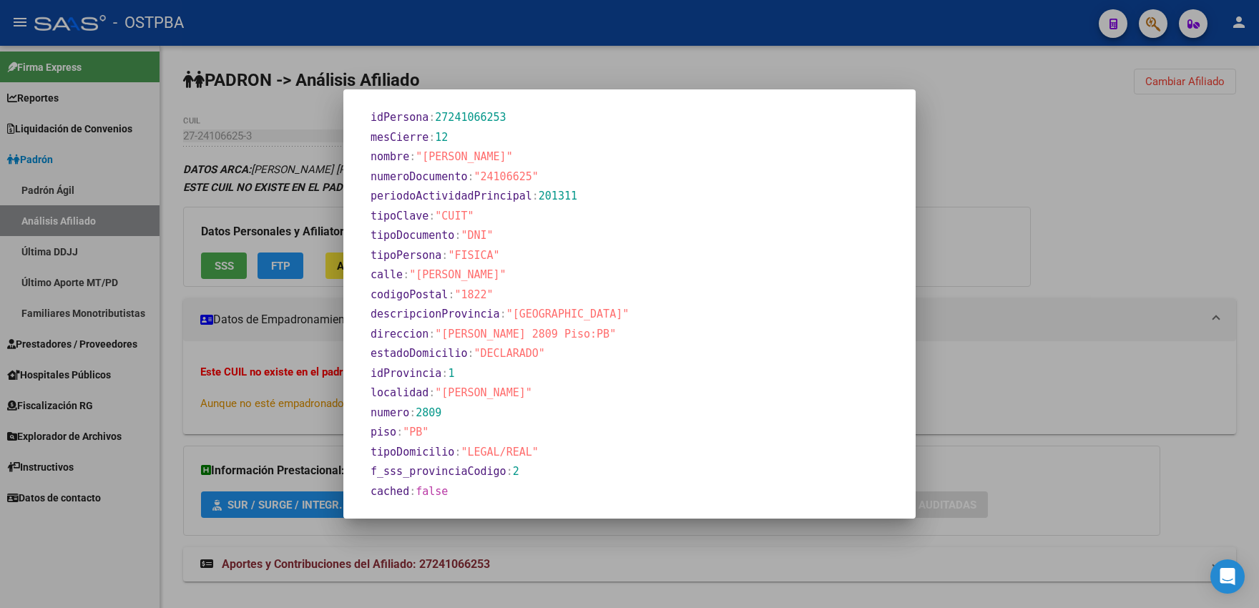
scroll to position [147, 0]
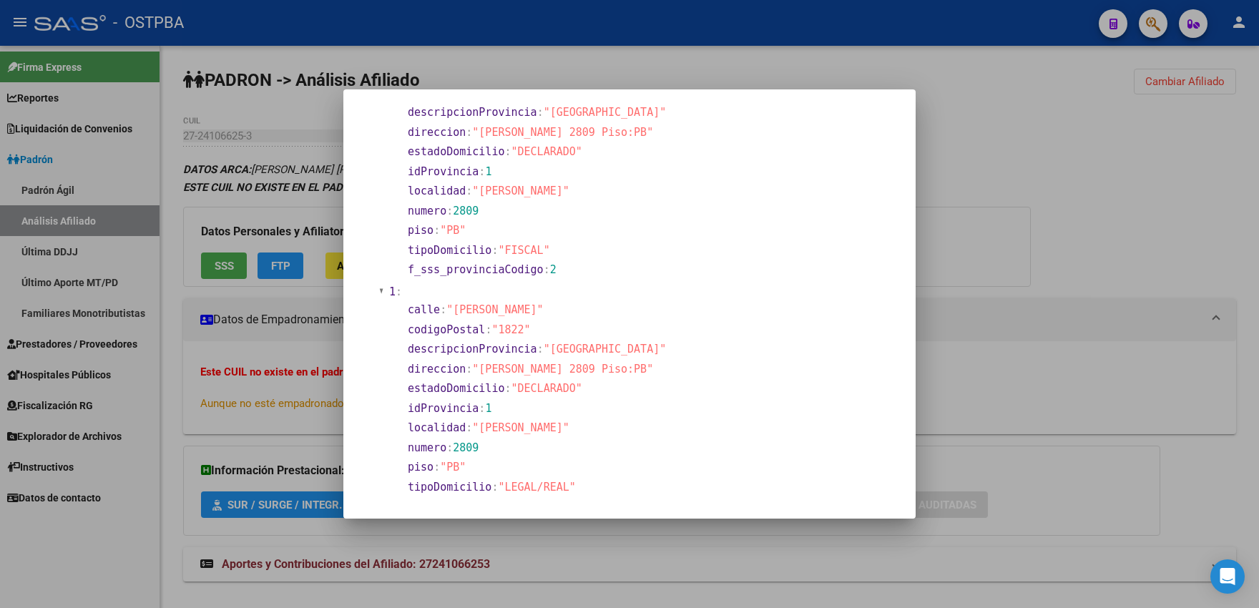
click at [313, 227] on div at bounding box center [629, 304] width 1259 height 608
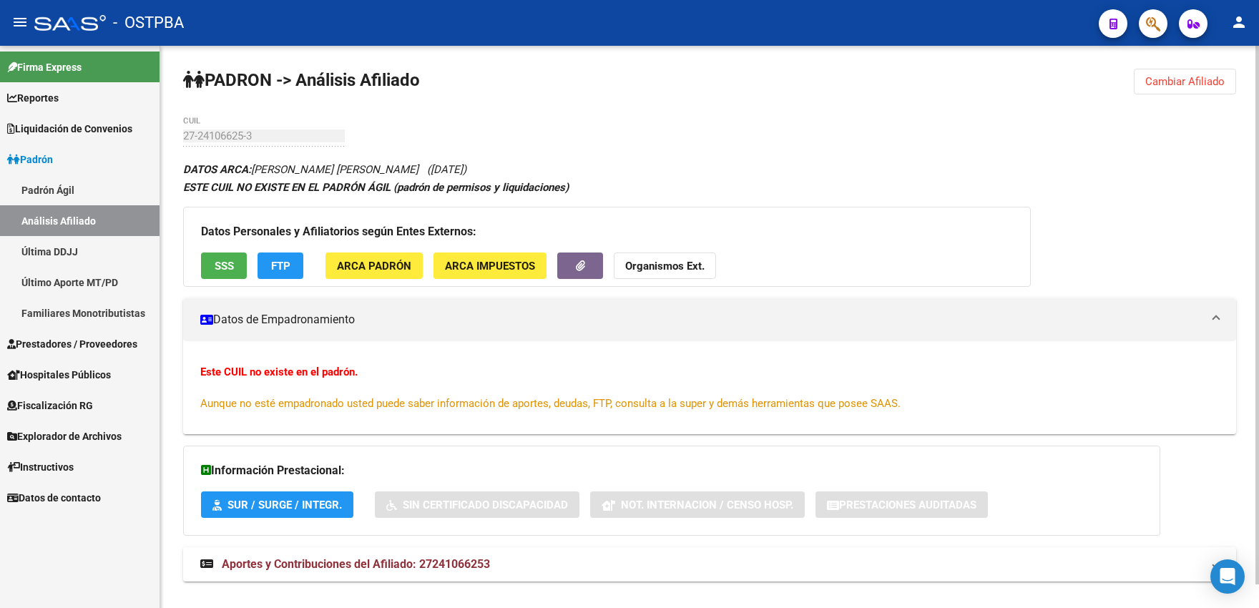
click at [220, 264] on span "SSS" at bounding box center [224, 266] width 19 height 13
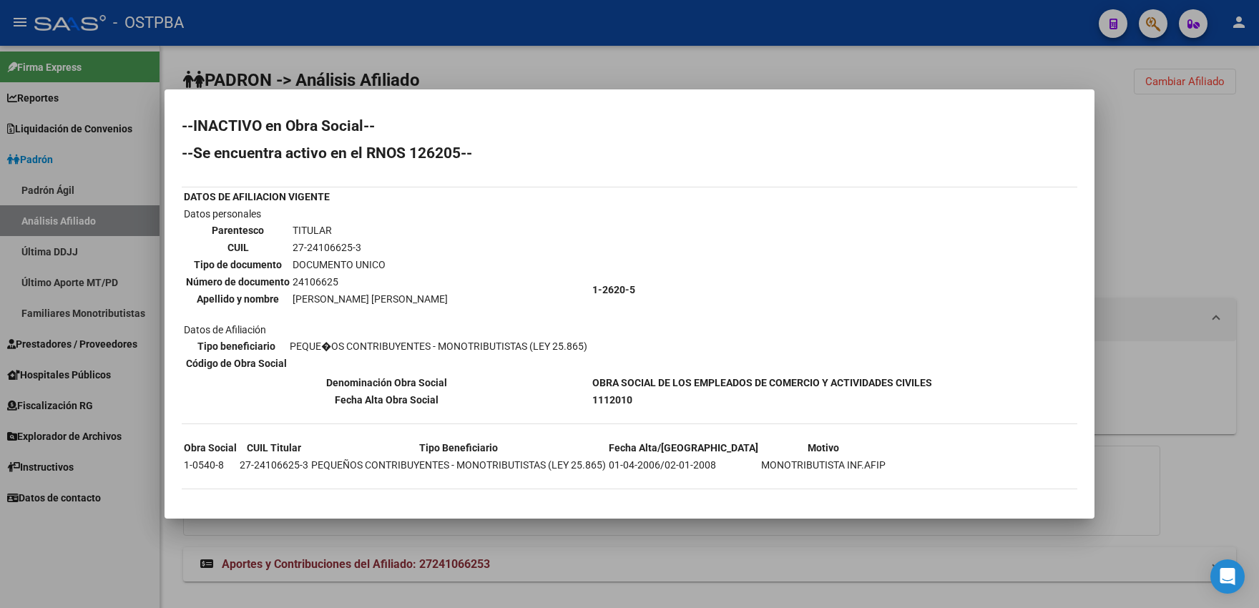
scroll to position [2, 0]
drag, startPoint x: 185, startPoint y: 461, endPoint x: 224, endPoint y: 464, distance: 38.7
click at [224, 464] on td "1-0540-8" at bounding box center [210, 464] width 54 height 16
click at [263, 463] on td "27-24106625-3" at bounding box center [274, 464] width 70 height 16
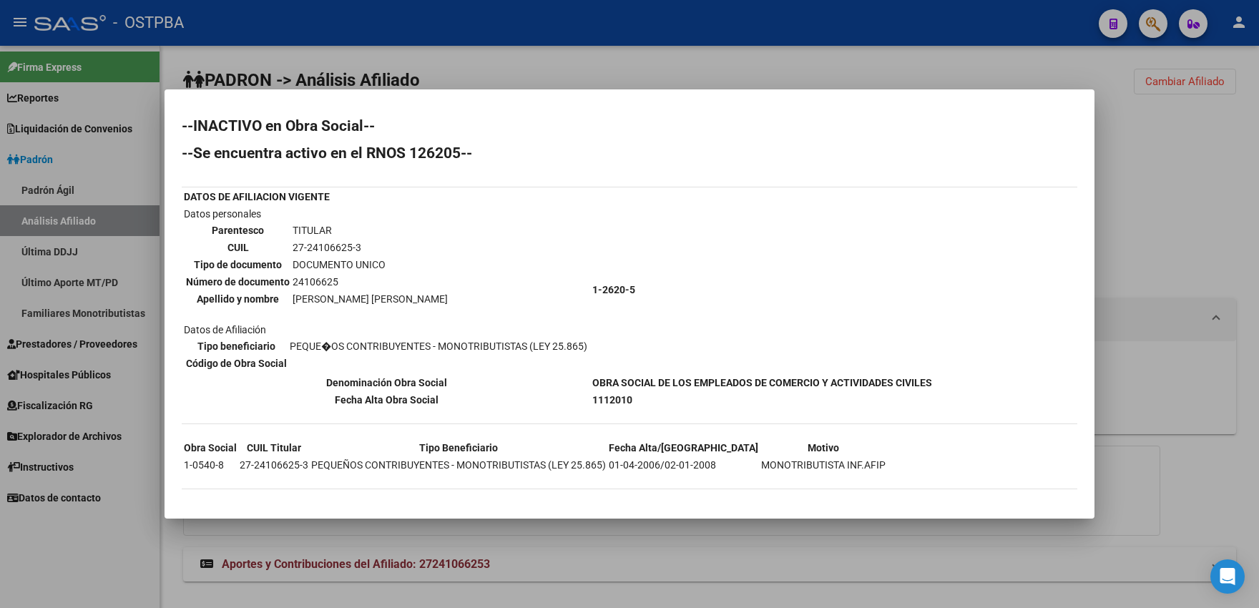
click at [513, 79] on div at bounding box center [629, 304] width 1259 height 608
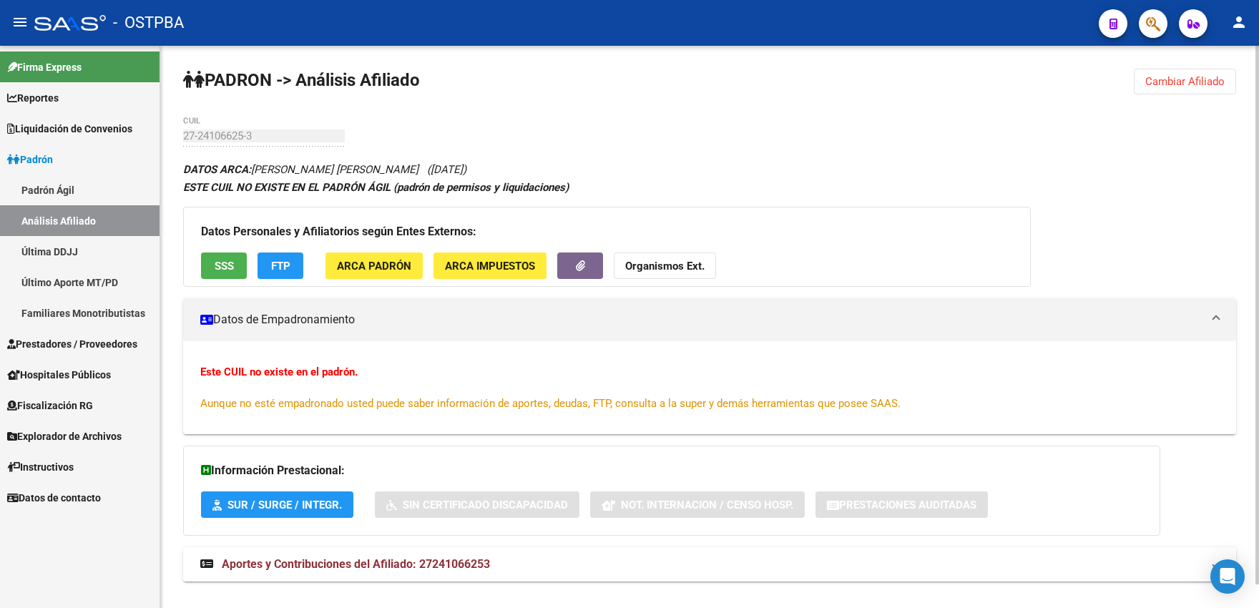
click at [625, 270] on strong "Organismos Ext." at bounding box center [664, 266] width 79 height 13
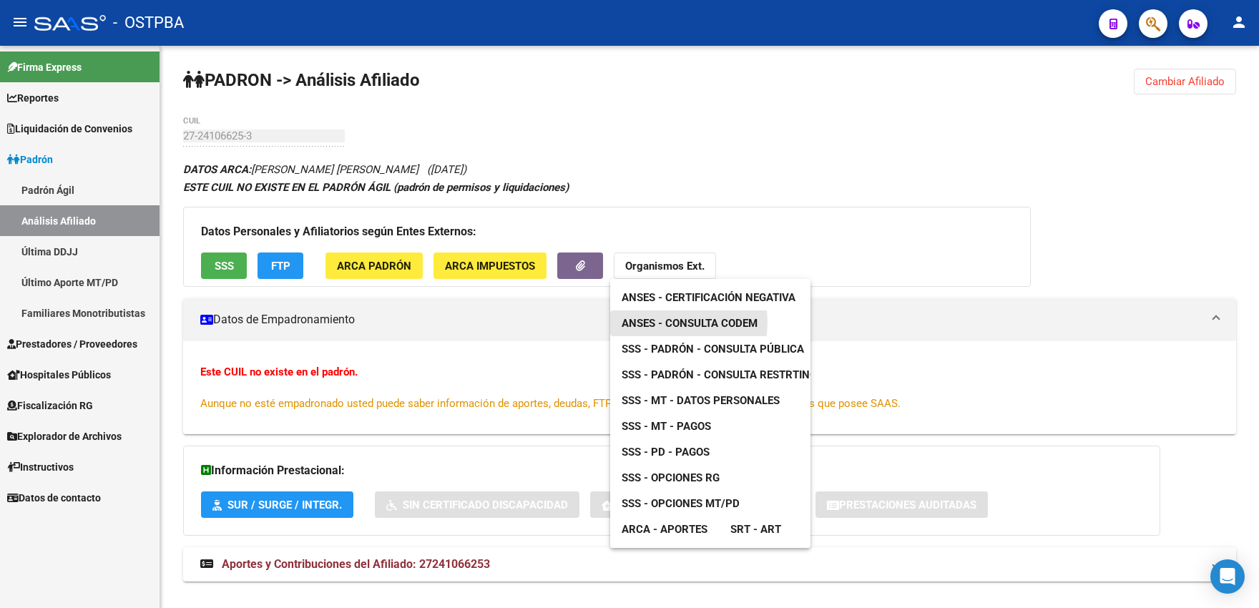
click at [651, 322] on span "ANSES - Consulta CODEM" at bounding box center [689, 323] width 136 height 13
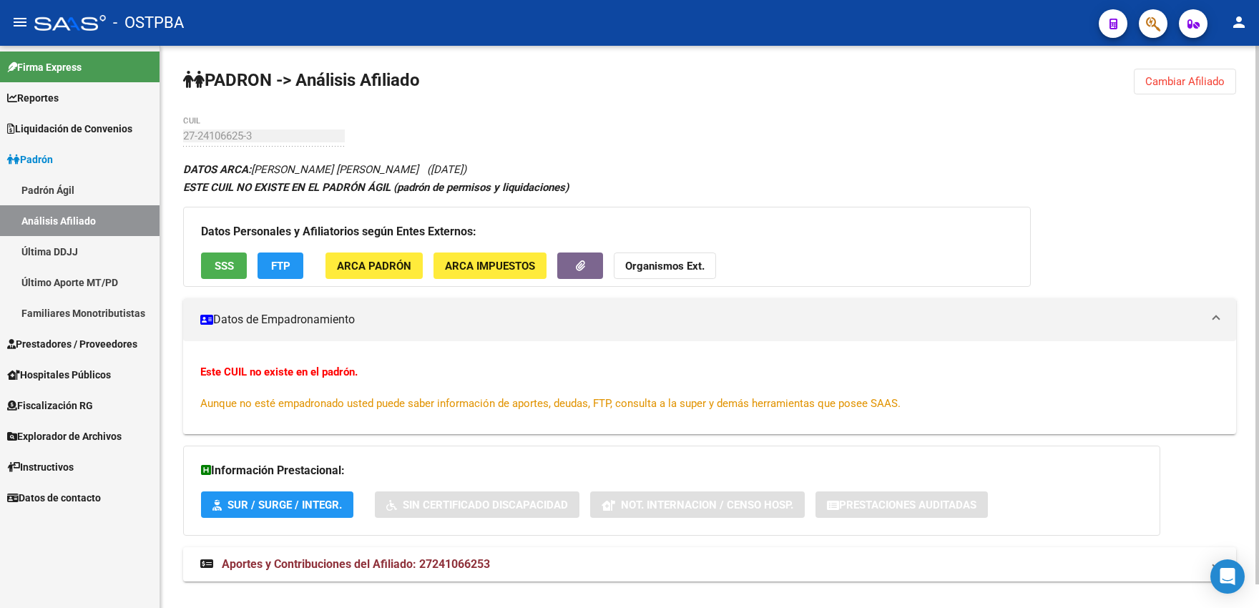
drag, startPoint x: 1158, startPoint y: 82, endPoint x: 742, endPoint y: 105, distance: 417.5
click at [1153, 84] on span "Cambiar Afiliado" at bounding box center [1184, 81] width 79 height 13
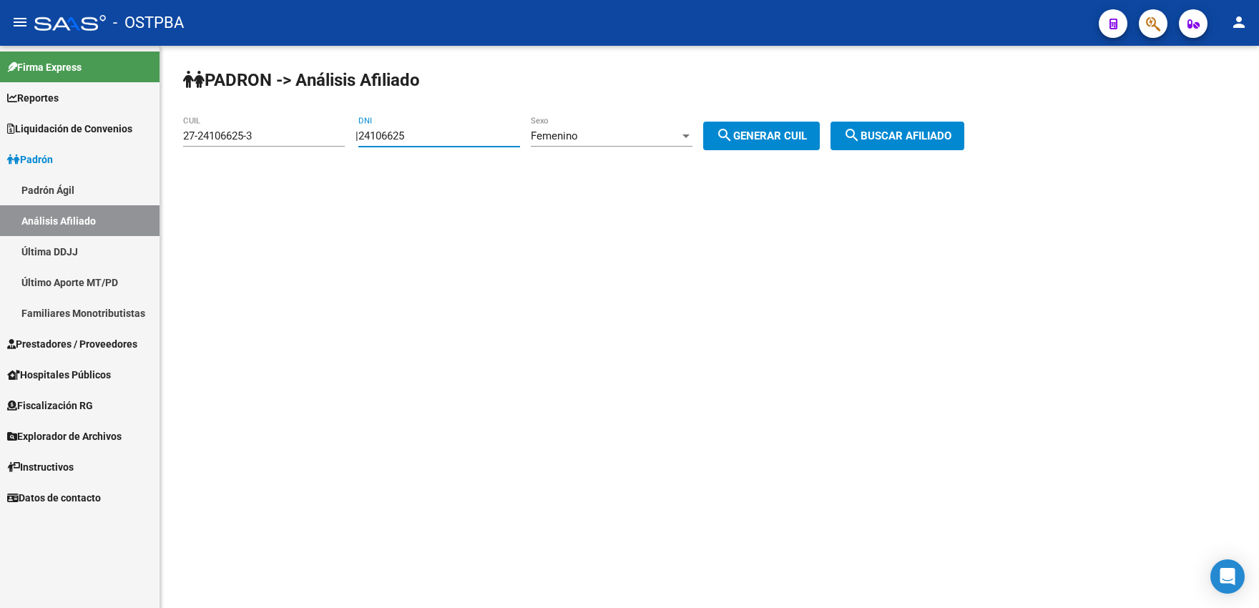
drag, startPoint x: 438, startPoint y: 134, endPoint x: 328, endPoint y: 127, distance: 109.6
click at [358, 129] on input "24106625" at bounding box center [439, 135] width 162 height 13
type input "24913633"
click at [733, 131] on mat-icon "search" at bounding box center [724, 135] width 17 height 17
type input "27-24913633-1"
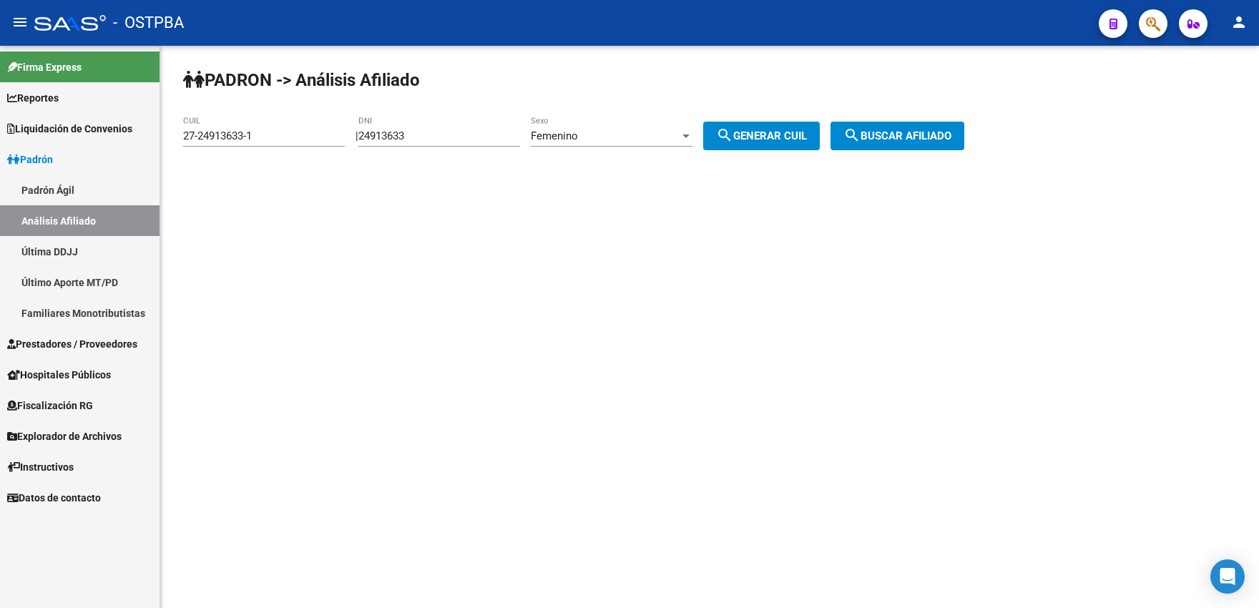
drag, startPoint x: 911, startPoint y: 114, endPoint x: 908, endPoint y: 123, distance: 9.7
click at [911, 114] on div "PADRON -> Análisis Afiliado 27-24913633-1 CUIL | 24913633 DNI Femenino Sexo sea…" at bounding box center [709, 121] width 1098 height 150
click at [902, 134] on span "search Buscar afiliado" at bounding box center [897, 135] width 108 height 13
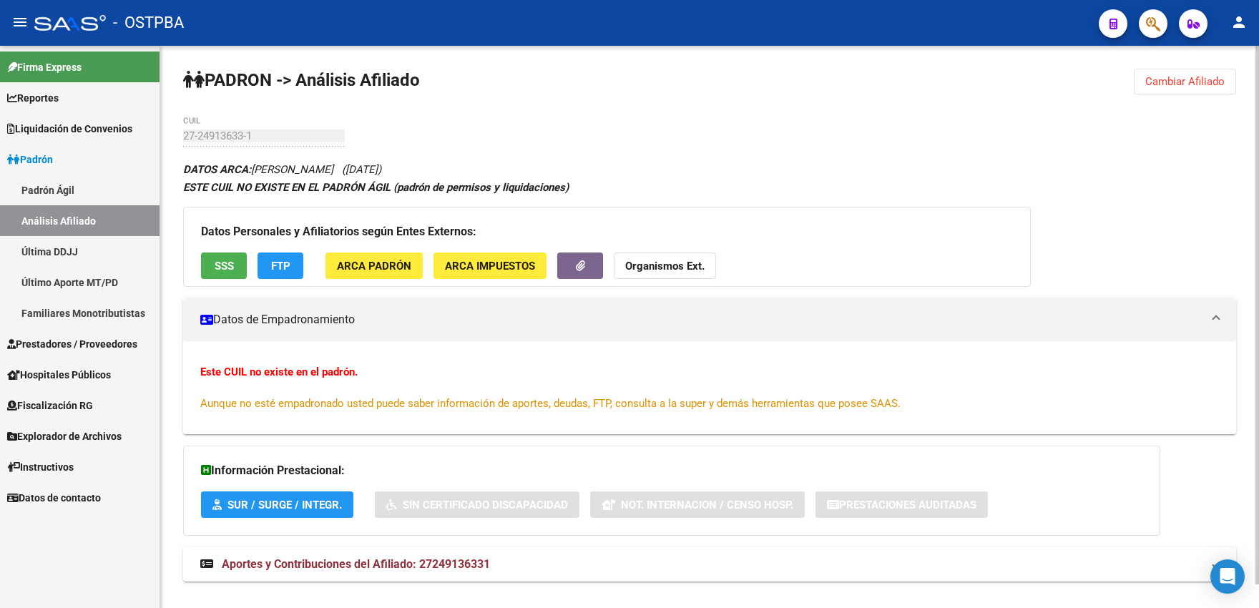
click at [376, 263] on span "ARCA Padrón" at bounding box center [374, 266] width 74 height 13
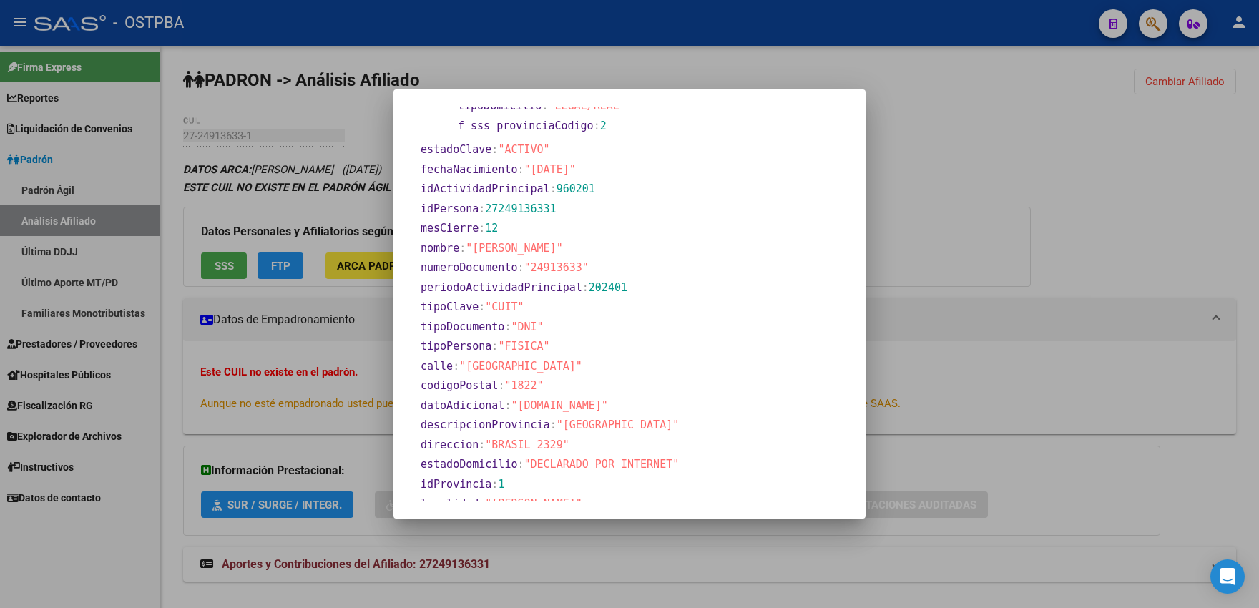
scroll to position [661, 0]
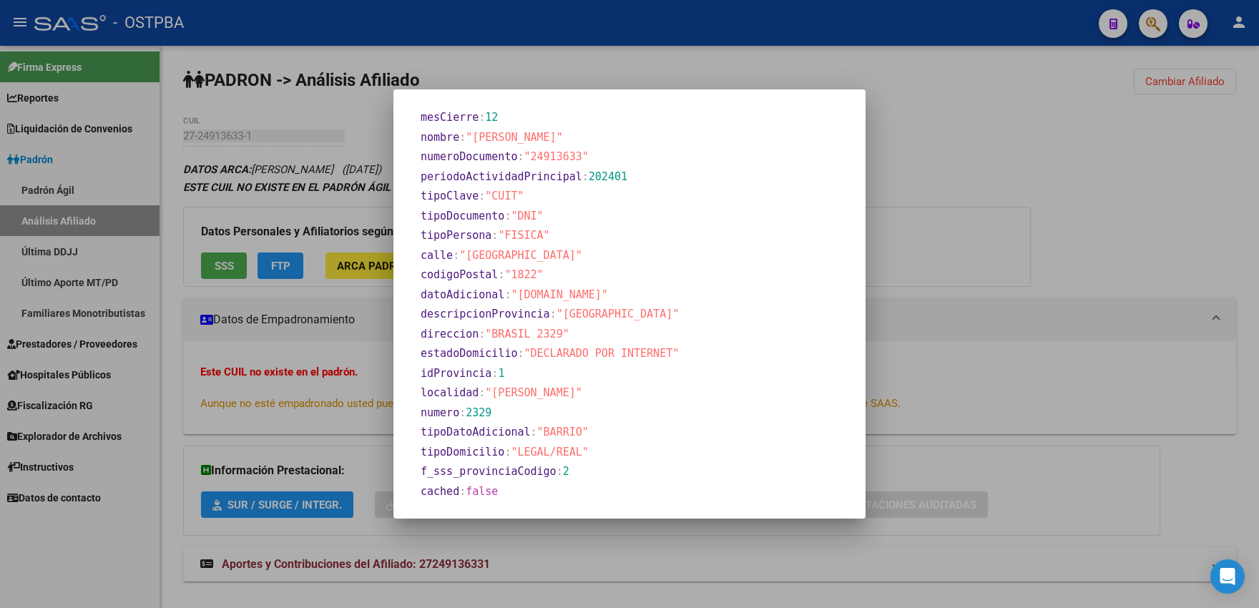
drag, startPoint x: 515, startPoint y: 295, endPoint x: 636, endPoint y: 296, distance: 120.9
click at [607, 296] on span ""[DOMAIN_NAME]"" at bounding box center [559, 294] width 97 height 13
copy span "[DOMAIN_NAME]"
click at [581, 256] on section "calle : "[GEOGRAPHIC_DATA]"" at bounding box center [597, 255] width 355 height 16
click at [654, 64] on div at bounding box center [629, 304] width 1259 height 608
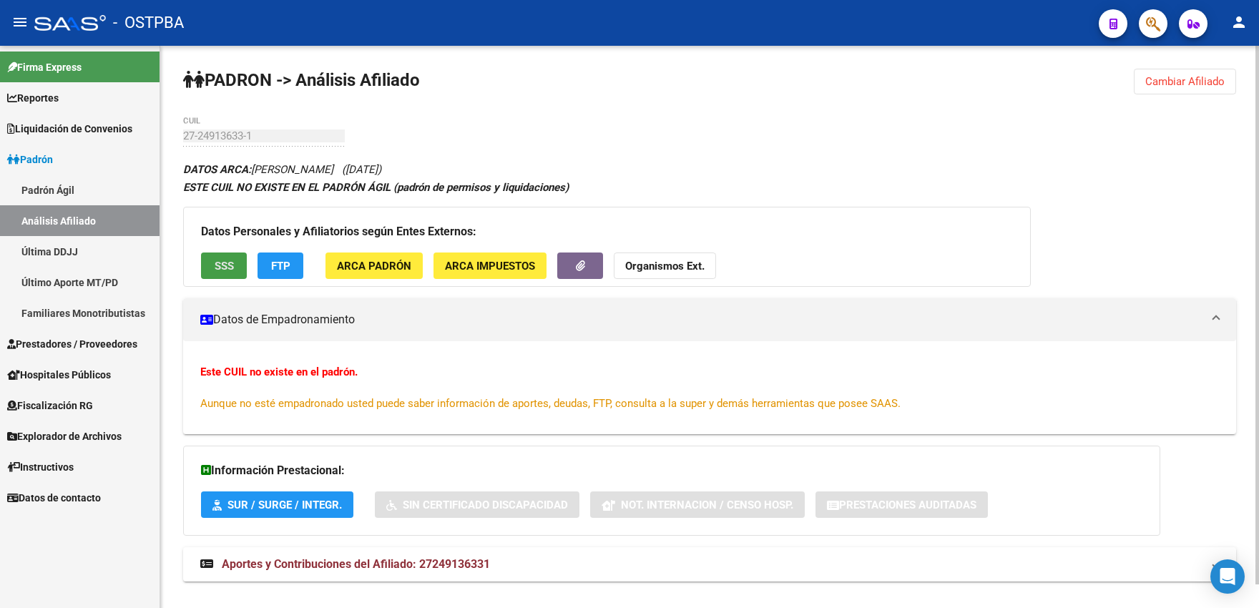
click at [234, 266] on button "SSS" at bounding box center [224, 265] width 46 height 26
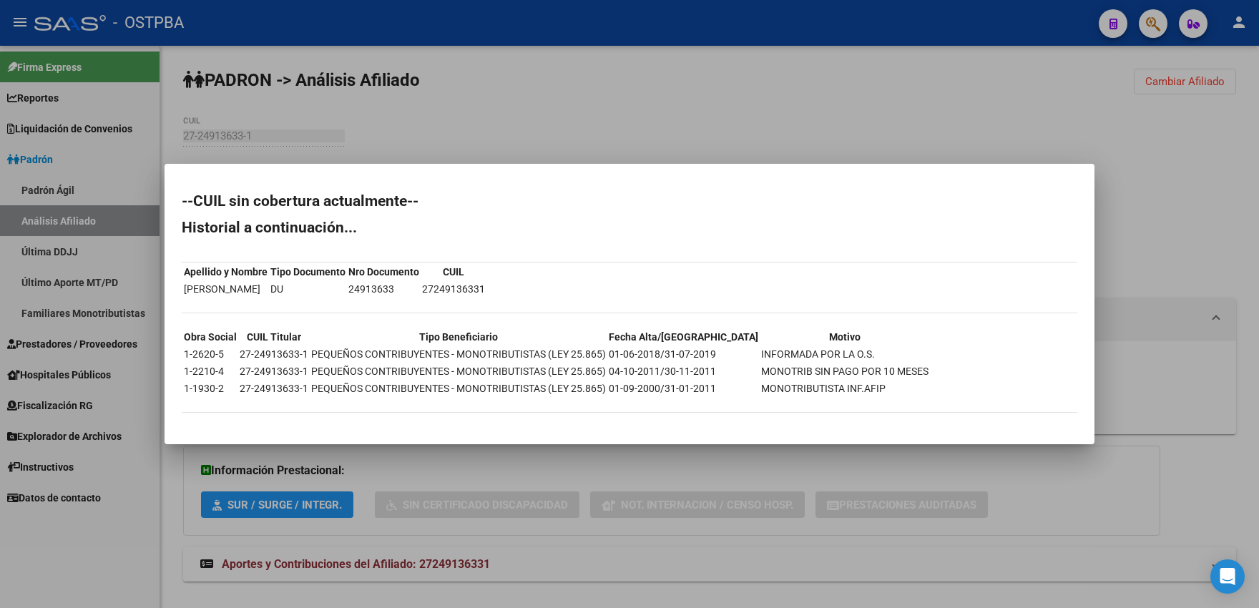
click at [568, 137] on div at bounding box center [629, 304] width 1259 height 608
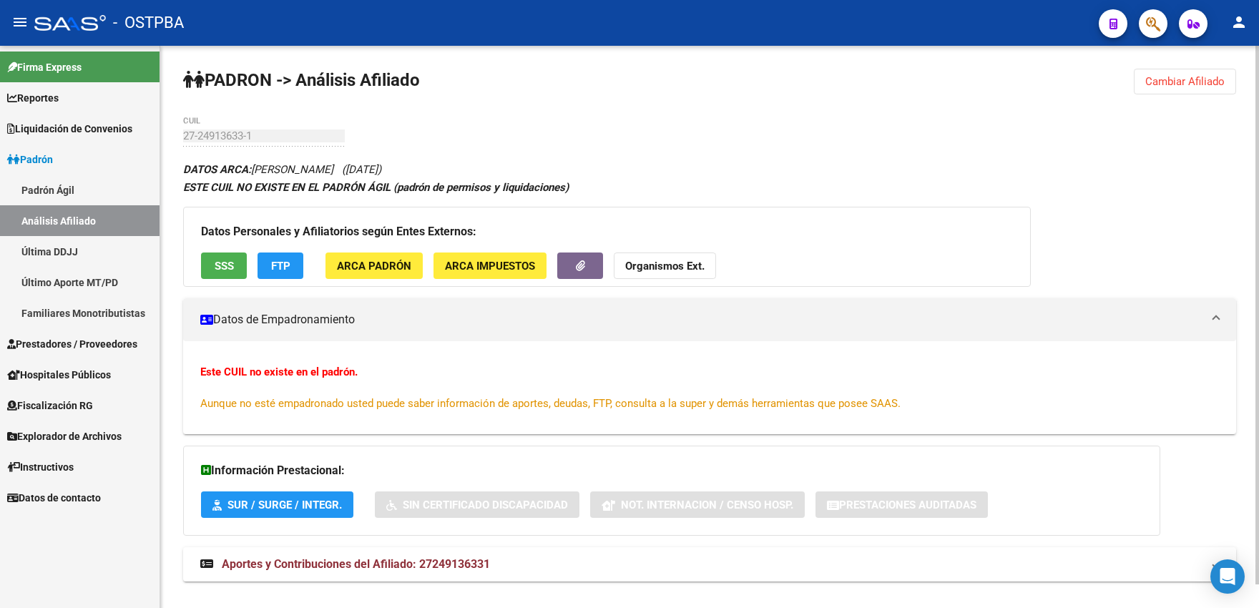
click at [639, 264] on strong "Organismos Ext." at bounding box center [664, 266] width 79 height 13
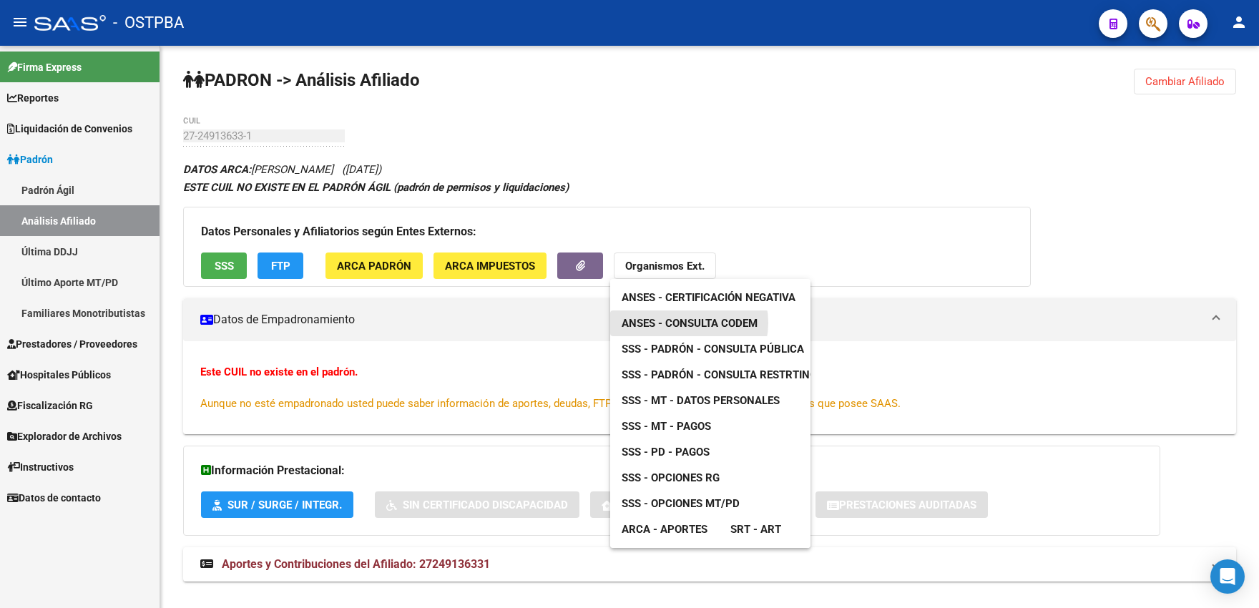
click at [684, 323] on span "ANSES - Consulta CODEM" at bounding box center [689, 323] width 136 height 13
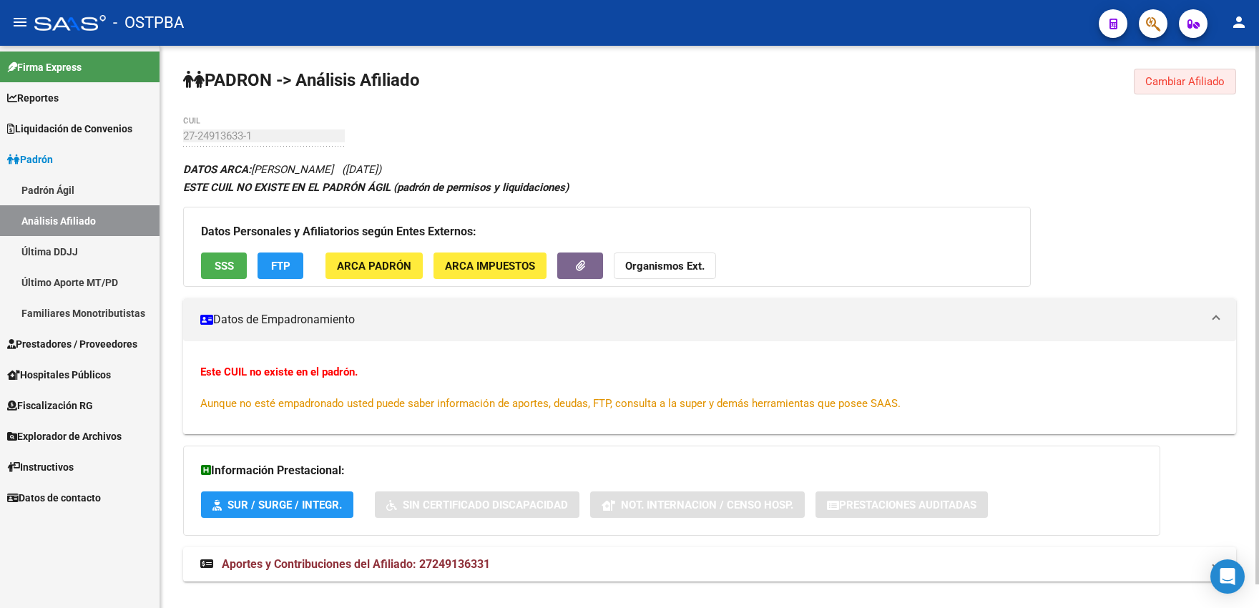
drag, startPoint x: 1184, startPoint y: 76, endPoint x: 1024, endPoint y: 97, distance: 160.9
click at [1181, 77] on span "Cambiar Afiliado" at bounding box center [1184, 81] width 79 height 13
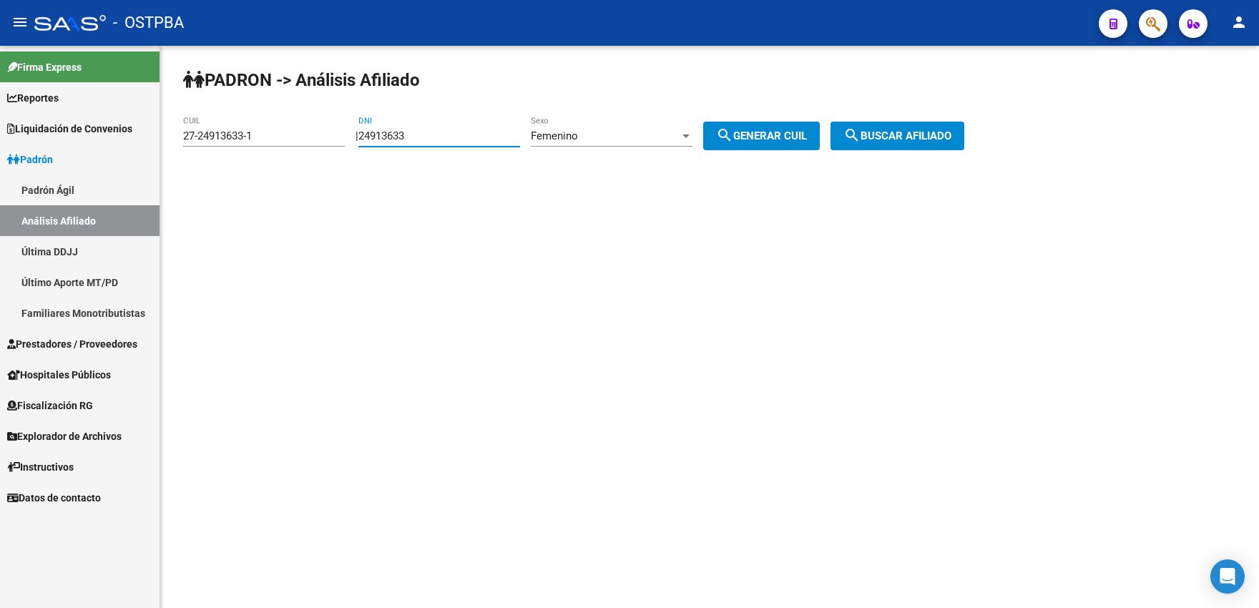
drag, startPoint x: 437, startPoint y: 133, endPoint x: 235, endPoint y: 117, distance: 203.0
click at [358, 129] on input "24913633" at bounding box center [439, 135] width 162 height 13
type input "25130067"
click at [797, 139] on span "search Generar CUIL" at bounding box center [761, 135] width 91 height 13
type input "23-25130067-4"
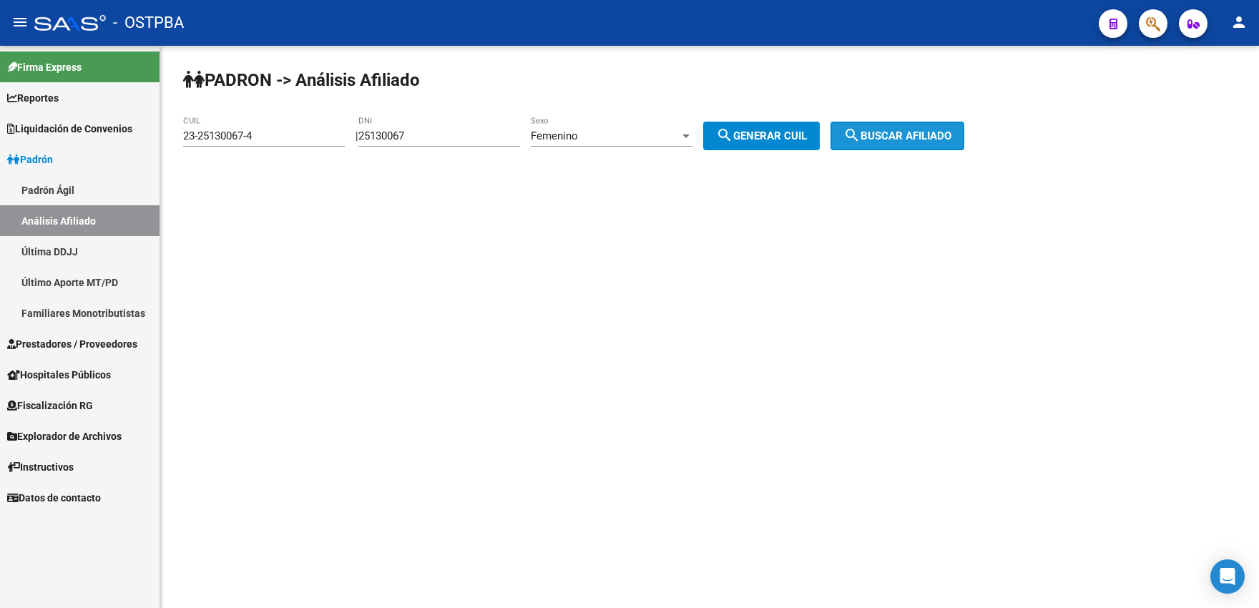
click at [900, 131] on span "search Buscar afiliado" at bounding box center [897, 135] width 108 height 13
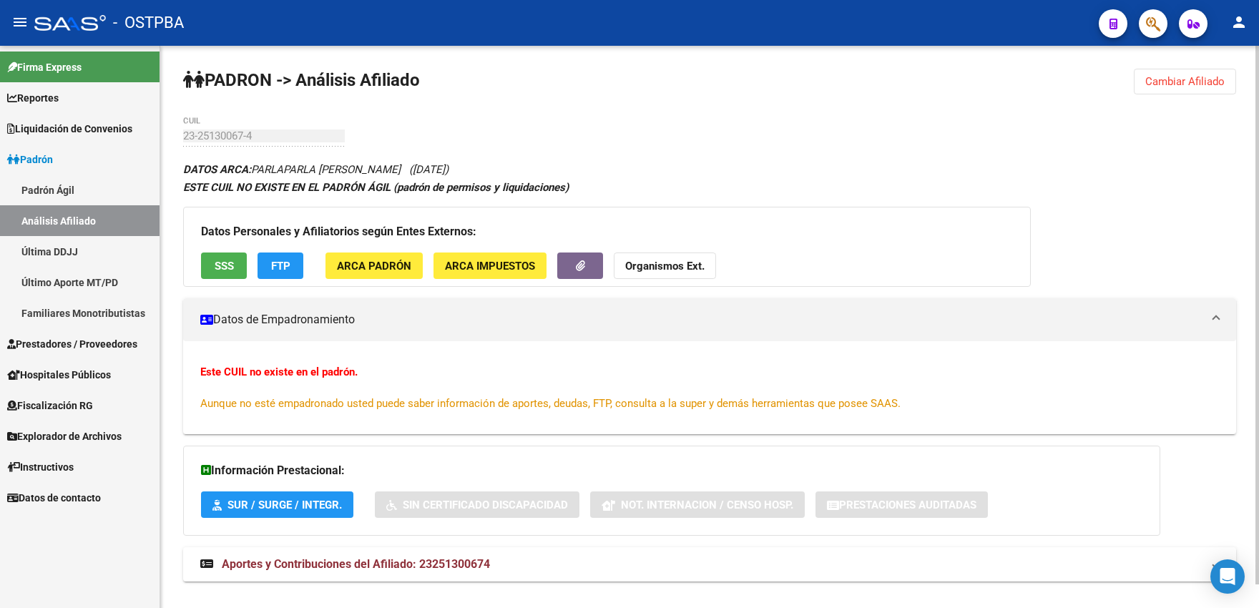
click at [379, 274] on button "ARCA Padrón" at bounding box center [373, 265] width 97 height 26
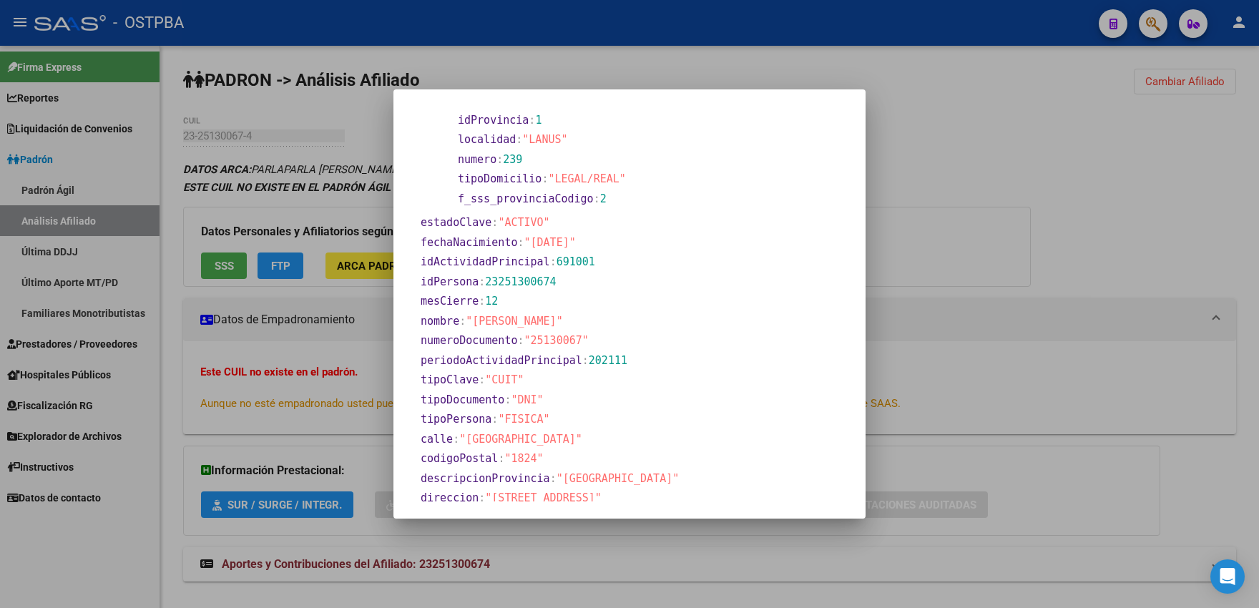
scroll to position [543, 0]
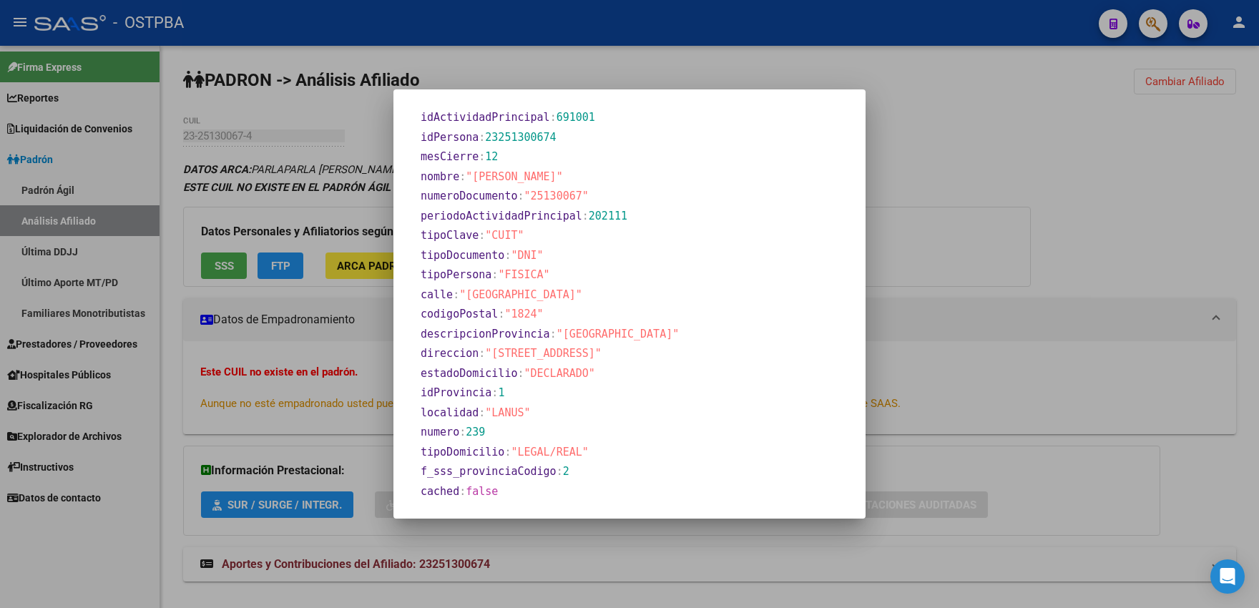
click at [346, 223] on div at bounding box center [629, 304] width 1259 height 608
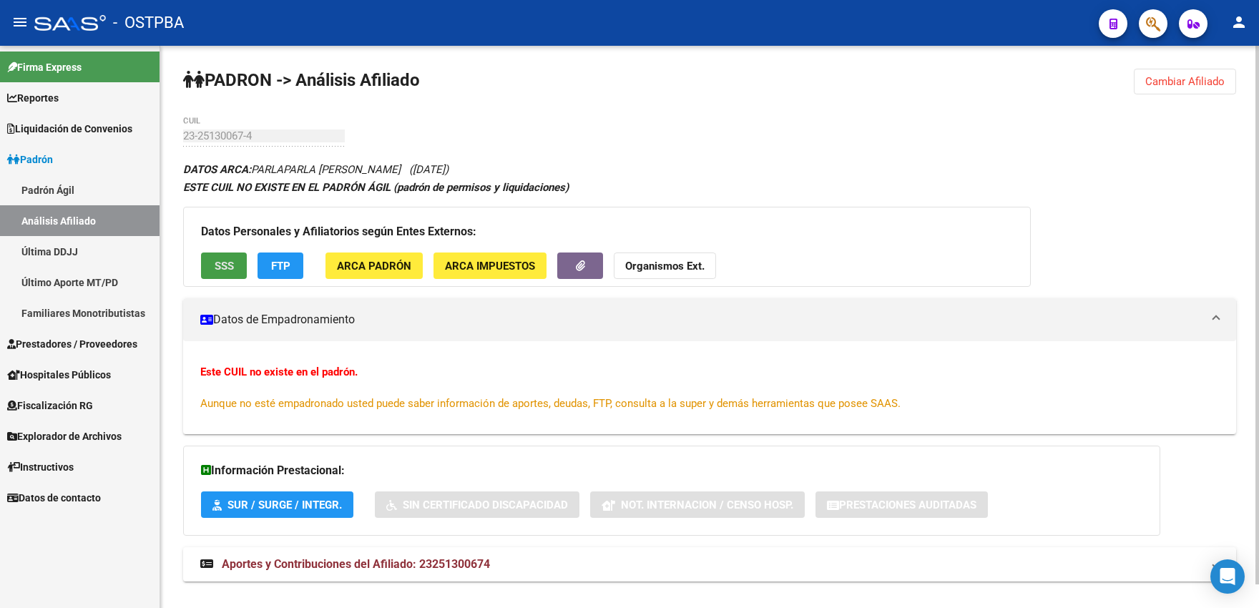
click at [227, 267] on span "SSS" at bounding box center [224, 266] width 19 height 13
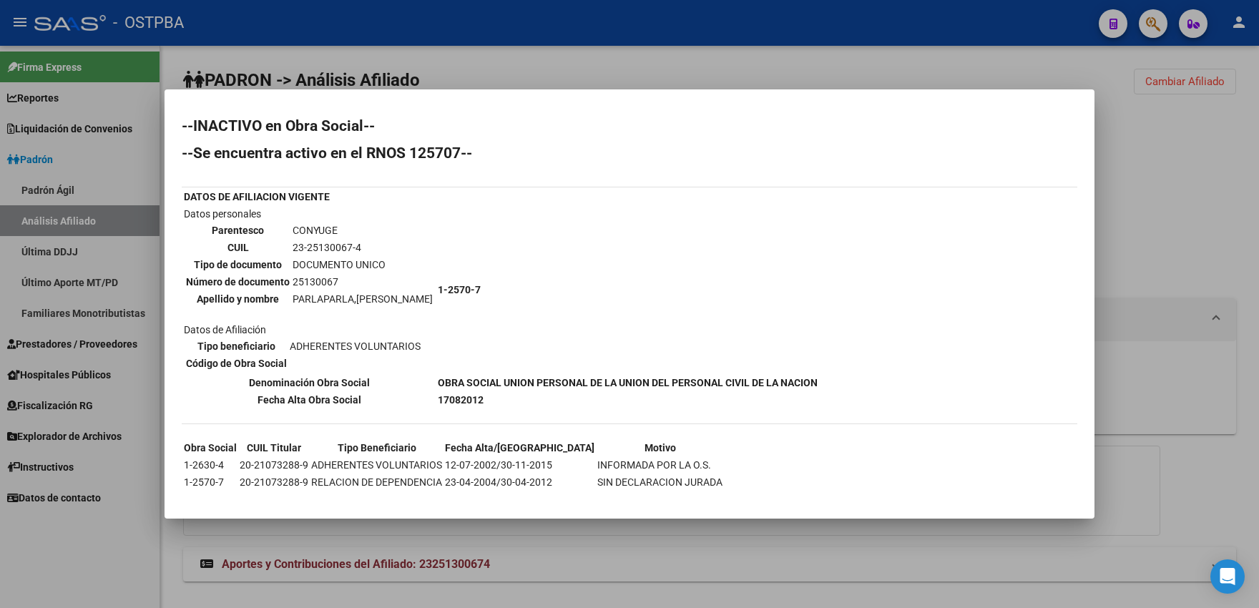
drag, startPoint x: 254, startPoint y: 465, endPoint x: 295, endPoint y: 462, distance: 40.9
click at [295, 462] on td "20-21073288-9" at bounding box center [274, 465] width 70 height 16
copy td "21073288"
click at [499, 75] on div at bounding box center [629, 304] width 1259 height 608
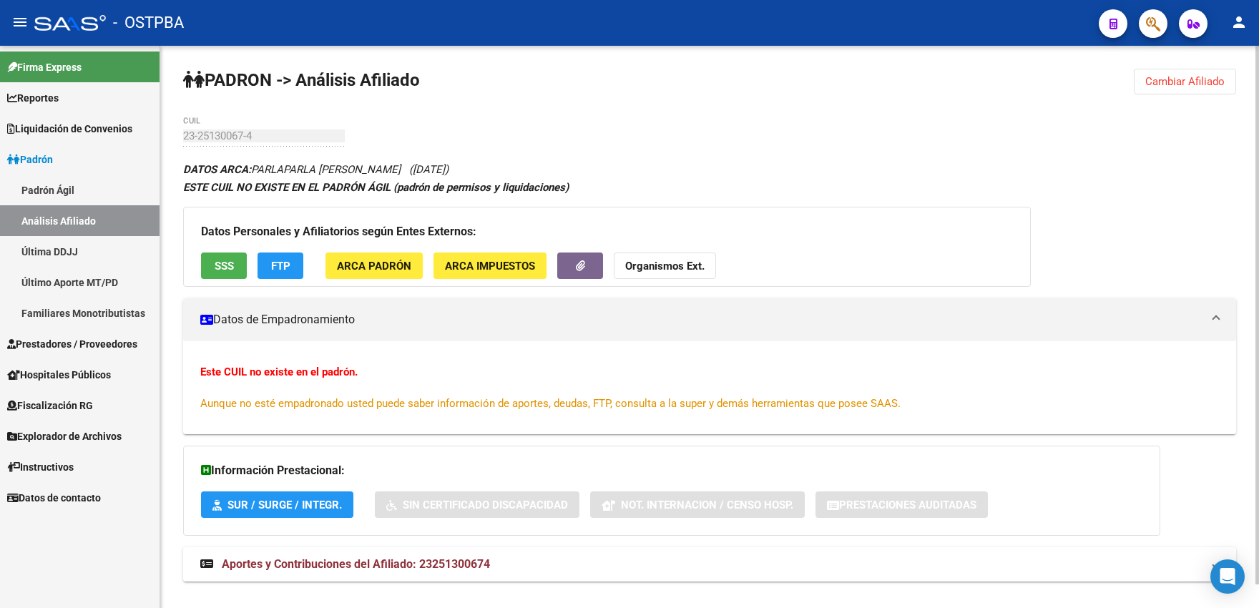
drag, startPoint x: 1180, startPoint y: 83, endPoint x: 1118, endPoint y: 83, distance: 61.5
click at [1178, 83] on span "Cambiar Afiliado" at bounding box center [1184, 81] width 79 height 13
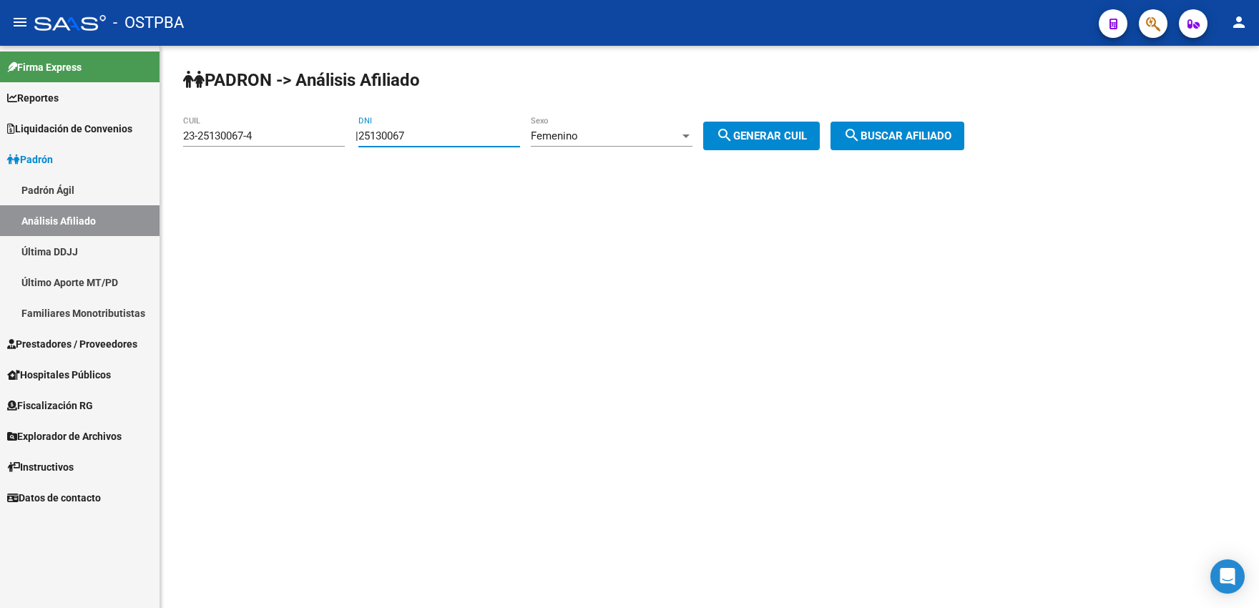
drag, startPoint x: 437, startPoint y: 138, endPoint x: 320, endPoint y: 135, distance: 116.6
click at [358, 135] on input "25130067" at bounding box center [439, 135] width 162 height 13
paste input "1073288"
type input "21073288"
click at [578, 140] on span "Femenino" at bounding box center [554, 135] width 47 height 13
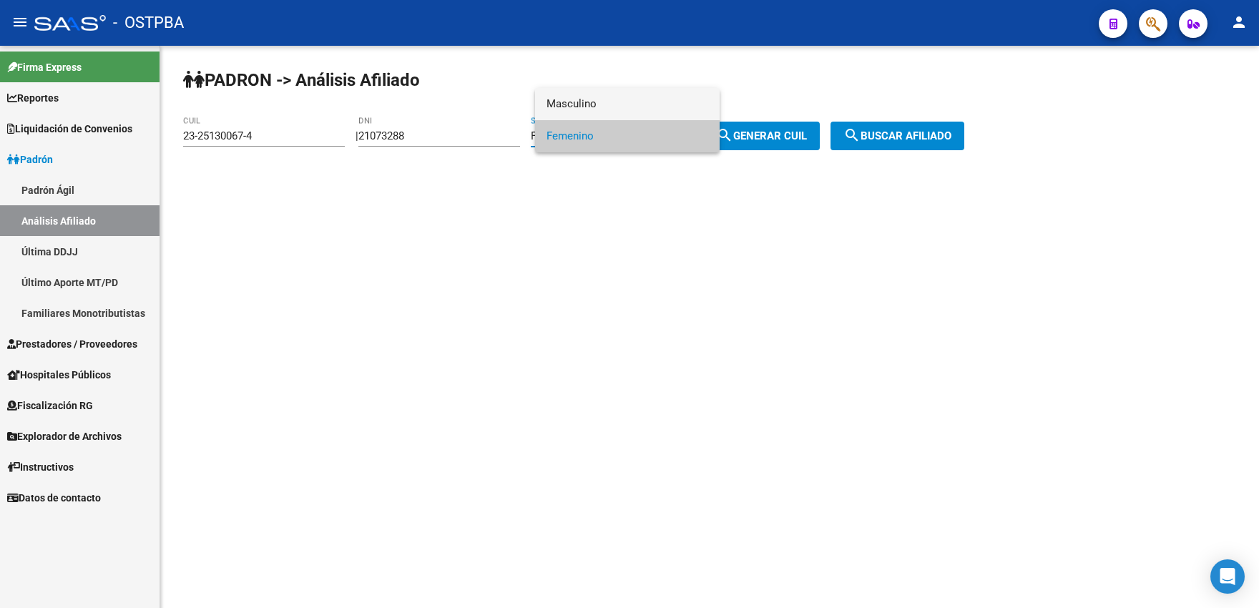
click at [591, 108] on span "Masculino" at bounding box center [627, 104] width 162 height 32
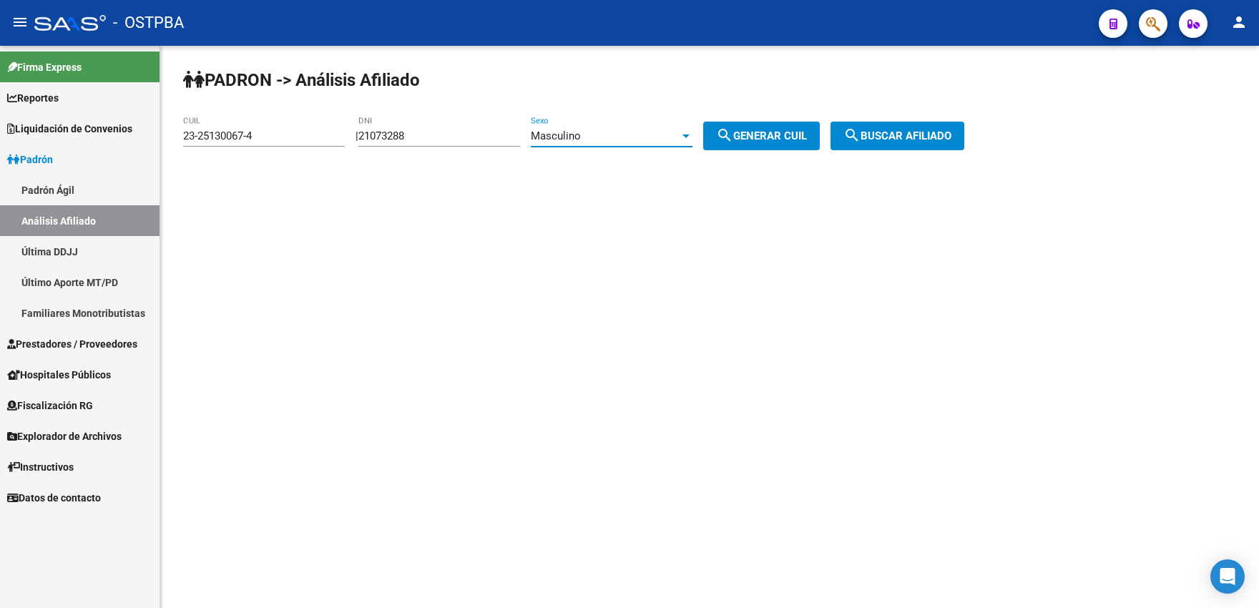
click at [750, 137] on span "search Generar CUIL" at bounding box center [761, 135] width 91 height 13
type input "20-21073288-9"
click at [892, 127] on button "search Buscar afiliado" at bounding box center [897, 136] width 134 height 29
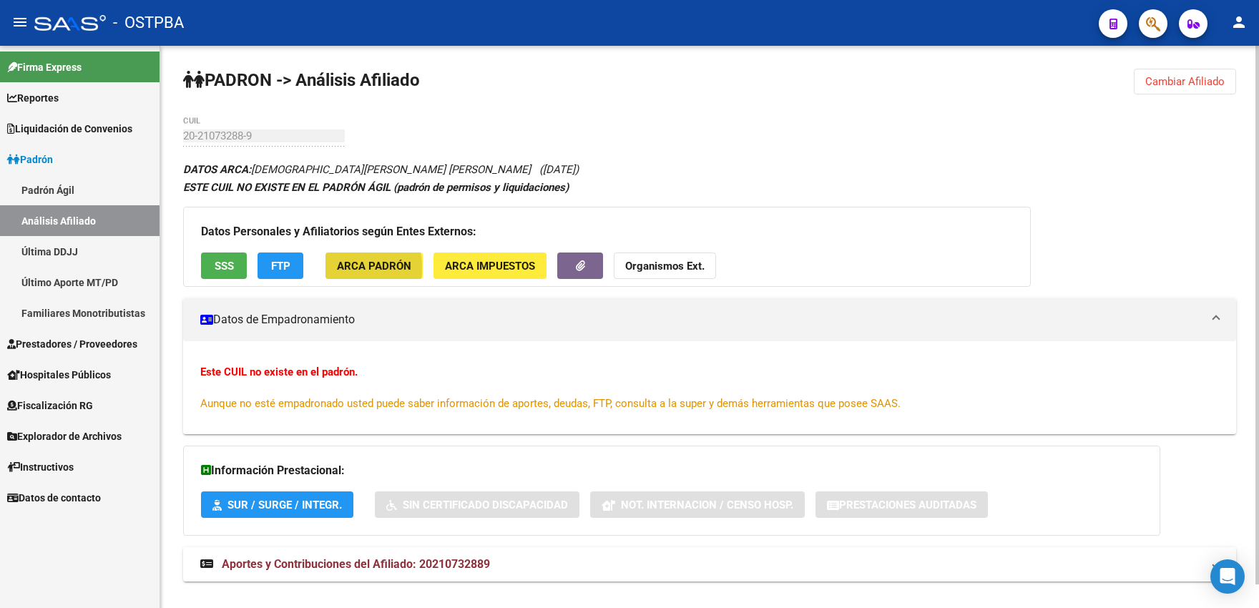
click at [338, 267] on span "ARCA Padrón" at bounding box center [374, 266] width 74 height 13
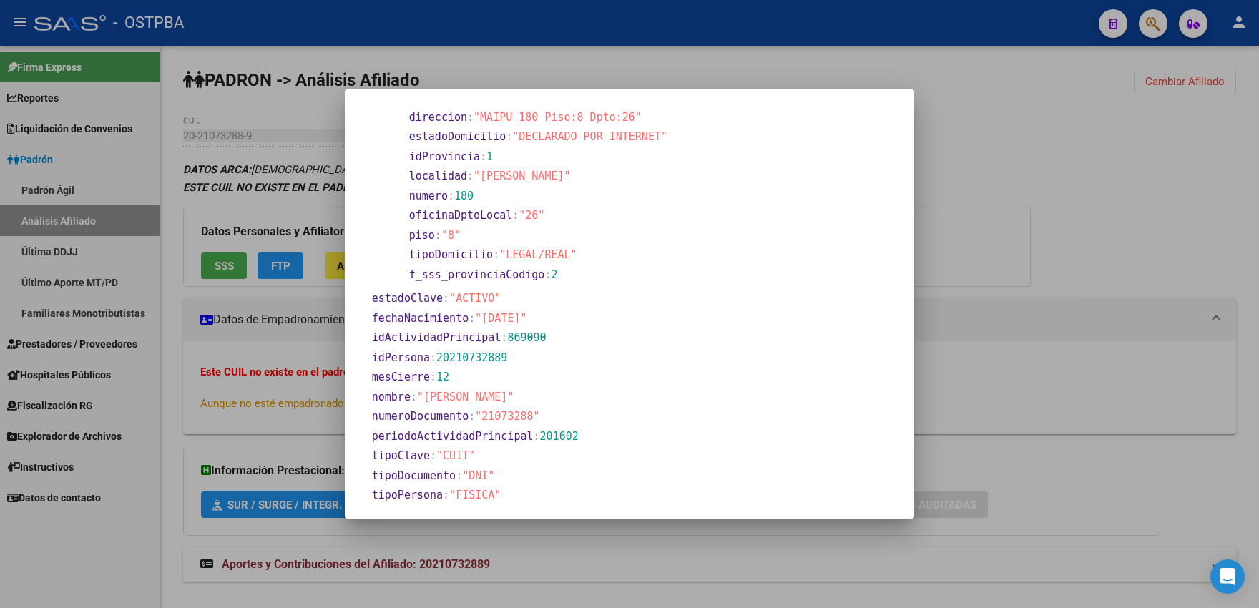
scroll to position [472, 0]
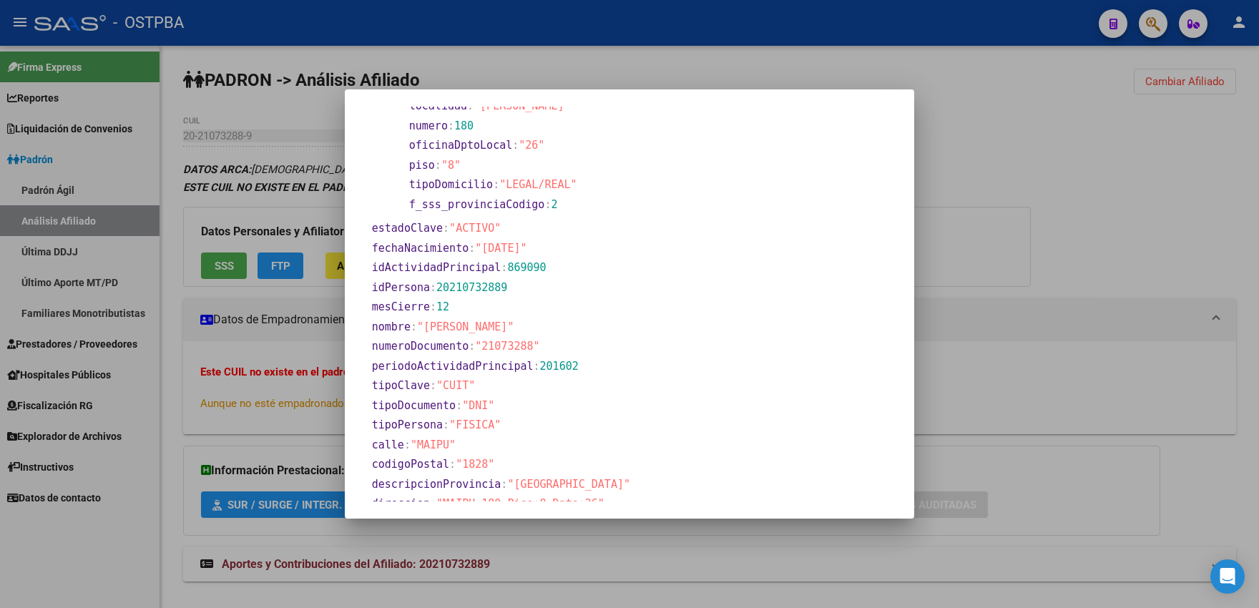
click at [245, 262] on div at bounding box center [629, 304] width 1259 height 608
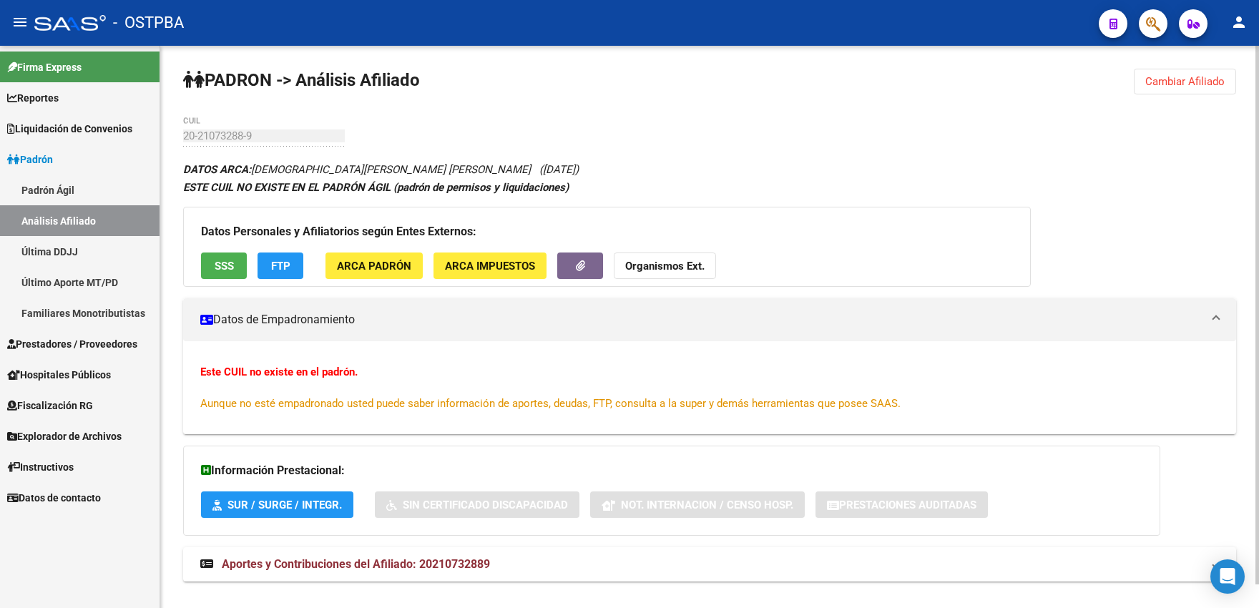
click at [240, 265] on button "SSS" at bounding box center [224, 265] width 46 height 26
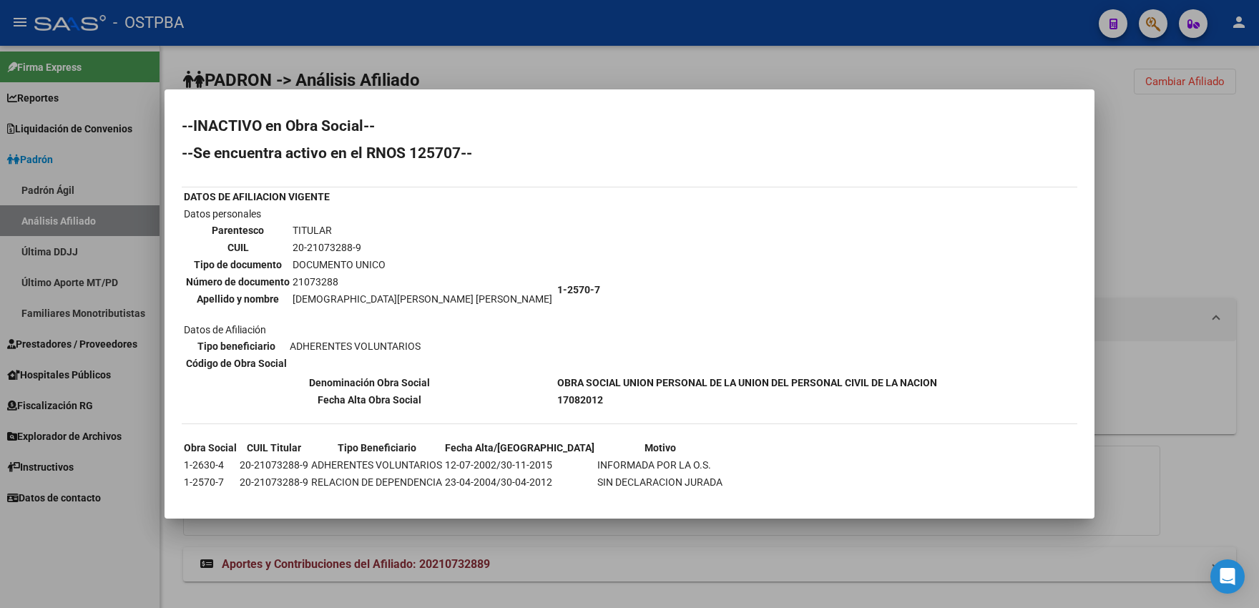
click at [601, 59] on div at bounding box center [629, 304] width 1259 height 608
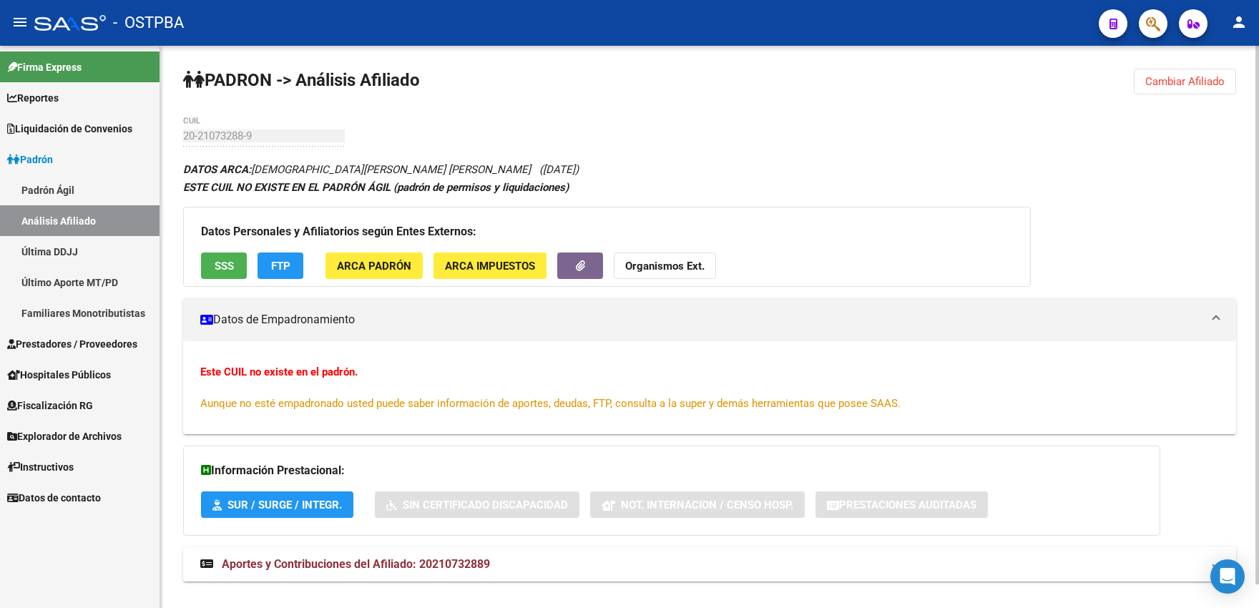
drag, startPoint x: 1150, startPoint y: 82, endPoint x: 734, endPoint y: 97, distance: 416.5
click at [1149, 82] on span "Cambiar Afiliado" at bounding box center [1184, 81] width 79 height 13
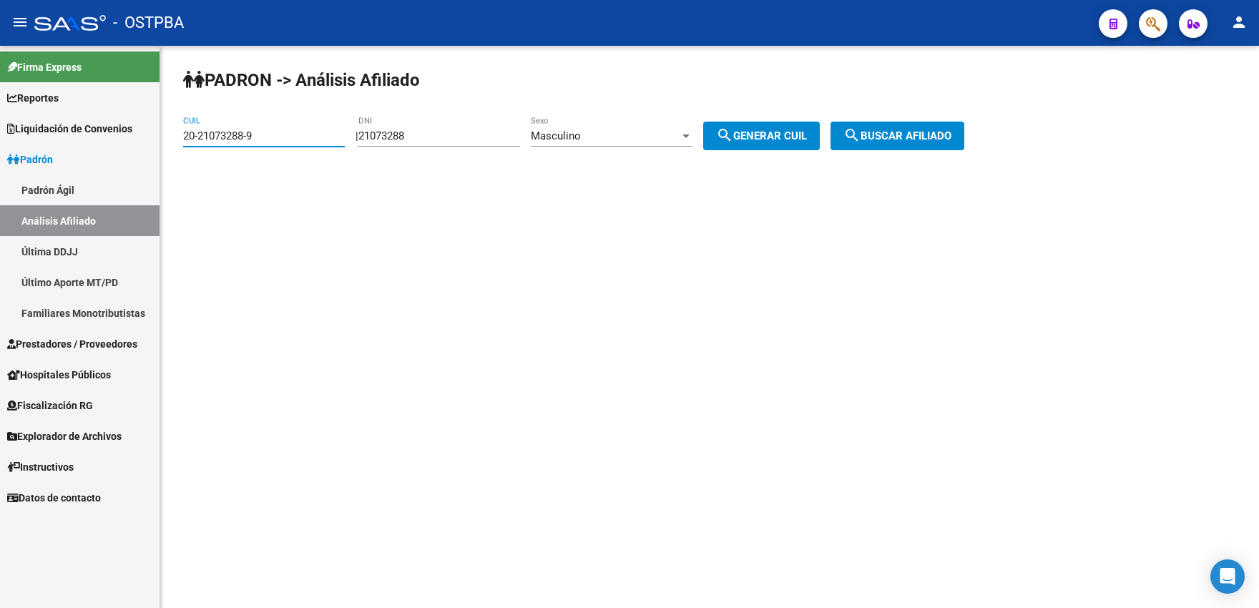
drag, startPoint x: 262, startPoint y: 135, endPoint x: 119, endPoint y: 138, distance: 143.1
click at [183, 138] on input "20-21073288-9" at bounding box center [264, 135] width 162 height 13
drag, startPoint x: 426, startPoint y: 134, endPoint x: 299, endPoint y: 132, distance: 127.3
click at [358, 132] on input "21073288" at bounding box center [439, 135] width 162 height 13
type input "25359439"
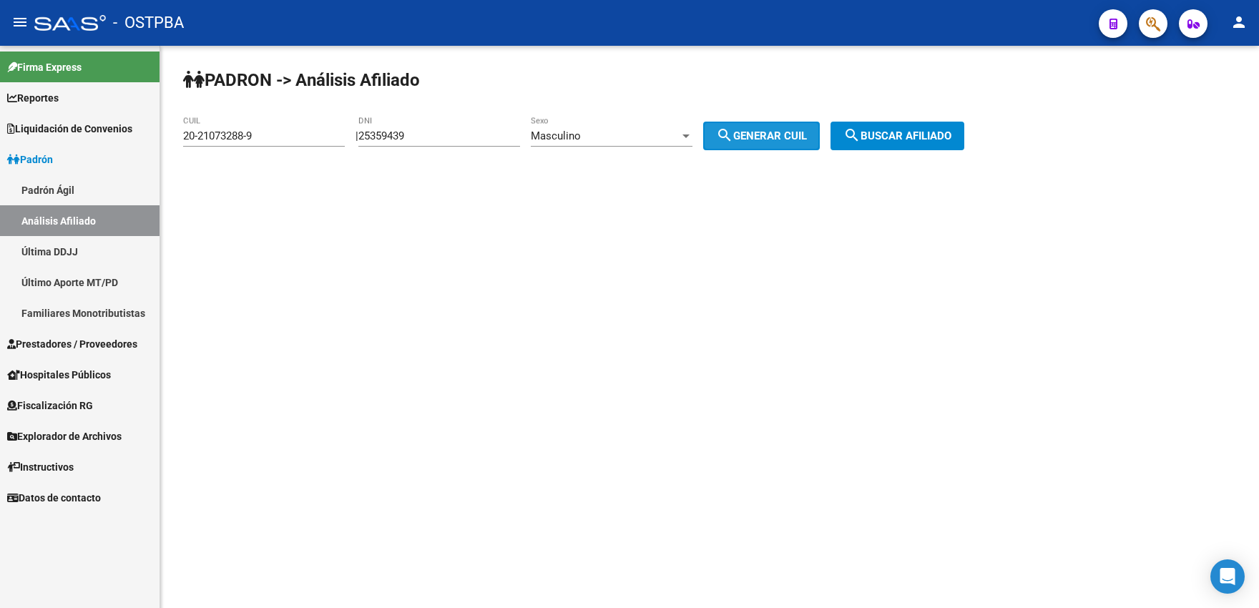
click at [780, 132] on span "search Generar CUIL" at bounding box center [761, 135] width 91 height 13
click at [629, 132] on div "Masculino" at bounding box center [605, 135] width 149 height 13
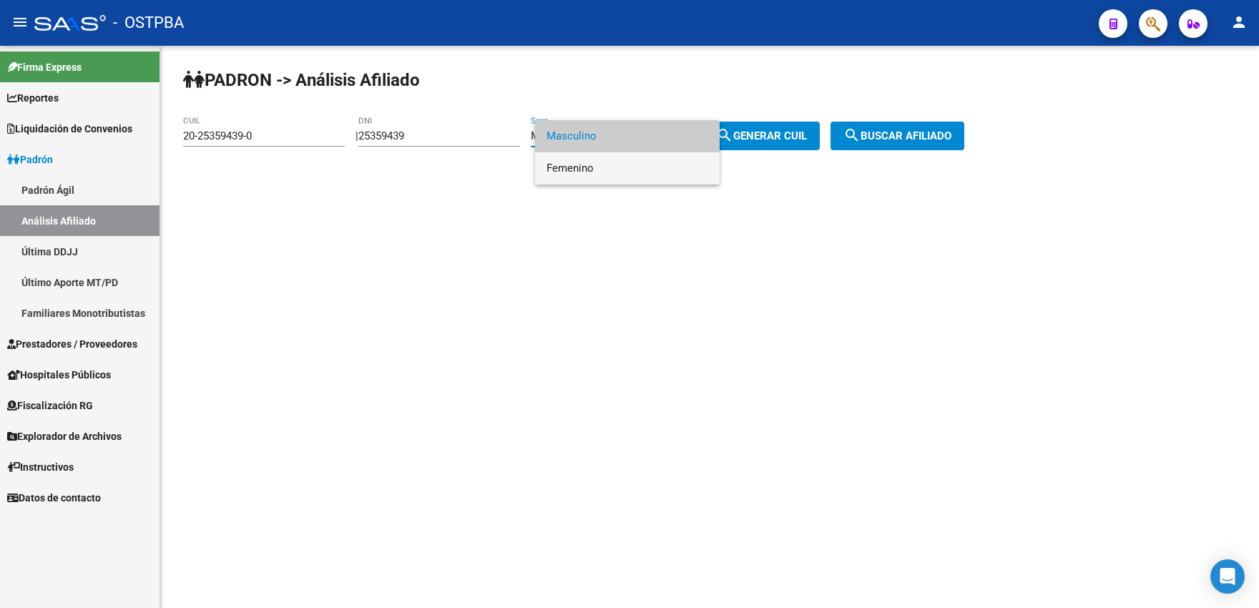
click at [554, 167] on span "Femenino" at bounding box center [627, 168] width 162 height 32
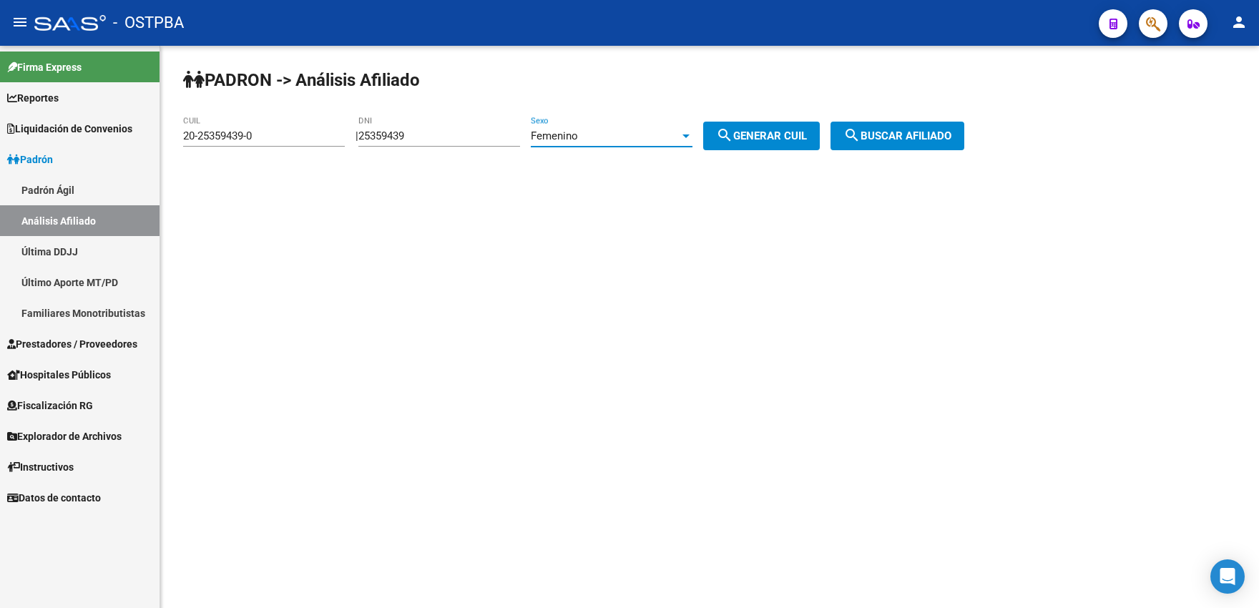
click at [757, 136] on span "search Generar CUIL" at bounding box center [761, 135] width 91 height 13
type input "27-25359439-5"
click at [886, 136] on span "search Buscar afiliado" at bounding box center [897, 135] width 108 height 13
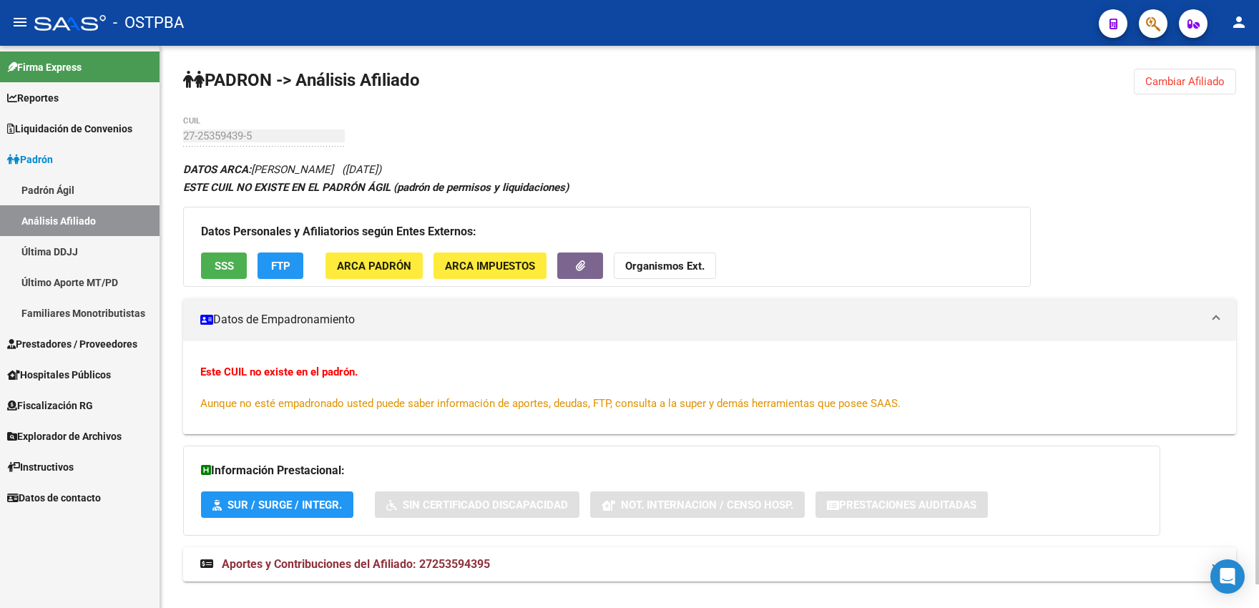
click at [233, 266] on button "SSS" at bounding box center [224, 265] width 46 height 26
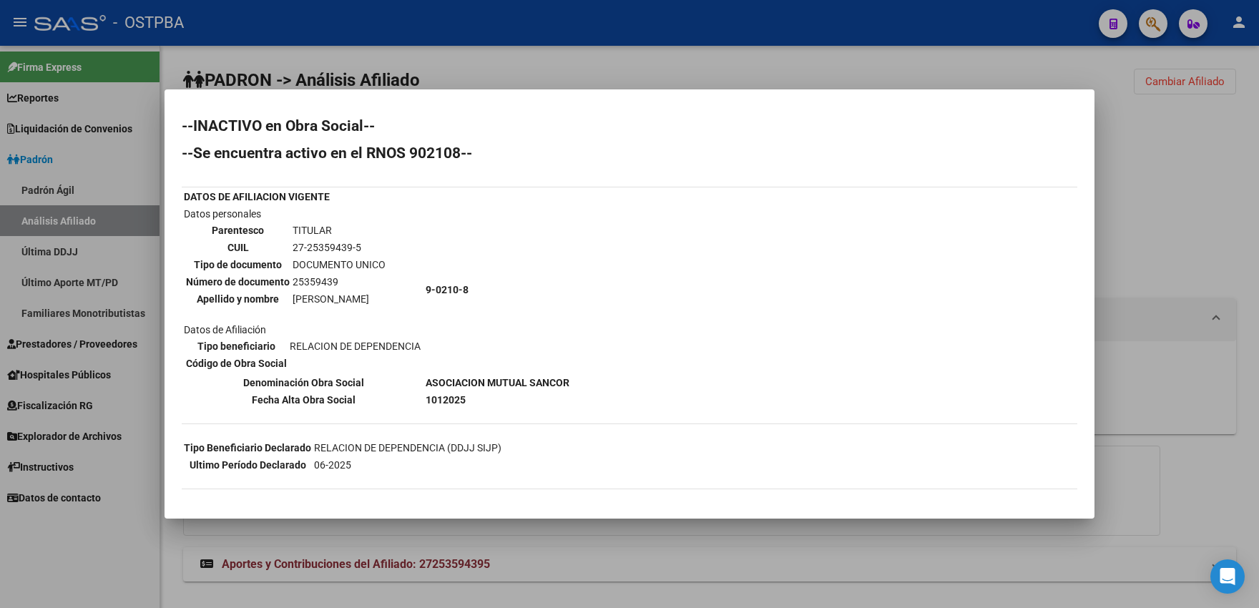
click at [476, 73] on div at bounding box center [629, 304] width 1259 height 608
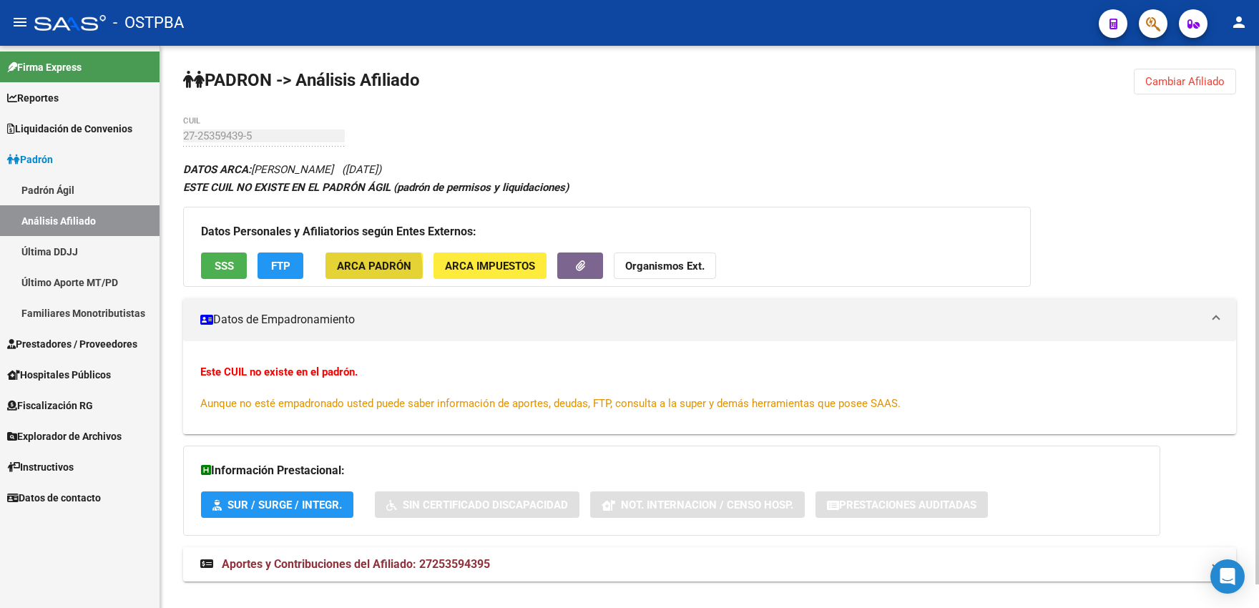
click at [338, 271] on span "ARCA Padrón" at bounding box center [374, 266] width 74 height 13
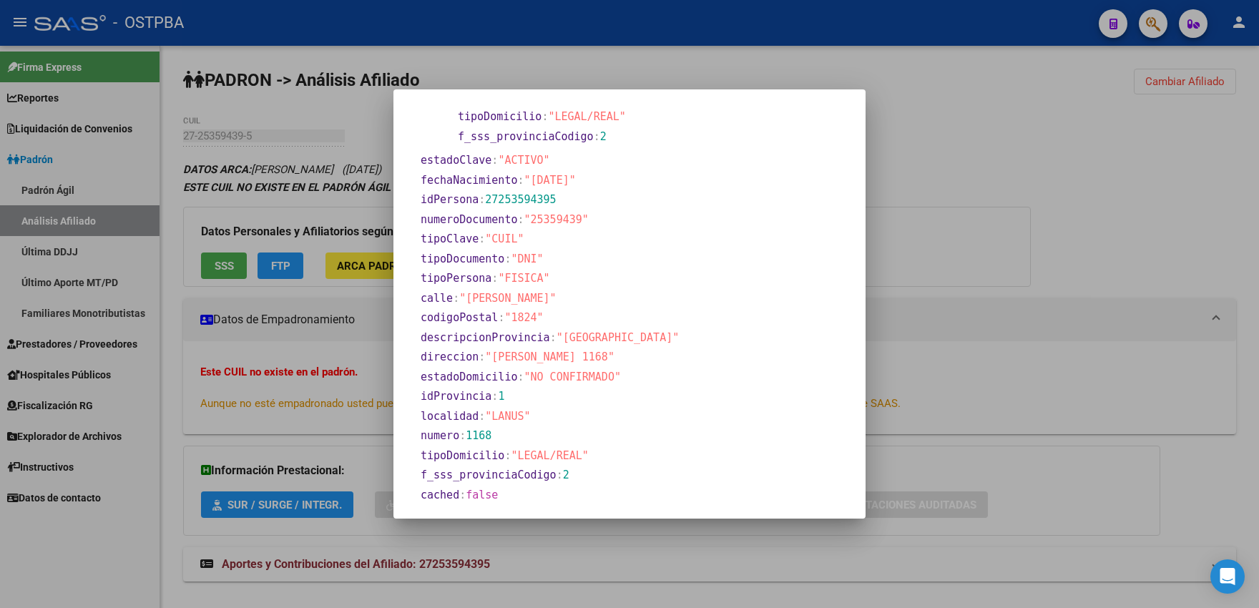
scroll to position [228, 0]
click at [676, 69] on div at bounding box center [629, 304] width 1259 height 608
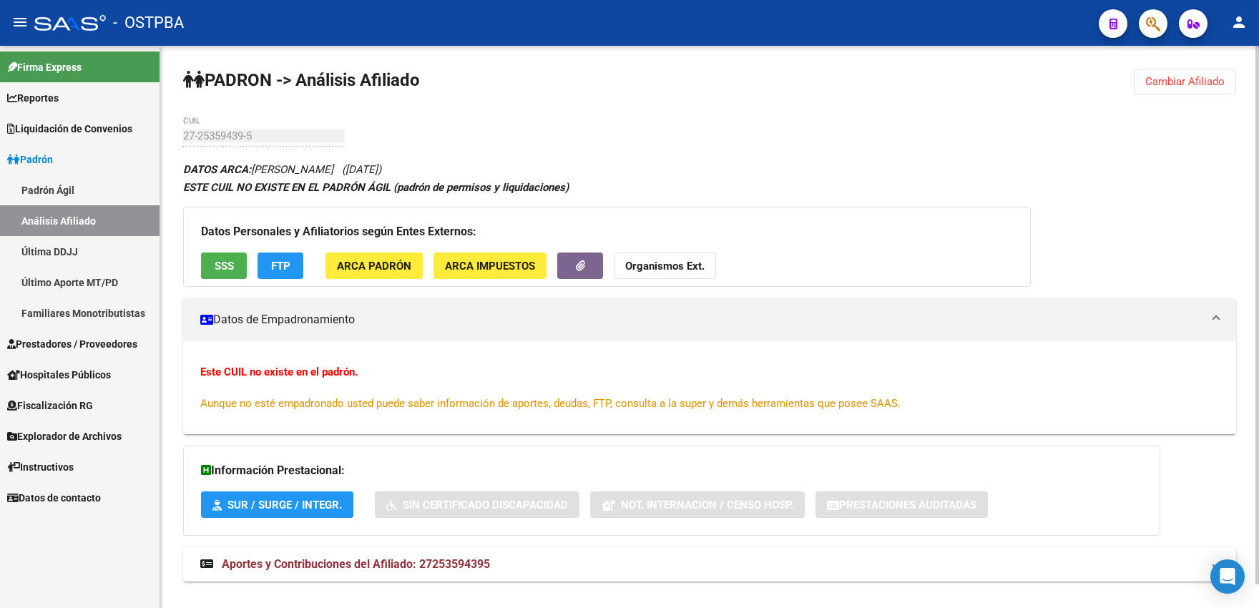
click at [635, 272] on strong "Organismos Ext." at bounding box center [664, 266] width 79 height 13
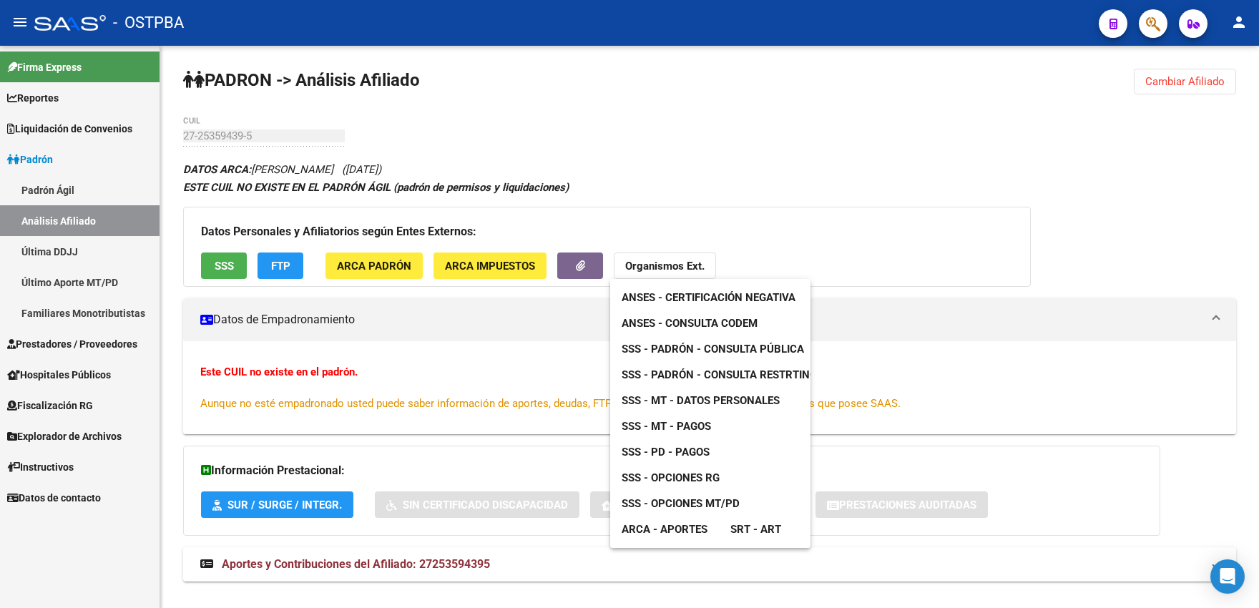
click at [666, 323] on span "ANSES - Consulta CODEM" at bounding box center [689, 323] width 136 height 13
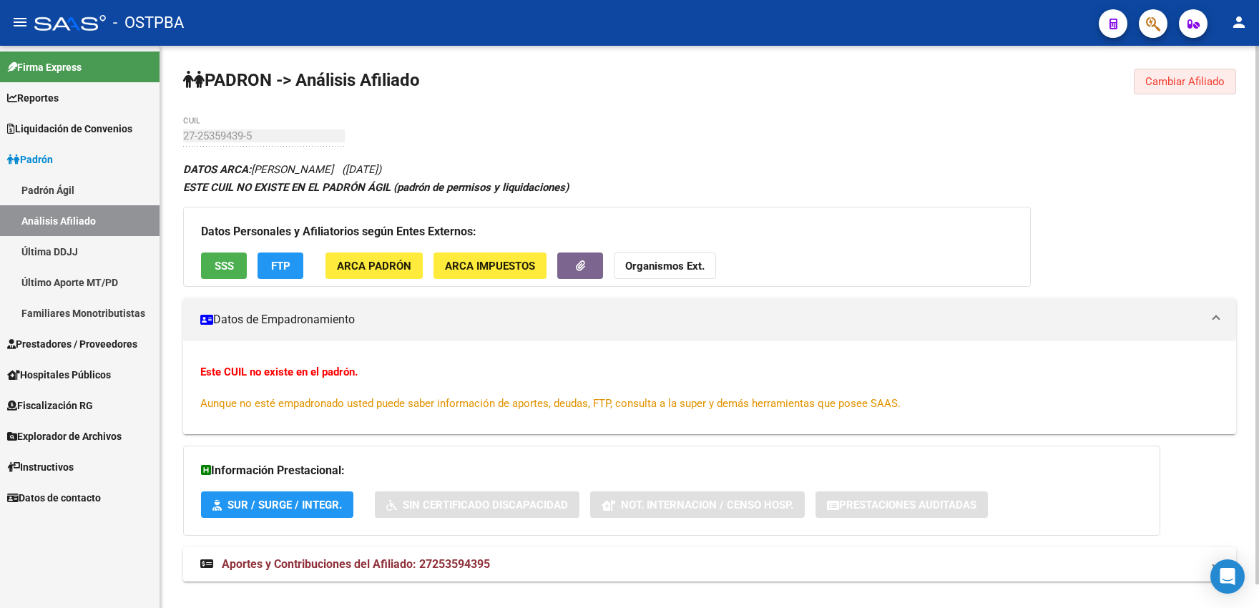
click at [1193, 73] on button "Cambiar Afiliado" at bounding box center [1184, 82] width 102 height 26
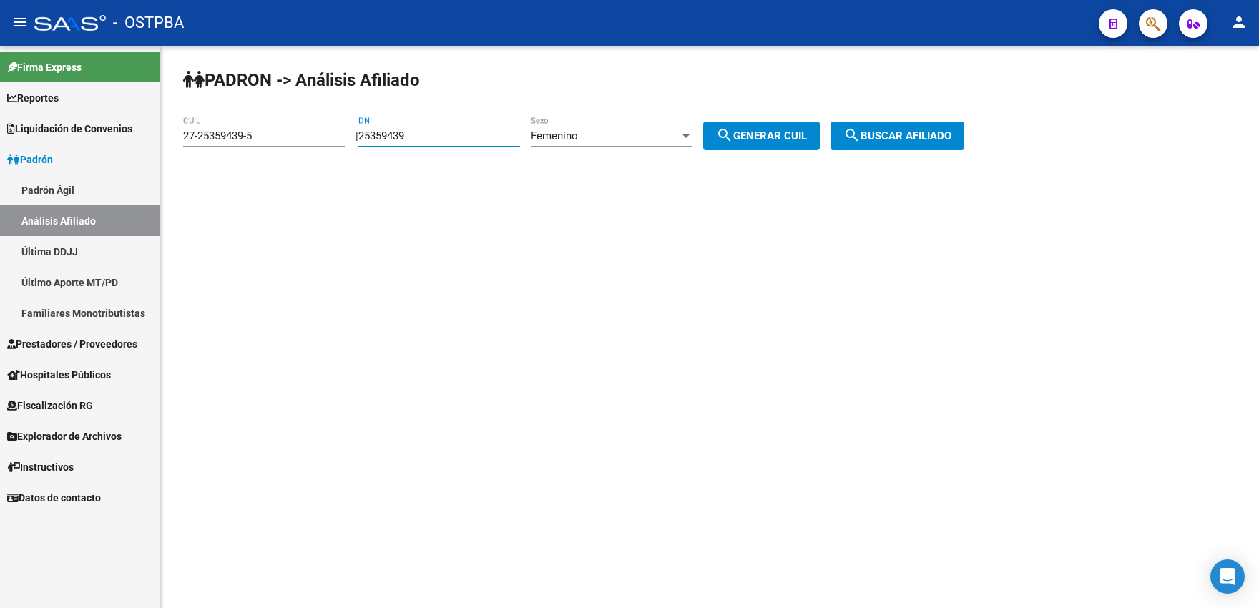
drag, startPoint x: 438, startPoint y: 134, endPoint x: 348, endPoint y: 134, distance: 90.8
click at [358, 134] on input "25359439" at bounding box center [439, 135] width 162 height 13
paste input "number"
drag, startPoint x: 389, startPoint y: 137, endPoint x: 438, endPoint y: 134, distance: 48.8
click at [438, 134] on input "DNI" at bounding box center [439, 135] width 162 height 13
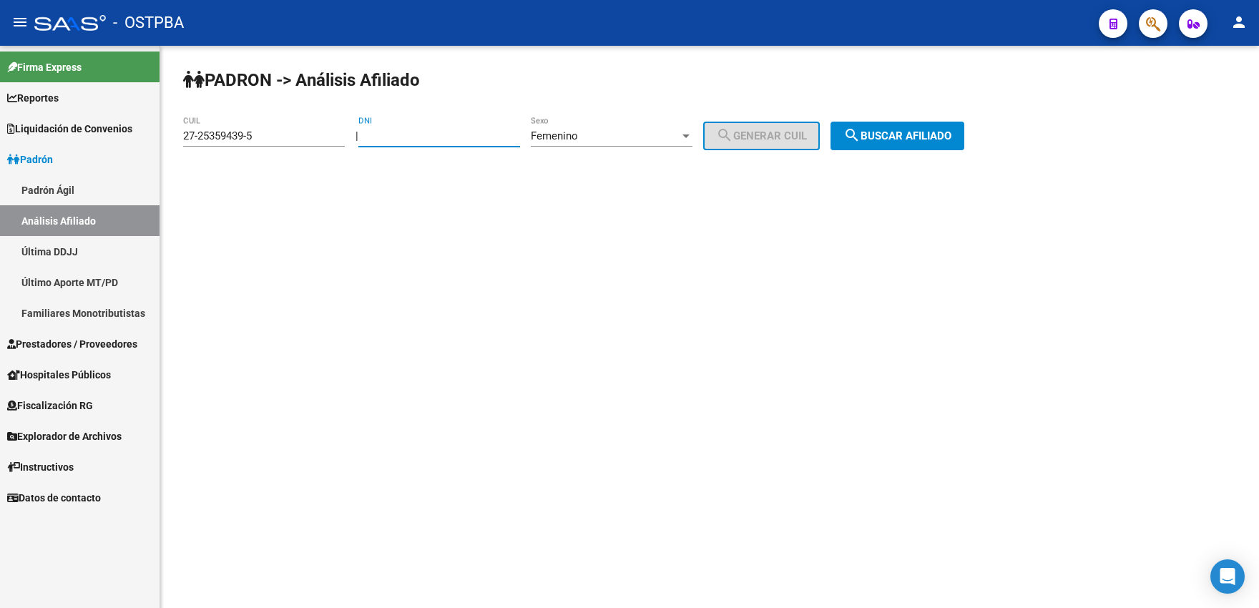
drag, startPoint x: 437, startPoint y: 136, endPoint x: 371, endPoint y: 136, distance: 65.8
click at [371, 136] on input "DNI" at bounding box center [439, 135] width 162 height 13
drag, startPoint x: 280, startPoint y: 137, endPoint x: 164, endPoint y: 137, distance: 115.1
click at [183, 137] on input "27-25359439-5" at bounding box center [264, 135] width 162 height 13
paste input "3-27162644-4"
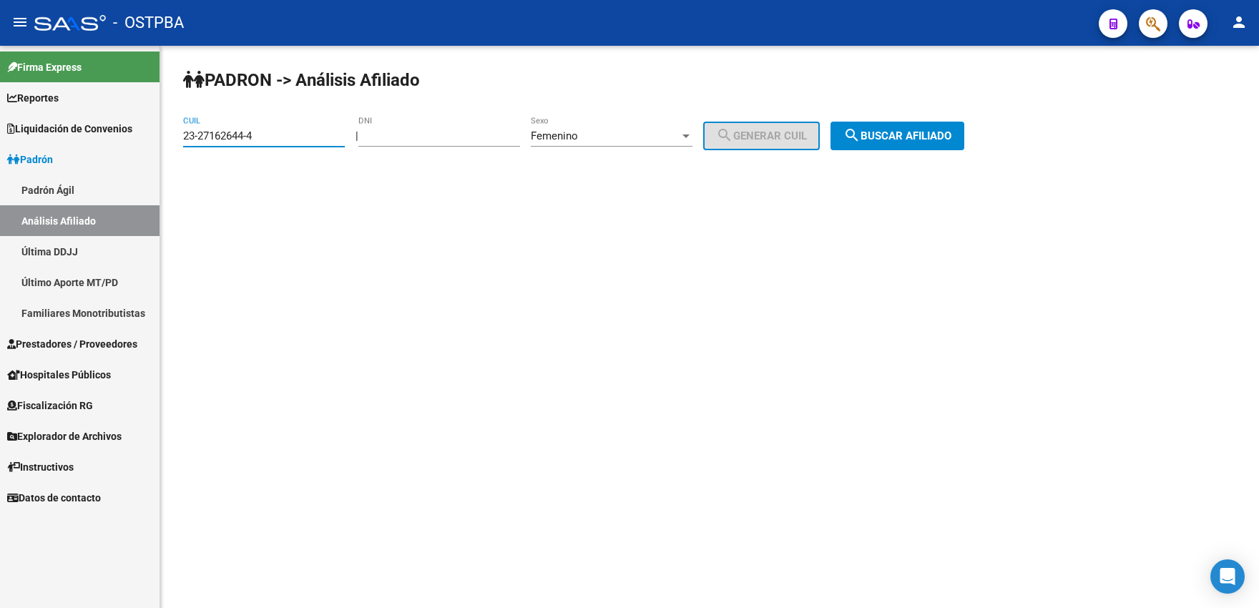
type input "23-27162644-4"
click at [885, 140] on span "search Buscar afiliado" at bounding box center [897, 135] width 108 height 13
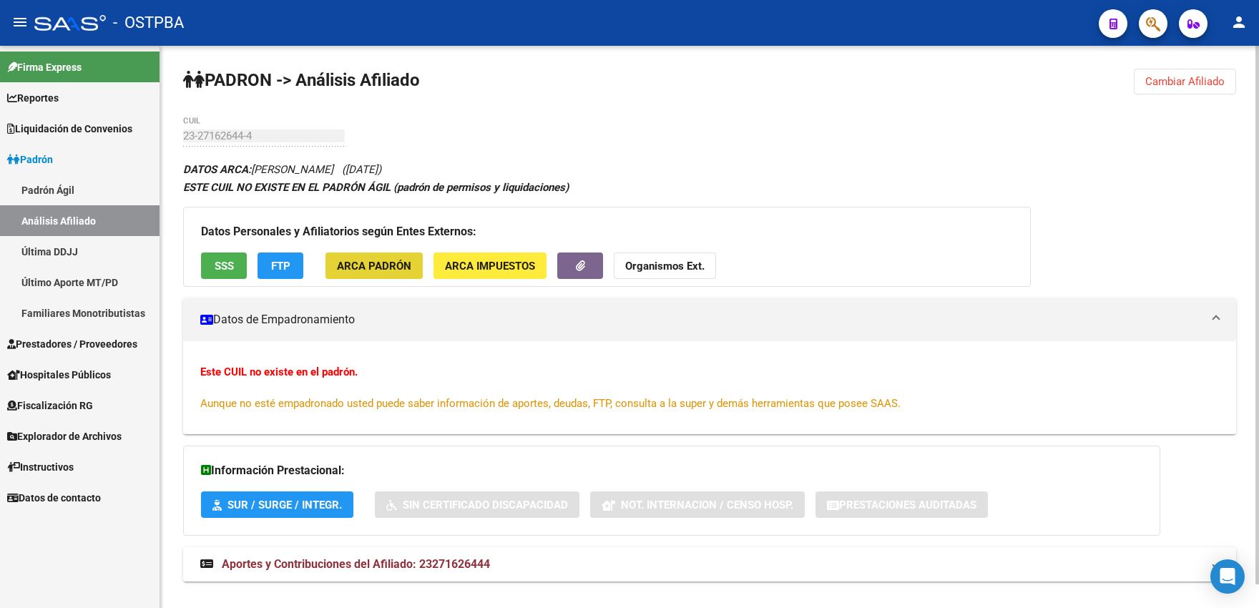
click at [397, 267] on span "ARCA Padrón" at bounding box center [374, 266] width 74 height 13
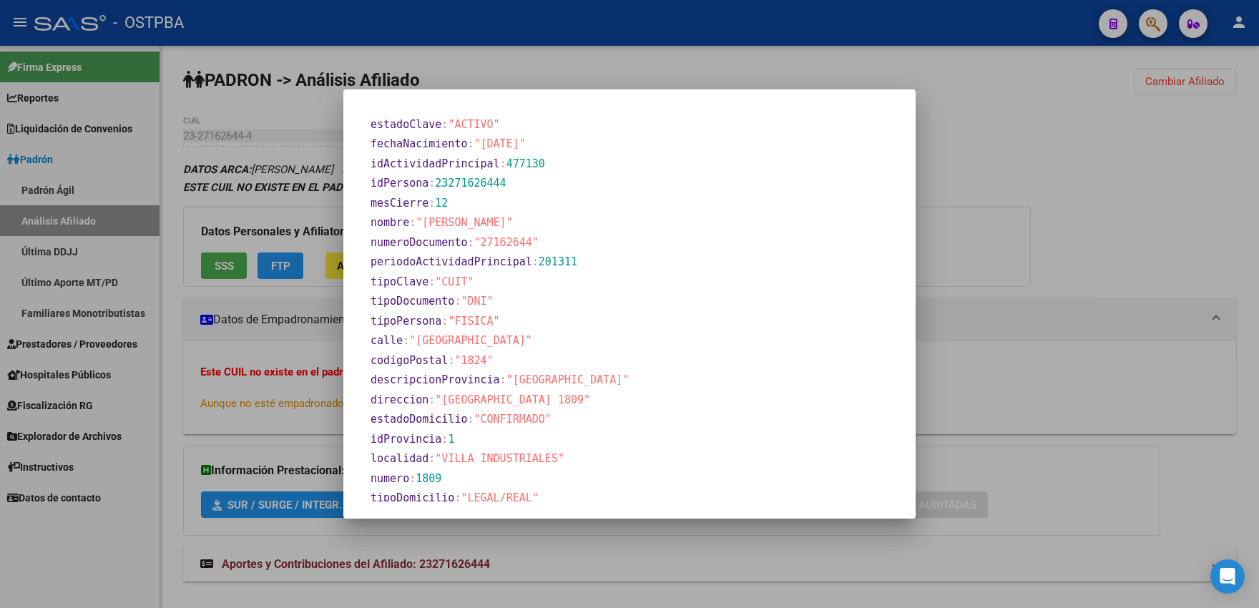
scroll to position [560, 0]
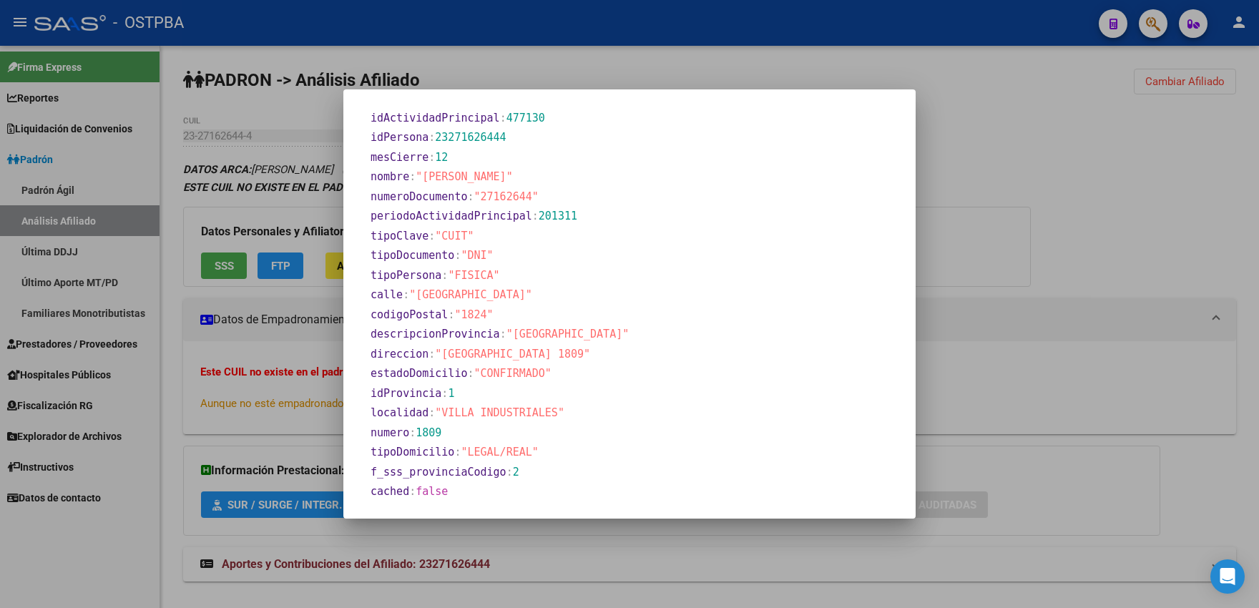
click at [585, 75] on div at bounding box center [629, 304] width 1259 height 608
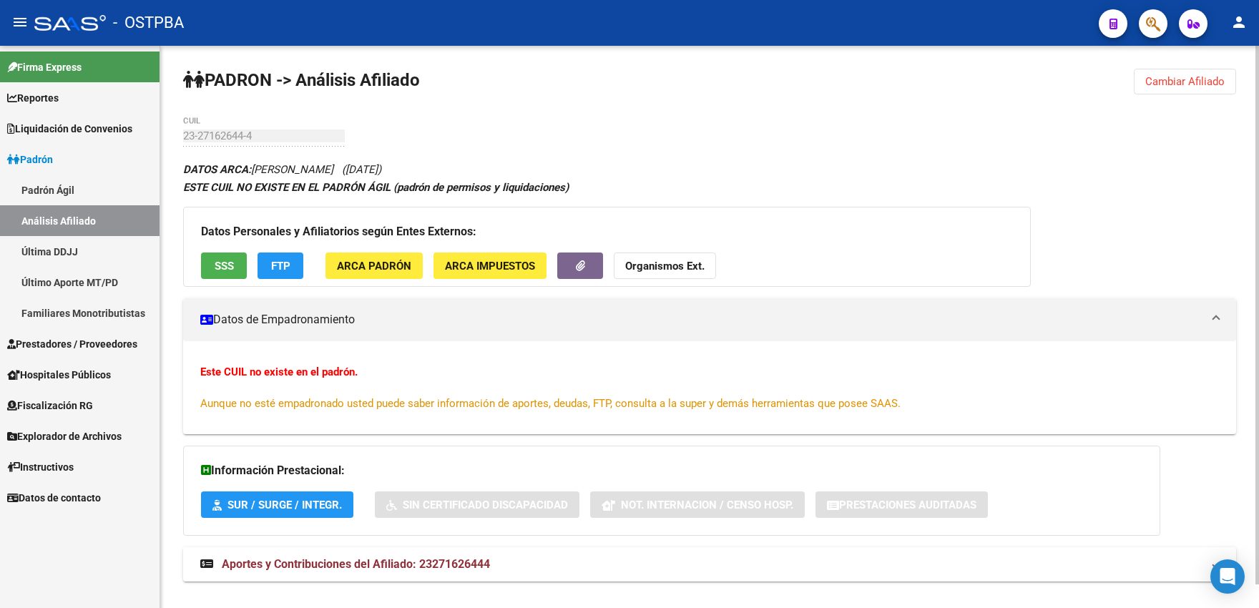
click at [1151, 80] on span "Cambiar Afiliado" at bounding box center [1184, 81] width 79 height 13
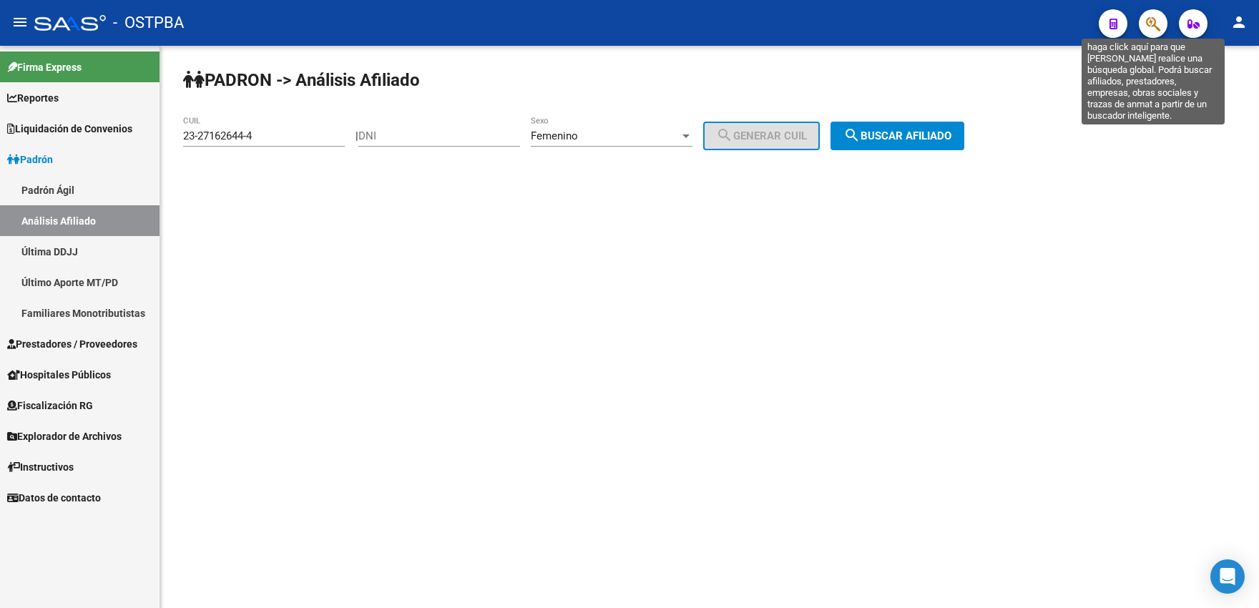
click at [1158, 29] on icon "button" at bounding box center [1153, 24] width 14 height 16
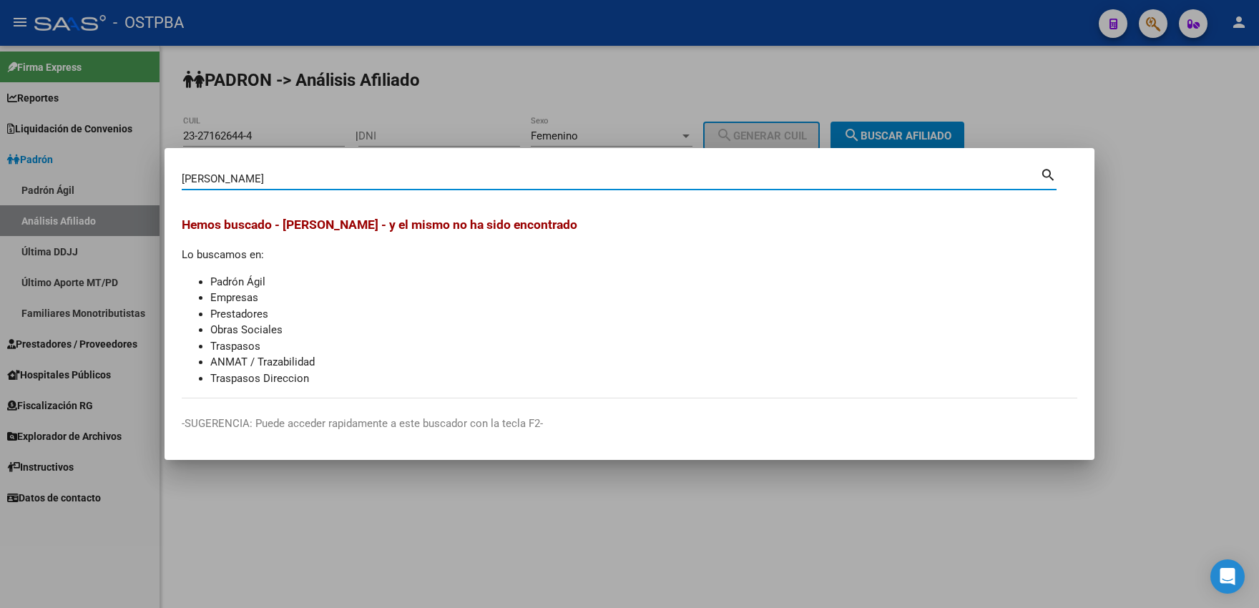
drag, startPoint x: 215, startPoint y: 178, endPoint x: 307, endPoint y: 175, distance: 92.3
click at [307, 175] on input "[PERSON_NAME]" at bounding box center [611, 178] width 858 height 13
type input "[PERSON_NAME]"
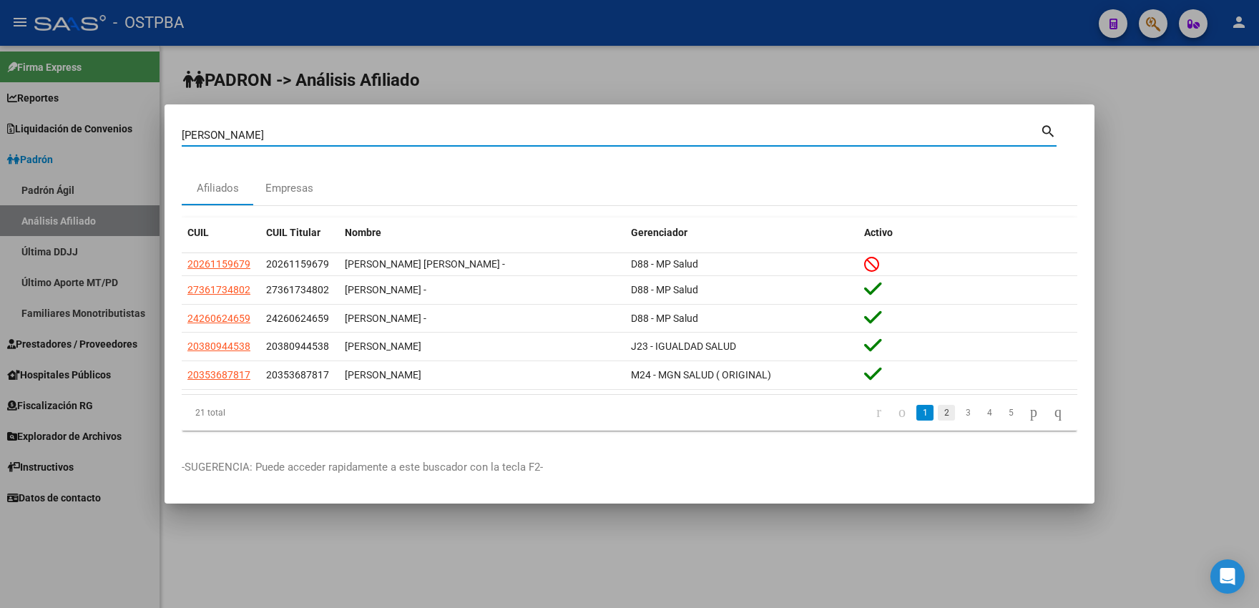
click at [938, 412] on link "2" at bounding box center [946, 413] width 17 height 16
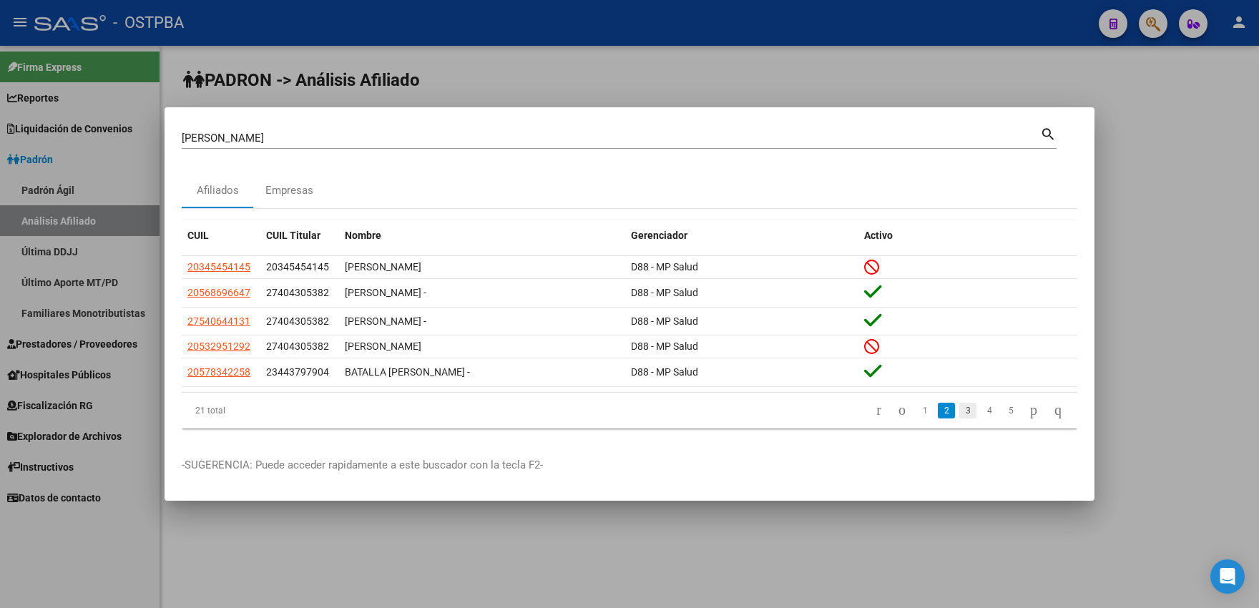
click at [959, 414] on link "3" at bounding box center [967, 411] width 17 height 16
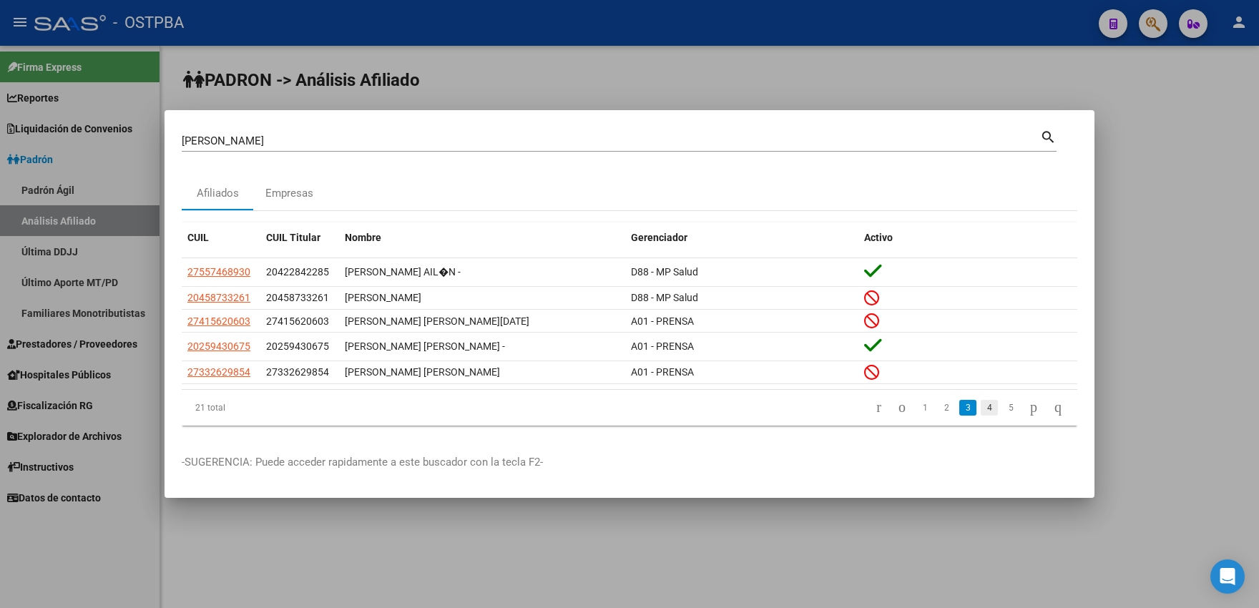
click at [980, 411] on link "4" at bounding box center [988, 408] width 17 height 16
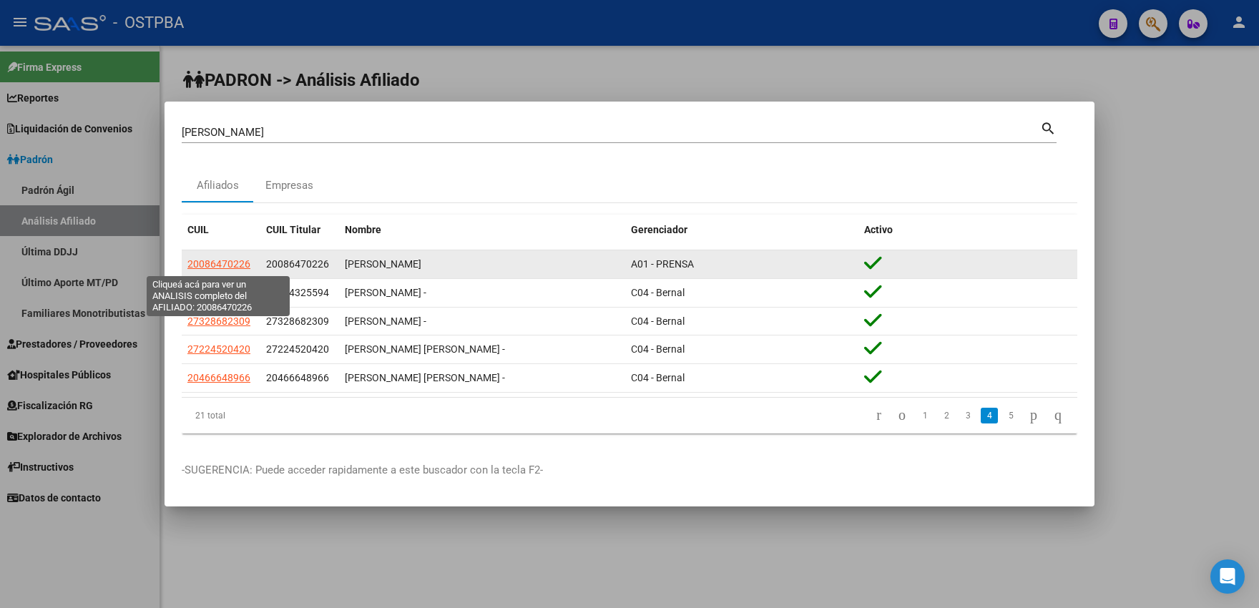
click at [217, 267] on span "20086470226" at bounding box center [218, 263] width 63 height 11
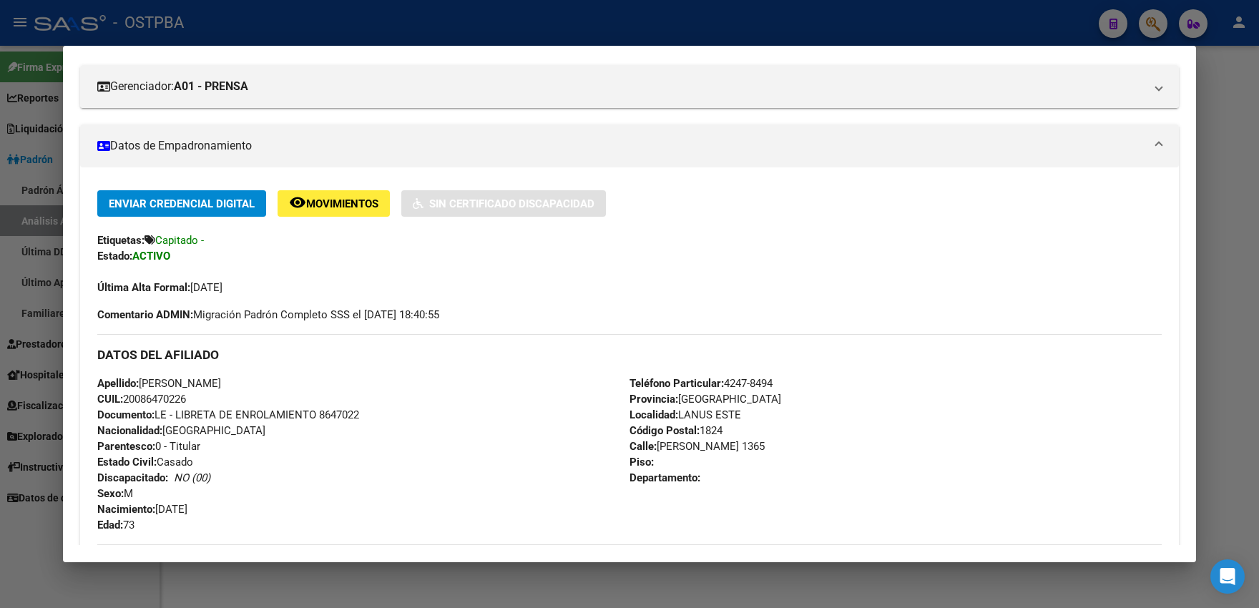
scroll to position [236, 0]
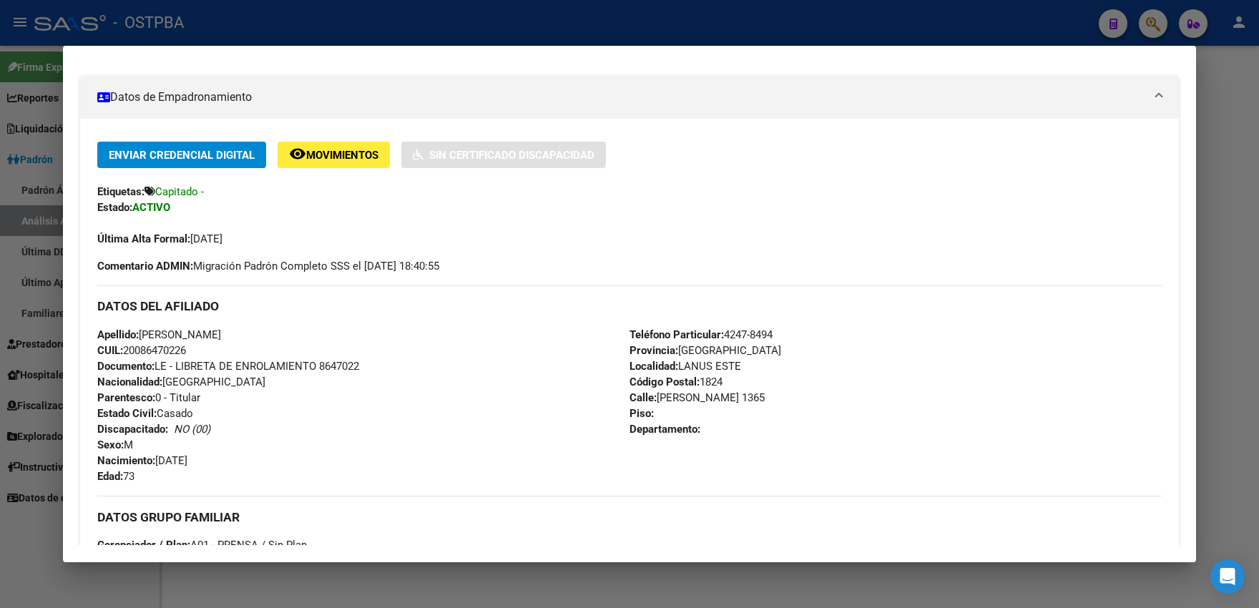
click at [671, 29] on div at bounding box center [629, 304] width 1259 height 608
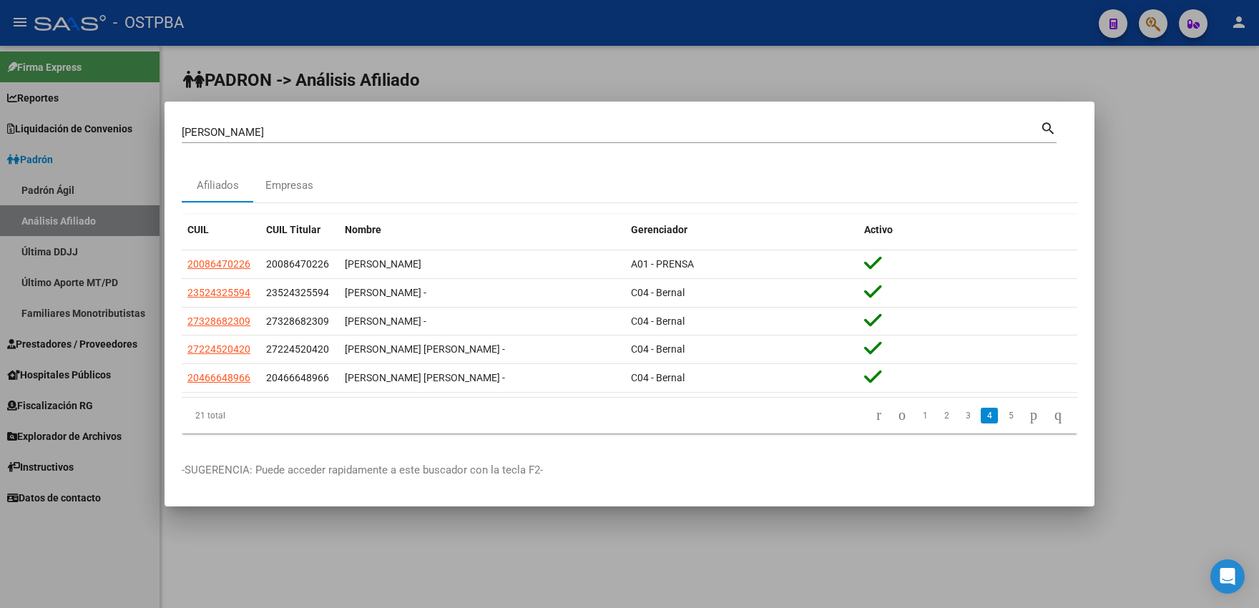
click at [1093, 78] on div at bounding box center [629, 304] width 1259 height 608
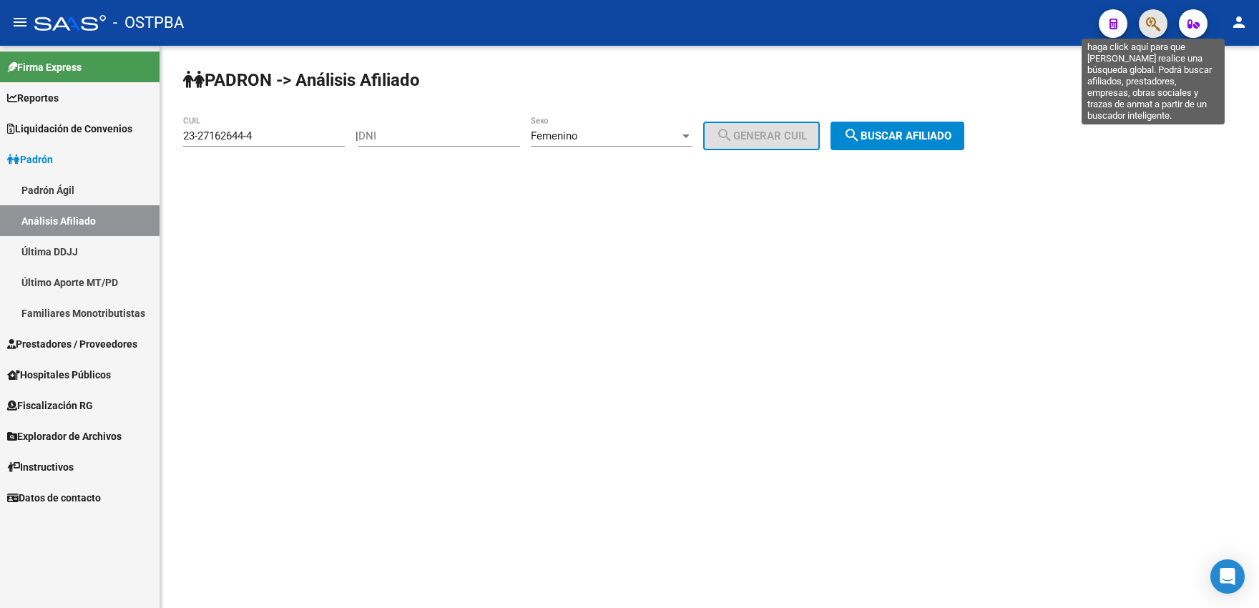
click at [1155, 32] on icon "button" at bounding box center [1153, 24] width 14 height 16
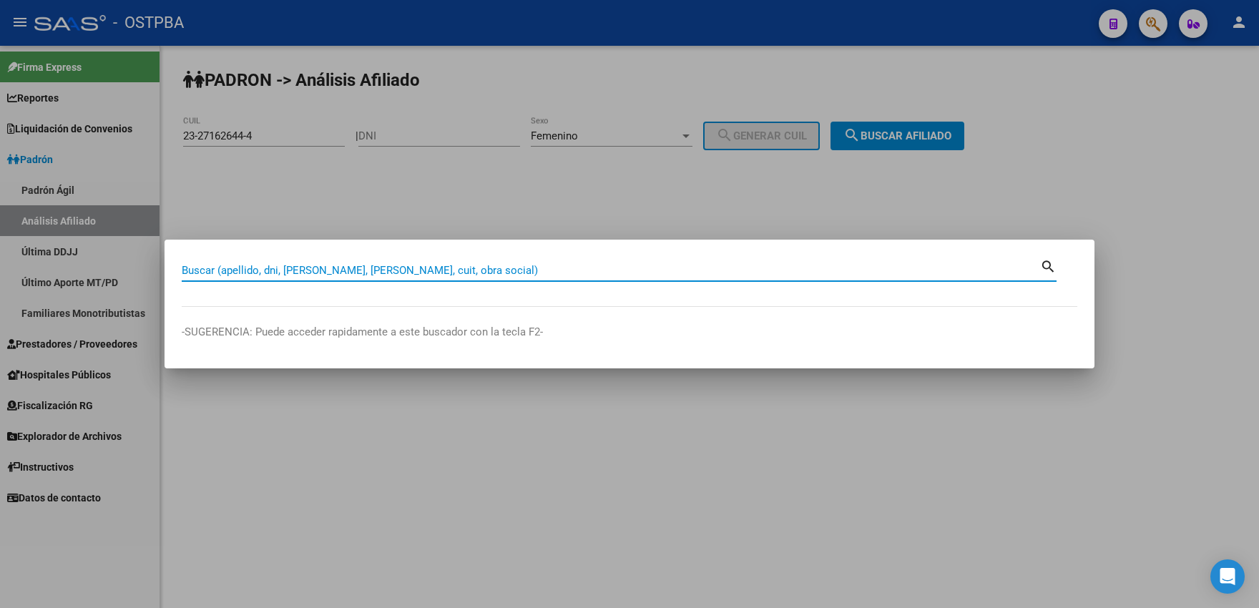
click at [526, 268] on input "Buscar (apellido, dni, [PERSON_NAME], [PERSON_NAME], cuit, obra social)" at bounding box center [611, 270] width 858 height 13
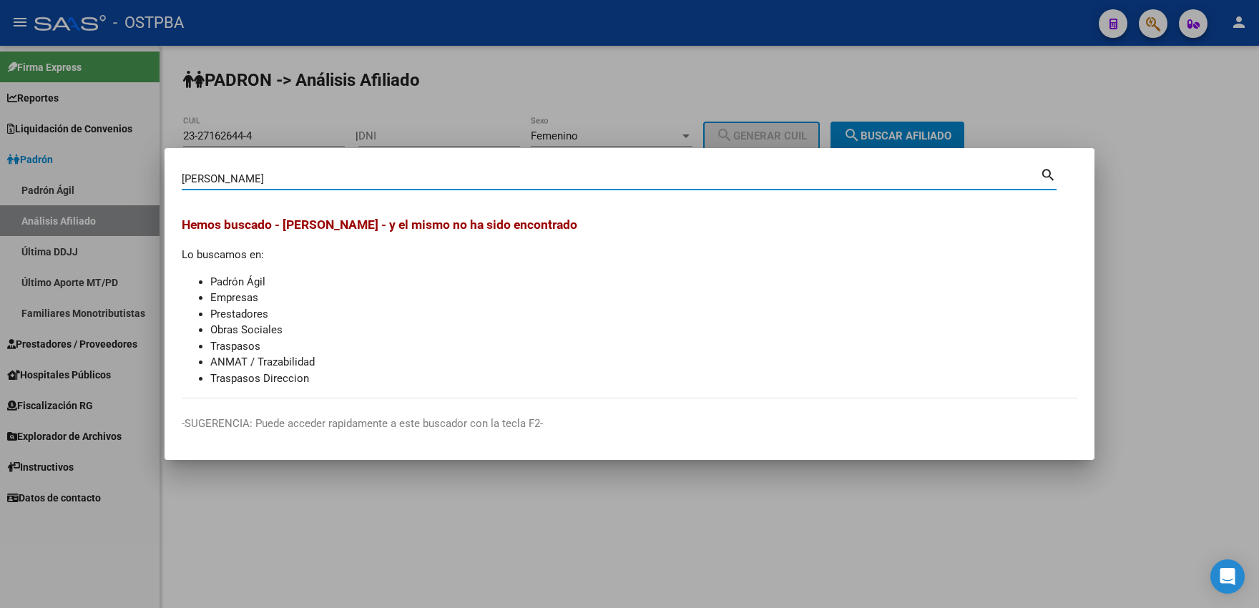
click at [222, 176] on input "[PERSON_NAME]" at bounding box center [611, 178] width 858 height 13
type input "[PERSON_NAME]"
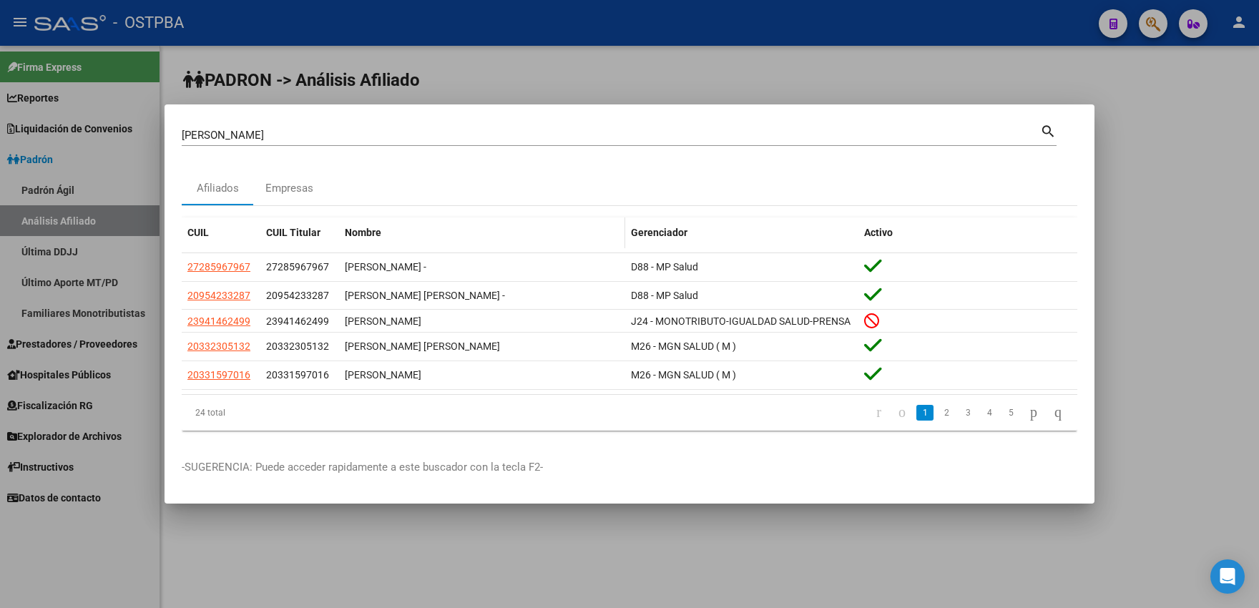
click at [368, 233] on span "Nombre" at bounding box center [363, 232] width 36 height 11
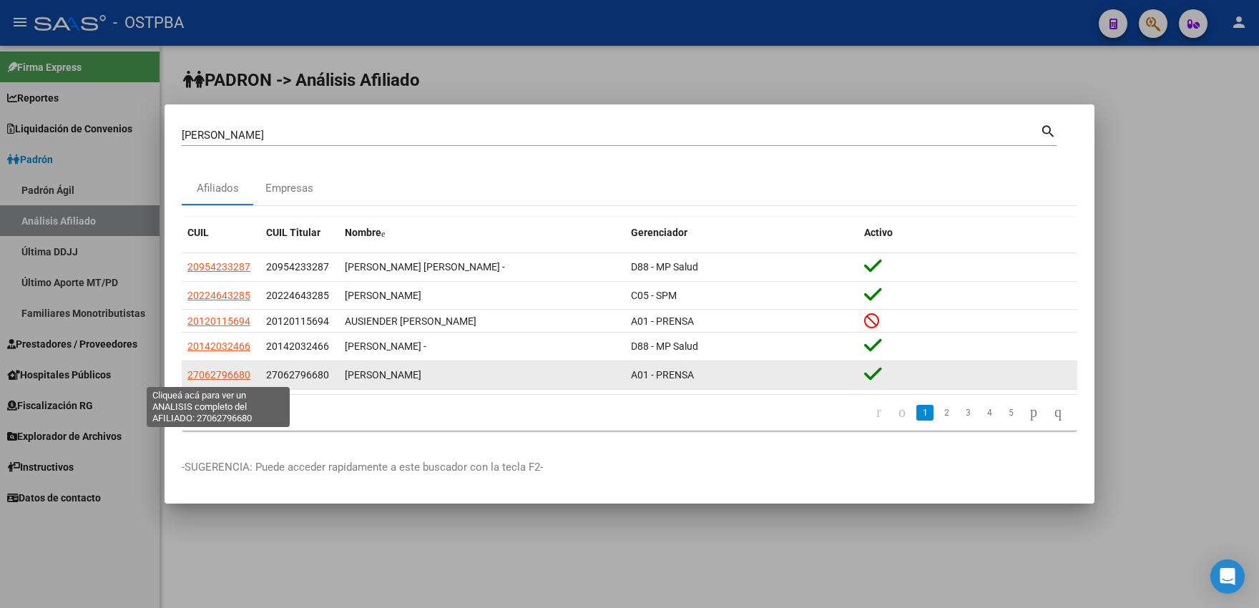
click at [220, 380] on span "27062796680" at bounding box center [218, 374] width 63 height 11
type textarea "27062796680"
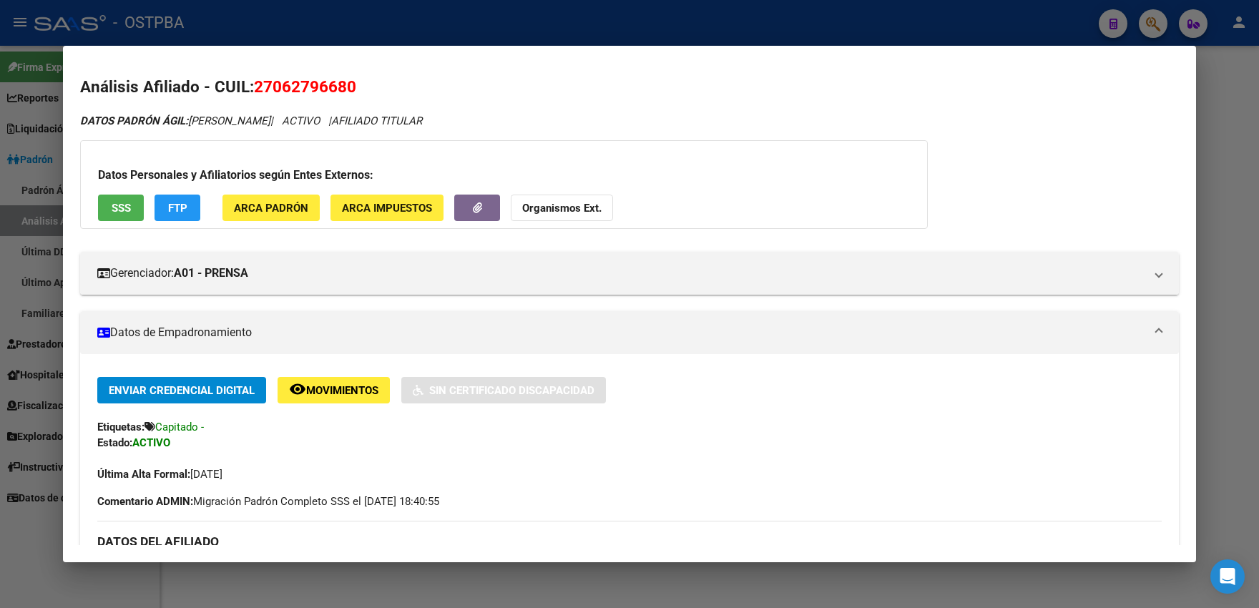
scroll to position [0, 0]
